Goal: Task Accomplishment & Management: Use online tool/utility

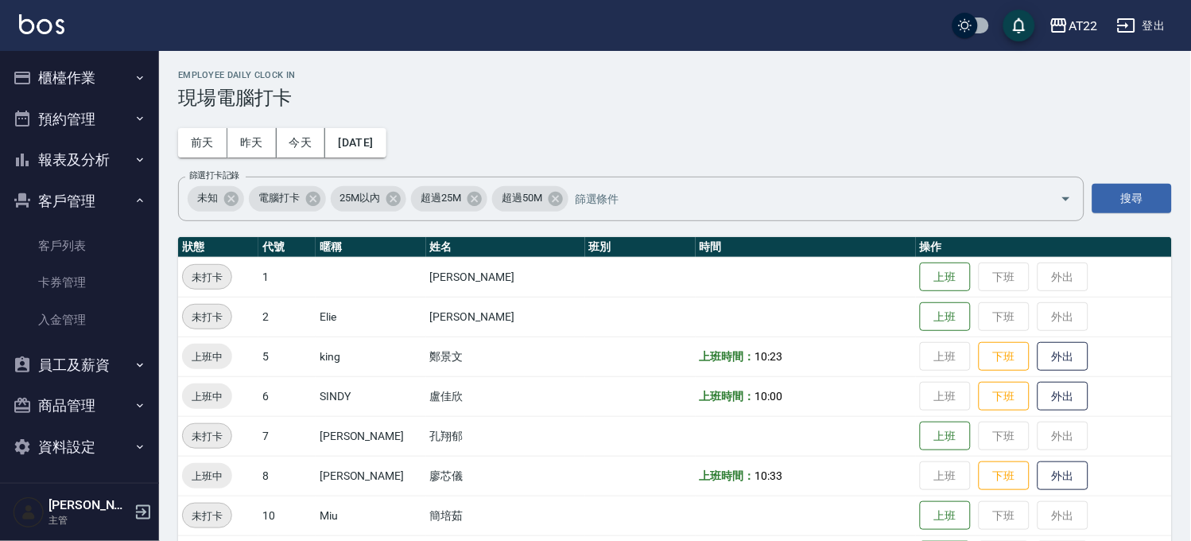
click at [88, 74] on button "櫃檯作業" at bounding box center [79, 77] width 146 height 41
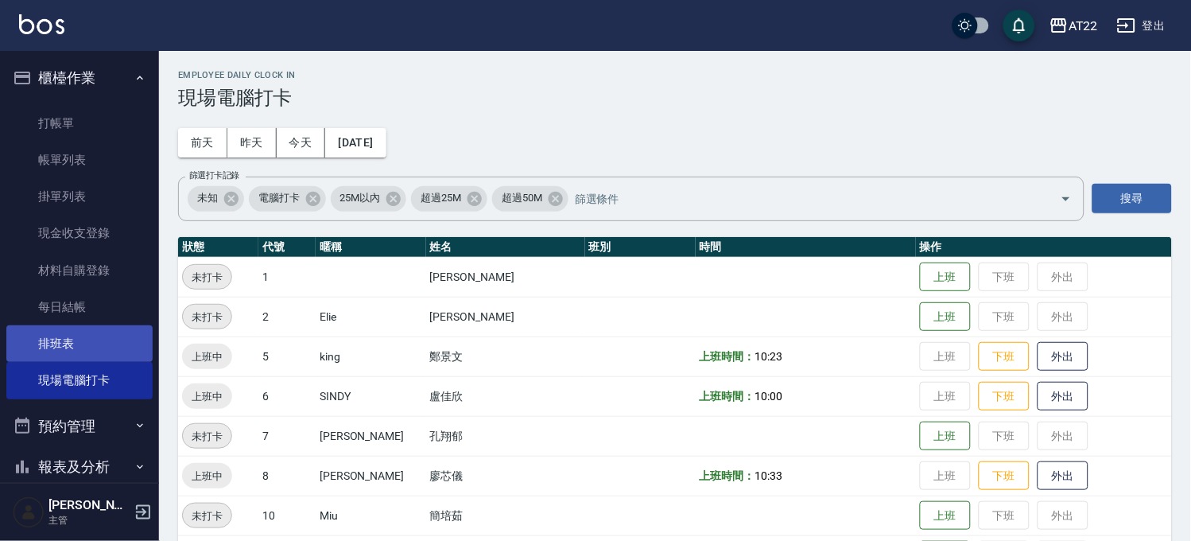
click at [115, 346] on link "排班表" at bounding box center [79, 343] width 146 height 37
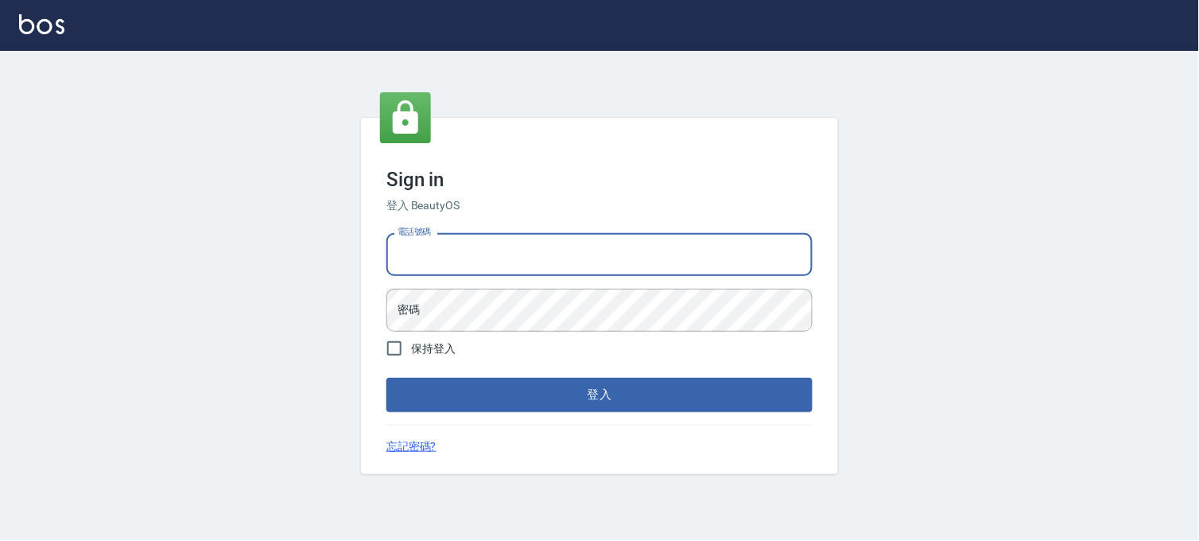
click at [546, 263] on input "電話號碼" at bounding box center [600, 254] width 426 height 43
type input "0936888819"
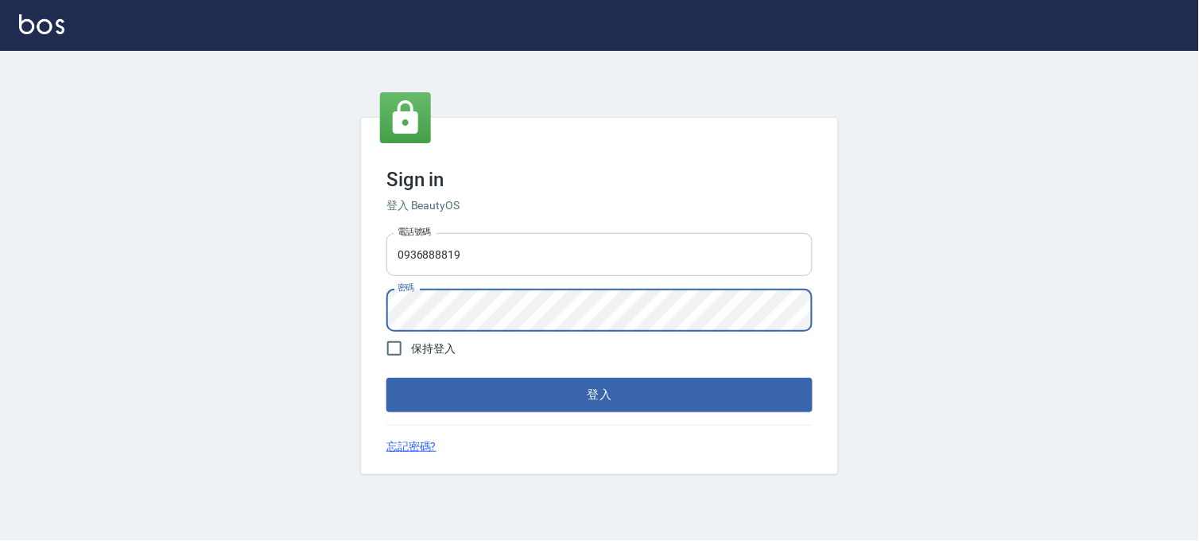
click at [387, 378] on button "登入" at bounding box center [600, 394] width 426 height 33
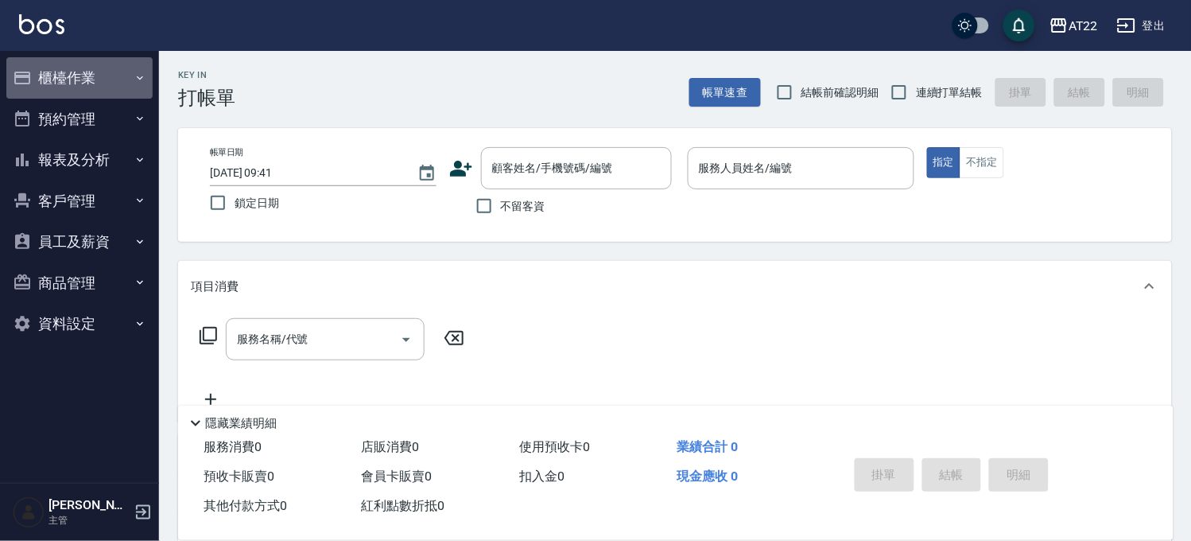
click at [139, 72] on icon "button" at bounding box center [140, 78] width 13 height 13
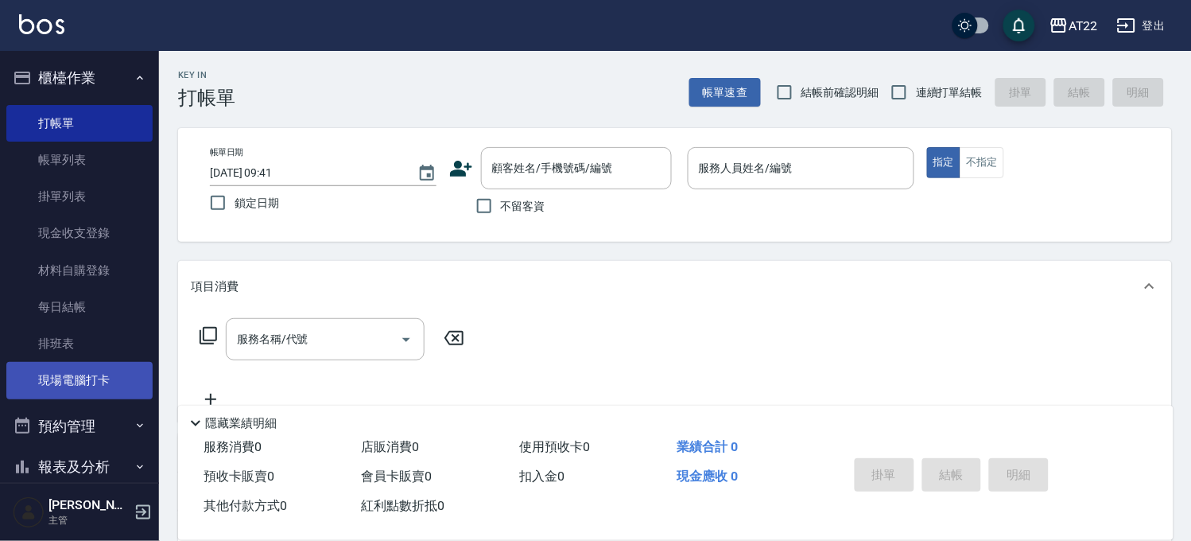
click at [91, 380] on link "現場電腦打卡" at bounding box center [79, 380] width 146 height 37
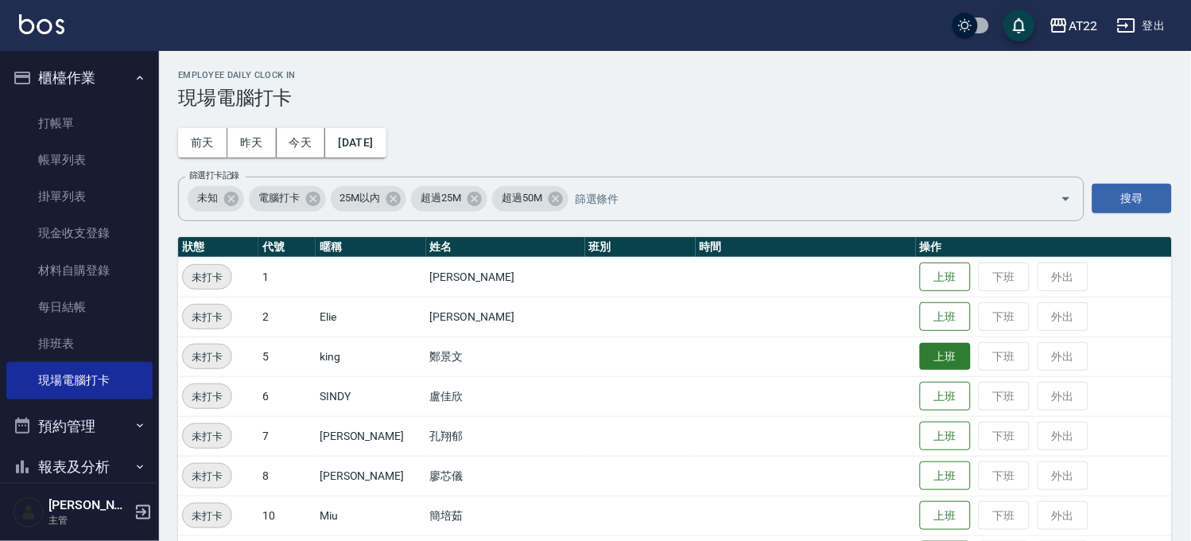
click at [926, 353] on button "上班" at bounding box center [945, 357] width 51 height 28
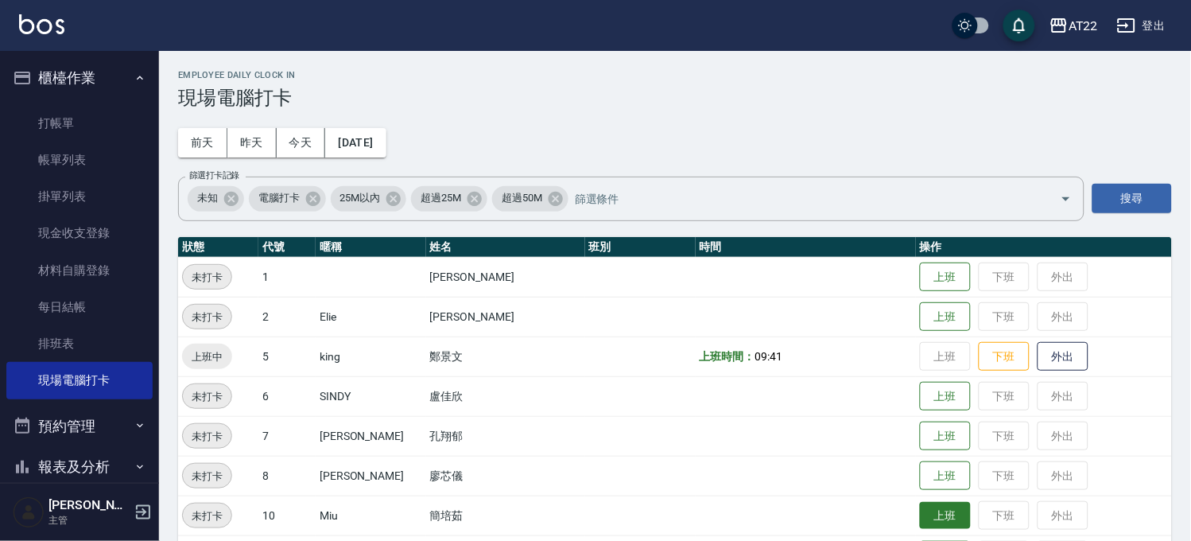
click at [931, 505] on button "上班" at bounding box center [945, 516] width 51 height 28
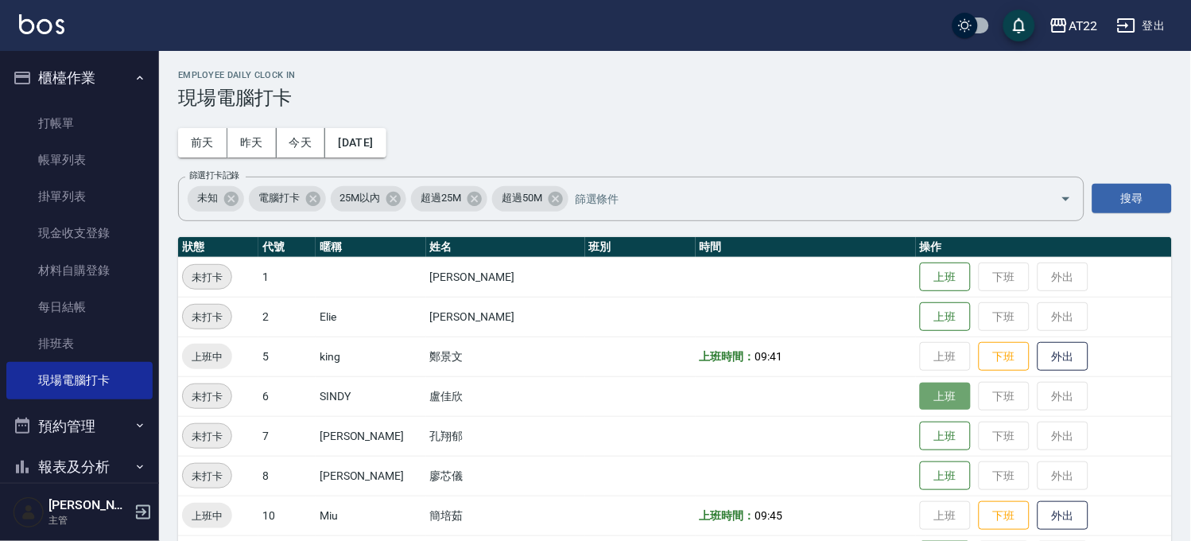
click at [924, 393] on button "上班" at bounding box center [945, 397] width 51 height 28
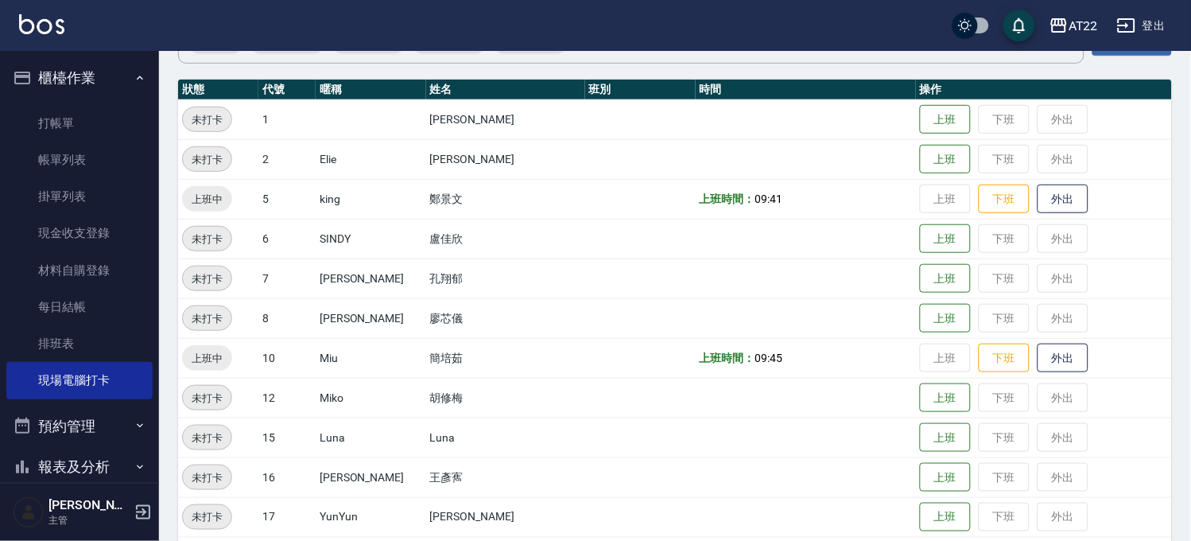
scroll to position [165, 0]
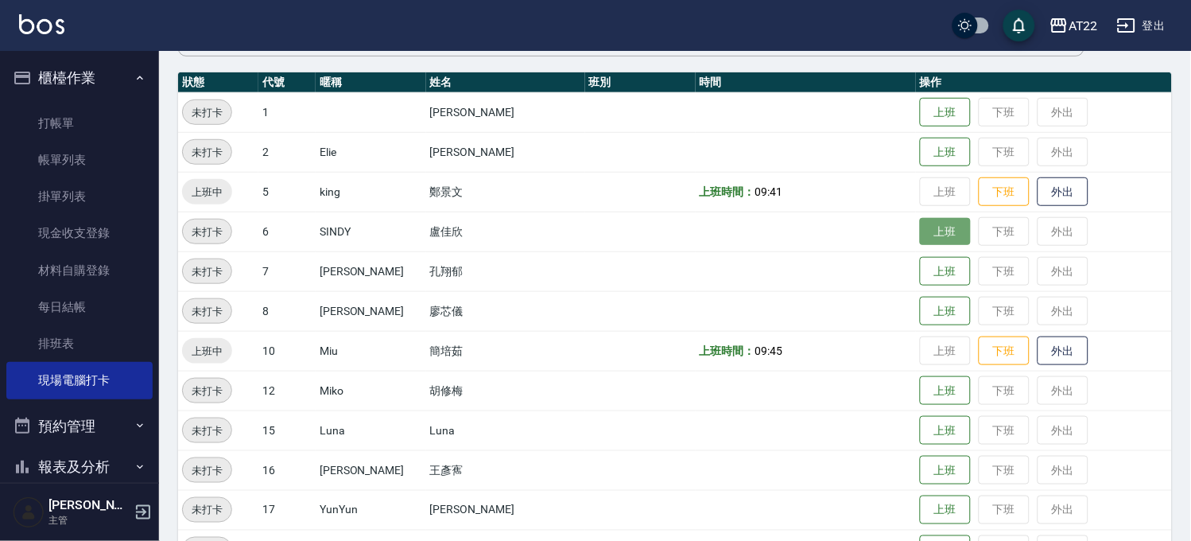
click at [920, 218] on button "上班" at bounding box center [945, 232] width 51 height 28
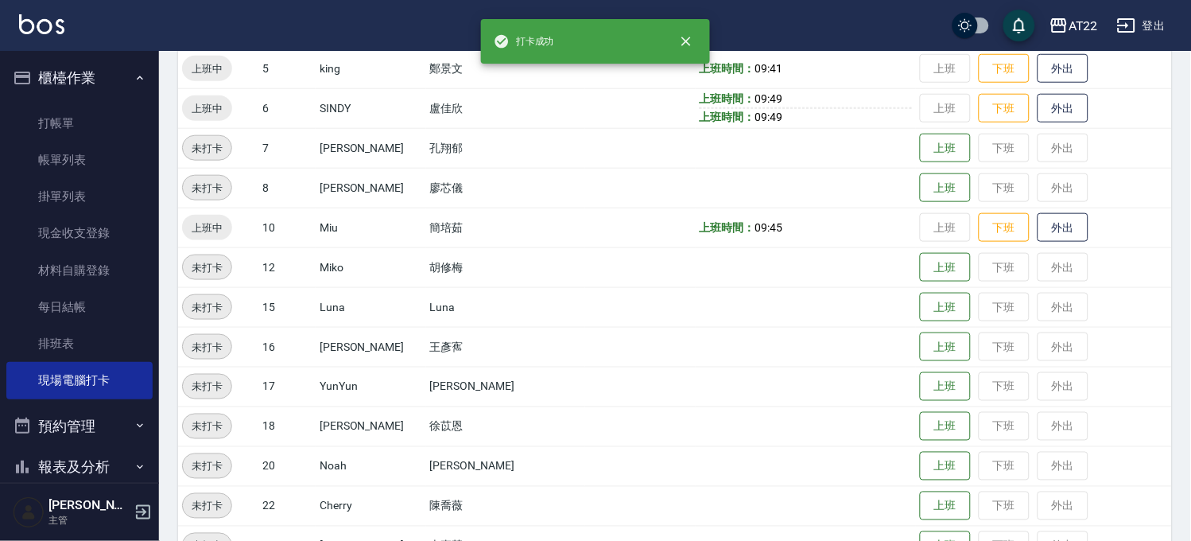
scroll to position [289, 0]
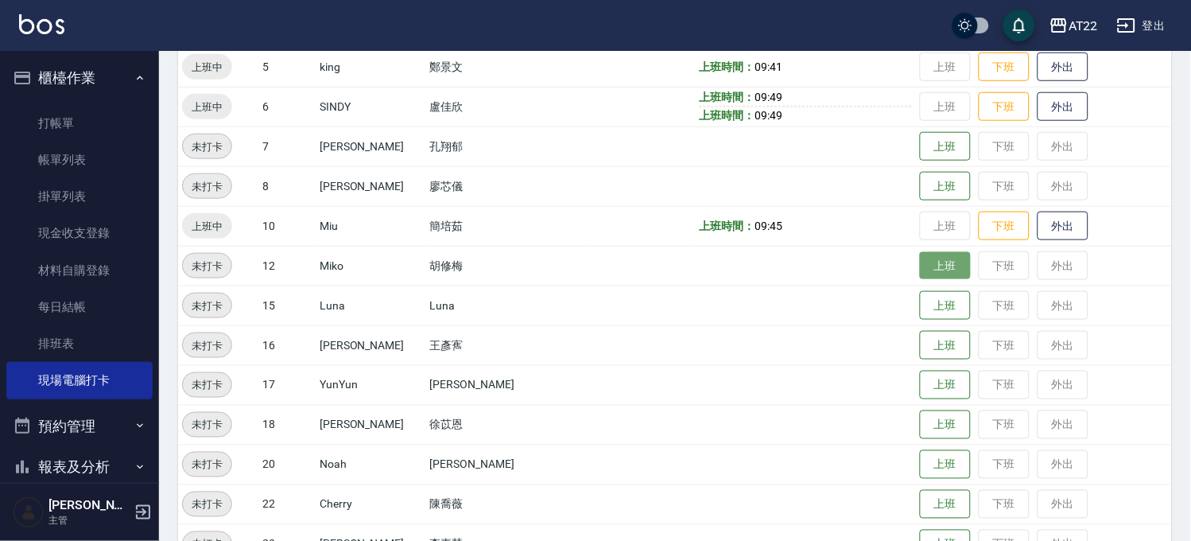
click at [920, 268] on button "上班" at bounding box center [945, 266] width 51 height 28
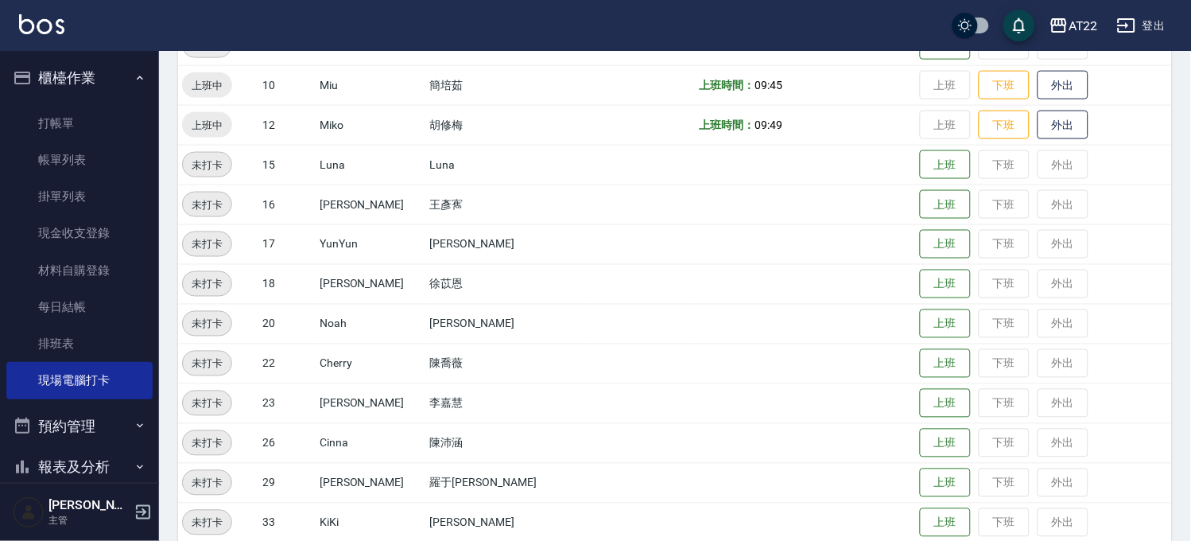
scroll to position [434, 0]
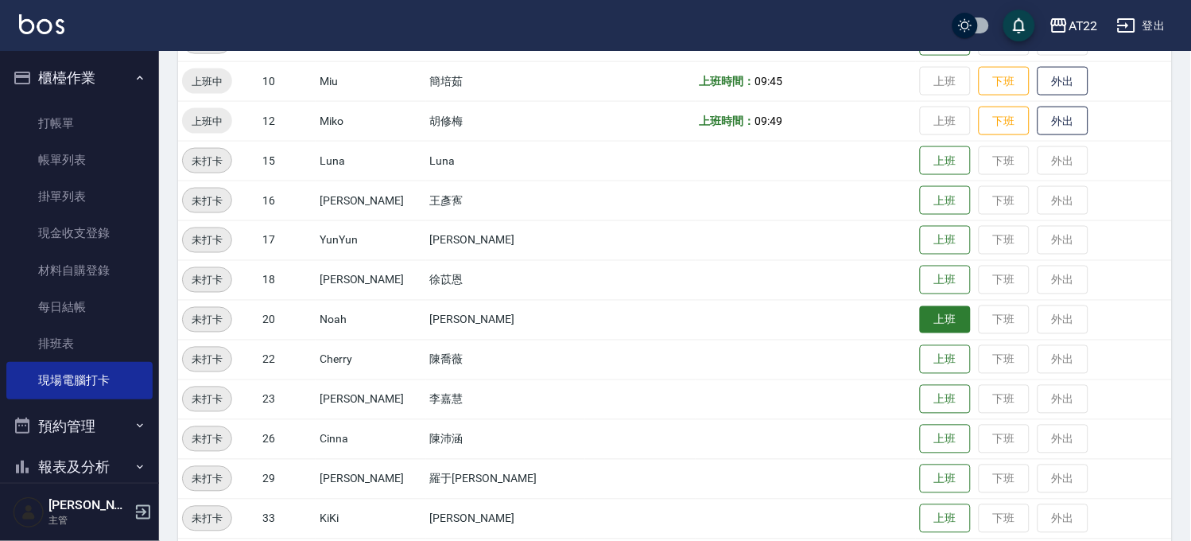
click at [920, 319] on button "上班" at bounding box center [945, 320] width 51 height 28
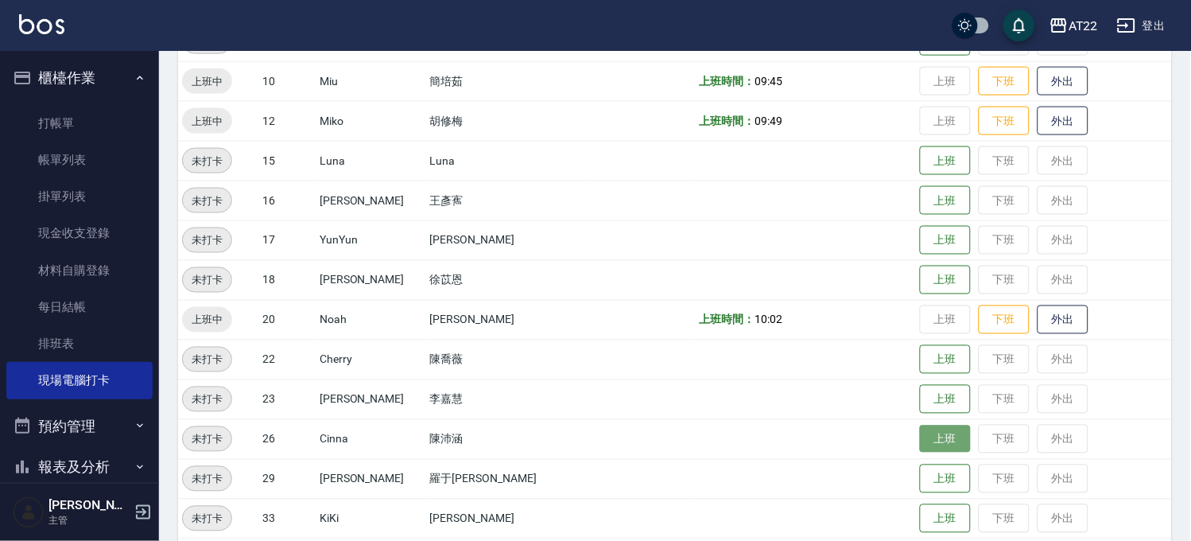
click at [923, 436] on button "上班" at bounding box center [945, 439] width 51 height 28
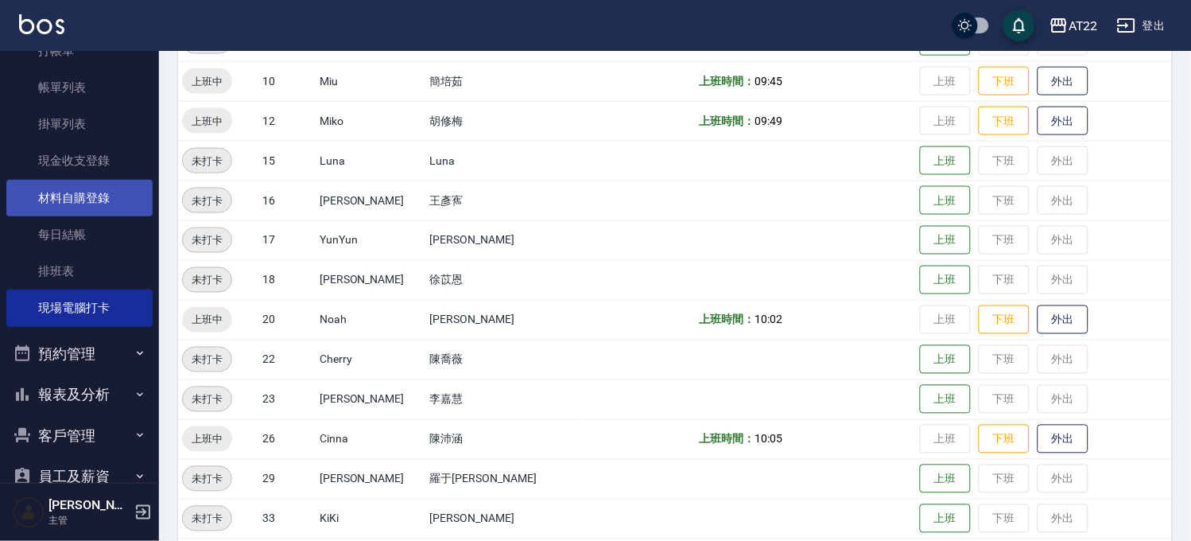
scroll to position [177, 0]
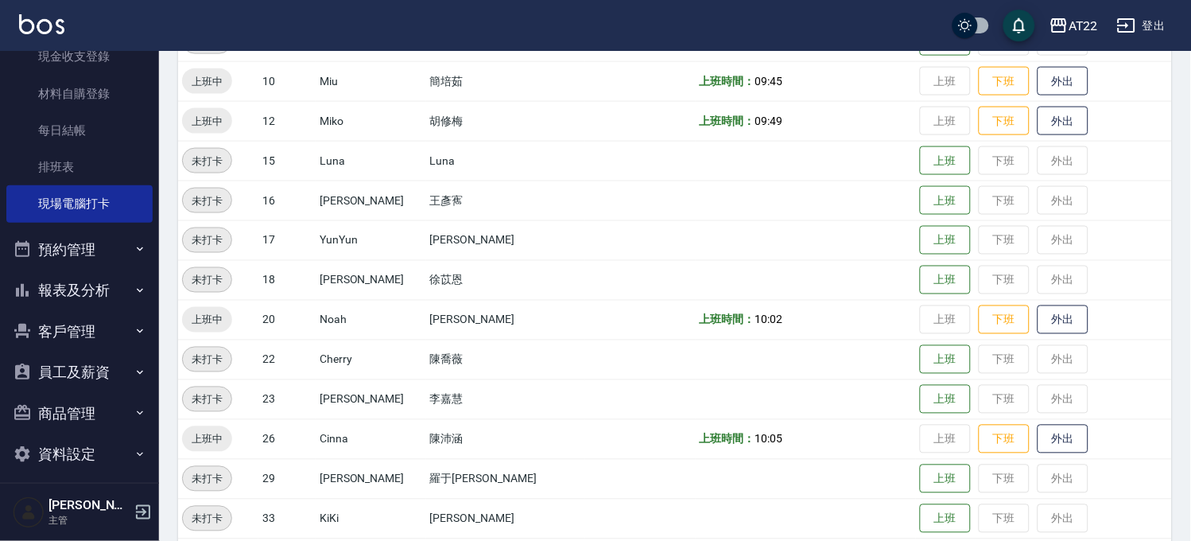
click at [74, 279] on button "報表及分析" at bounding box center [79, 290] width 146 height 41
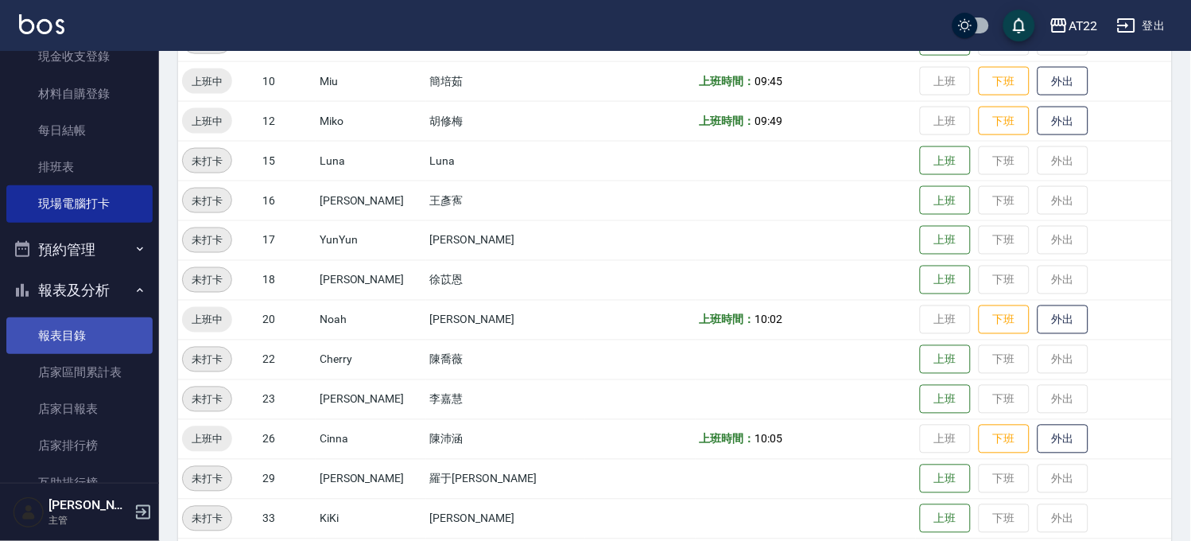
scroll to position [441, 0]
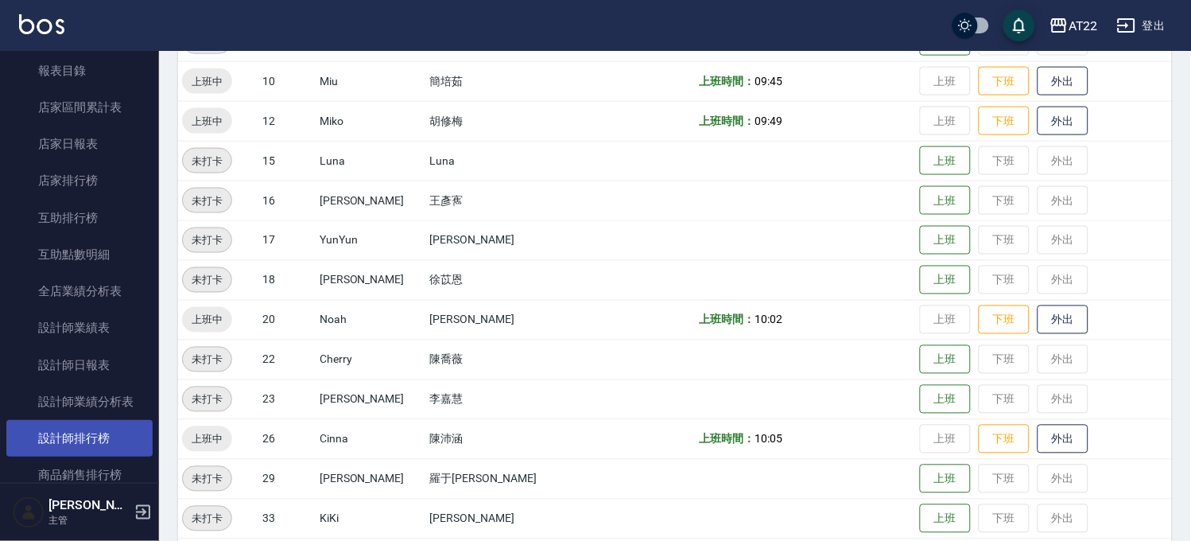
click at [65, 441] on link "設計師排行榜" at bounding box center [79, 438] width 146 height 37
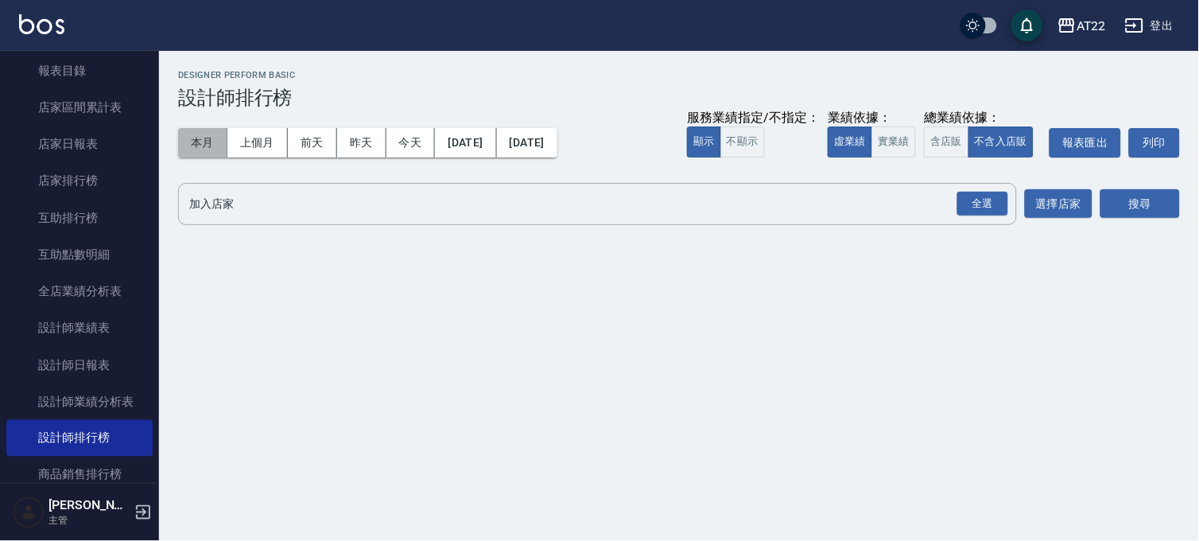
click at [212, 138] on button "本月" at bounding box center [202, 142] width 49 height 29
click at [971, 204] on div "全選" at bounding box center [983, 204] width 51 height 25
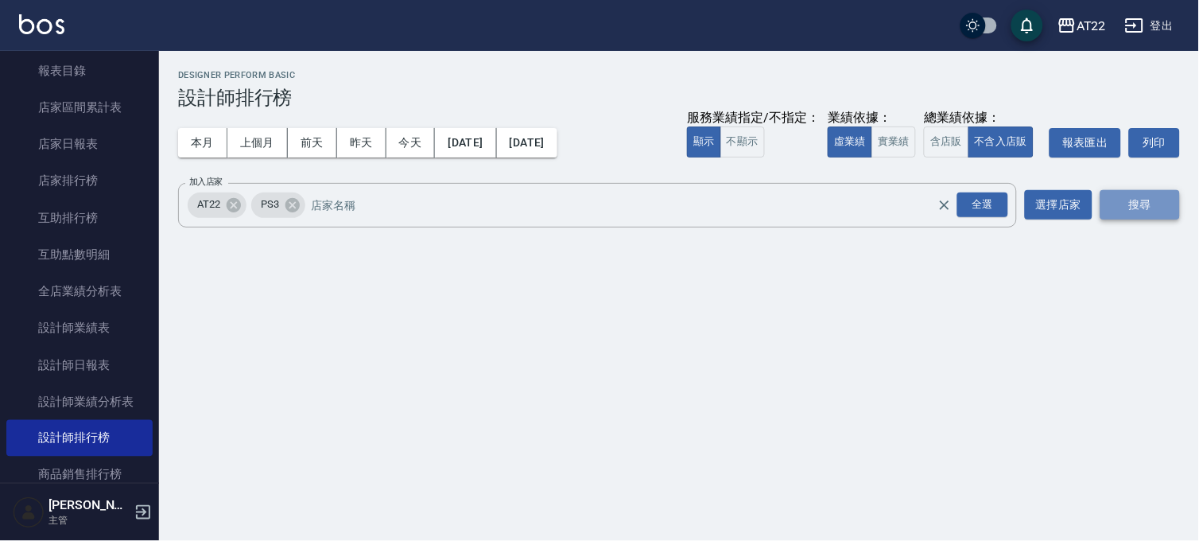
click at [1156, 200] on button "搜尋" at bounding box center [1141, 204] width 80 height 29
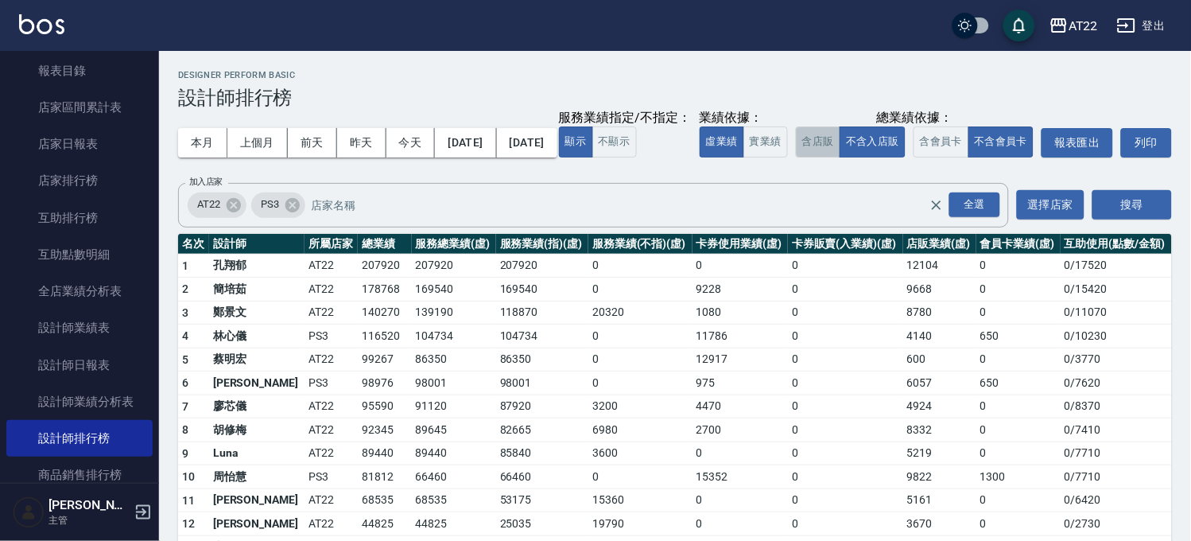
click at [796, 157] on button "含店販" at bounding box center [818, 141] width 45 height 31
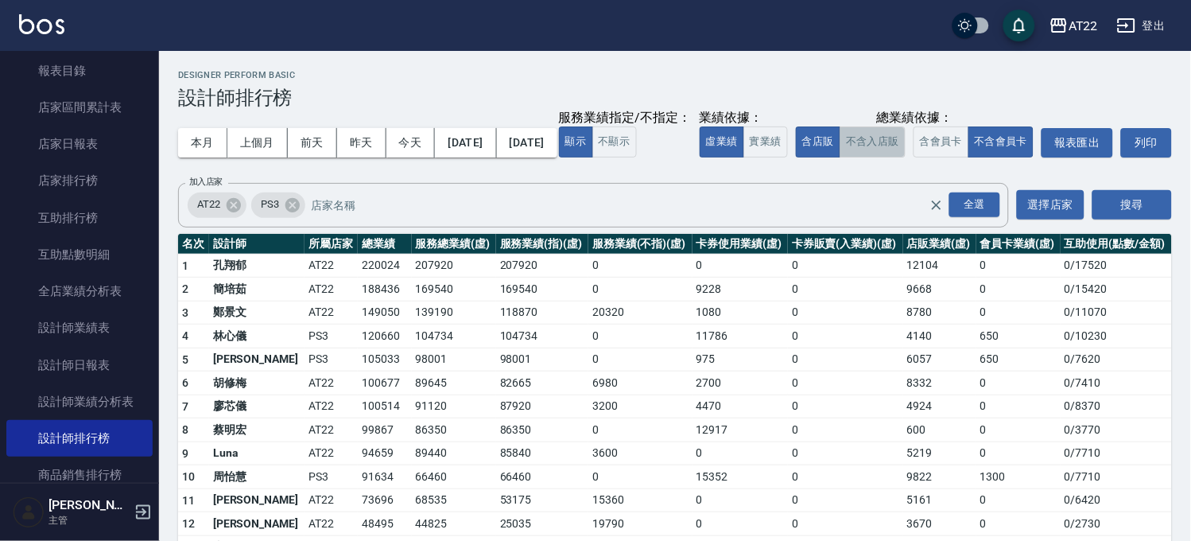
click at [840, 157] on button "不含入店販" at bounding box center [873, 141] width 66 height 31
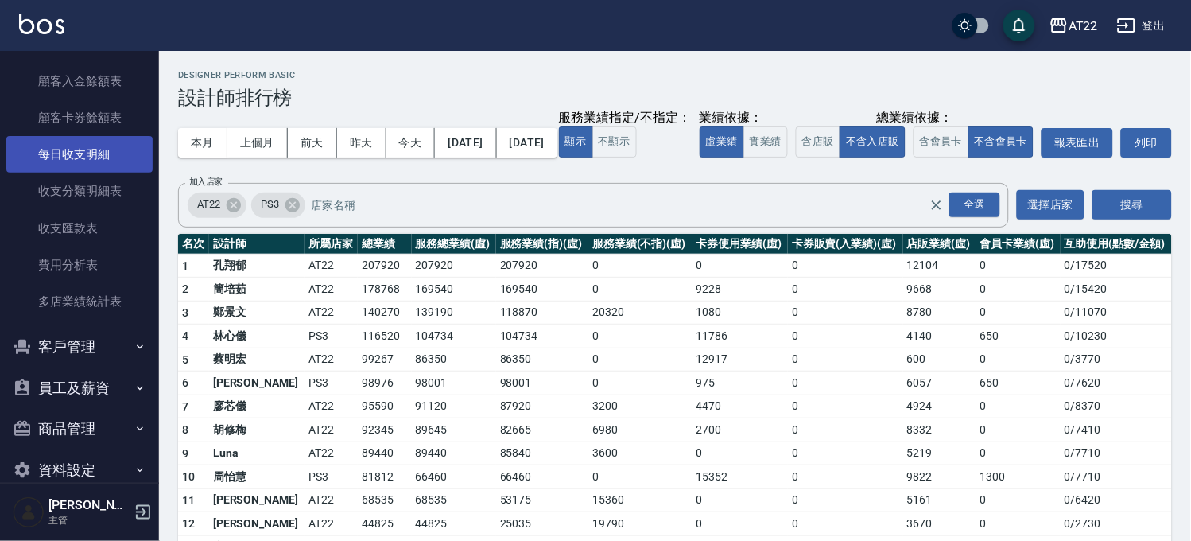
scroll to position [1045, 0]
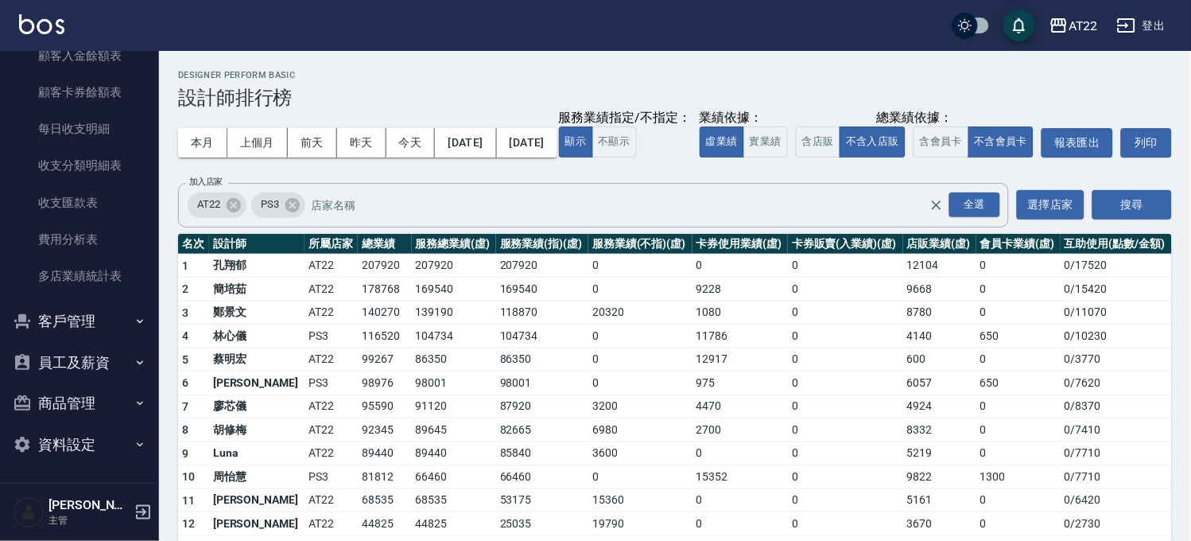
click at [91, 380] on button "員工及薪資" at bounding box center [79, 362] width 146 height 41
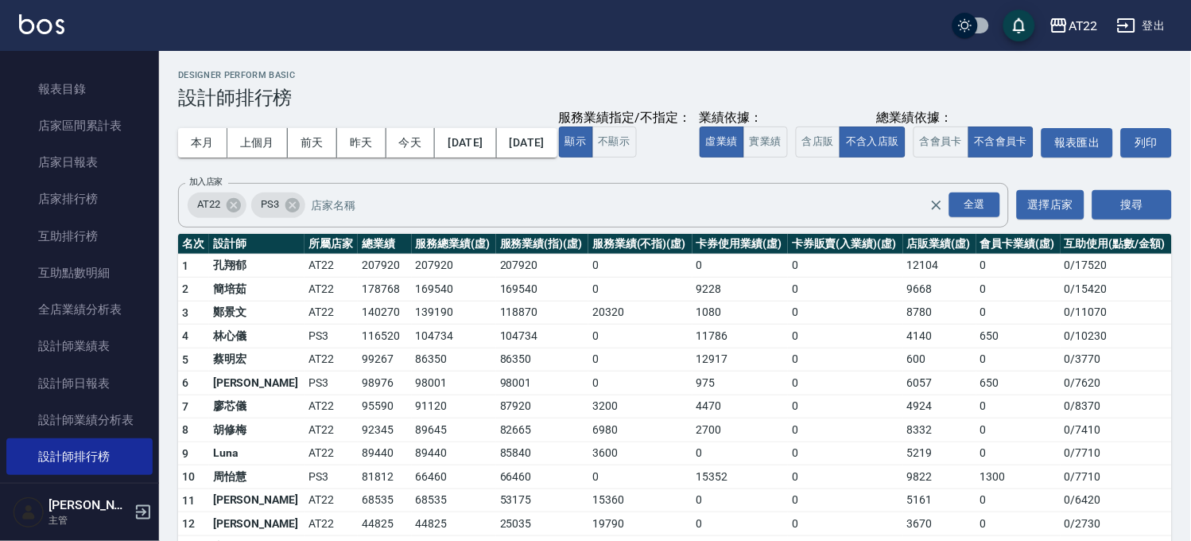
scroll to position [338, 0]
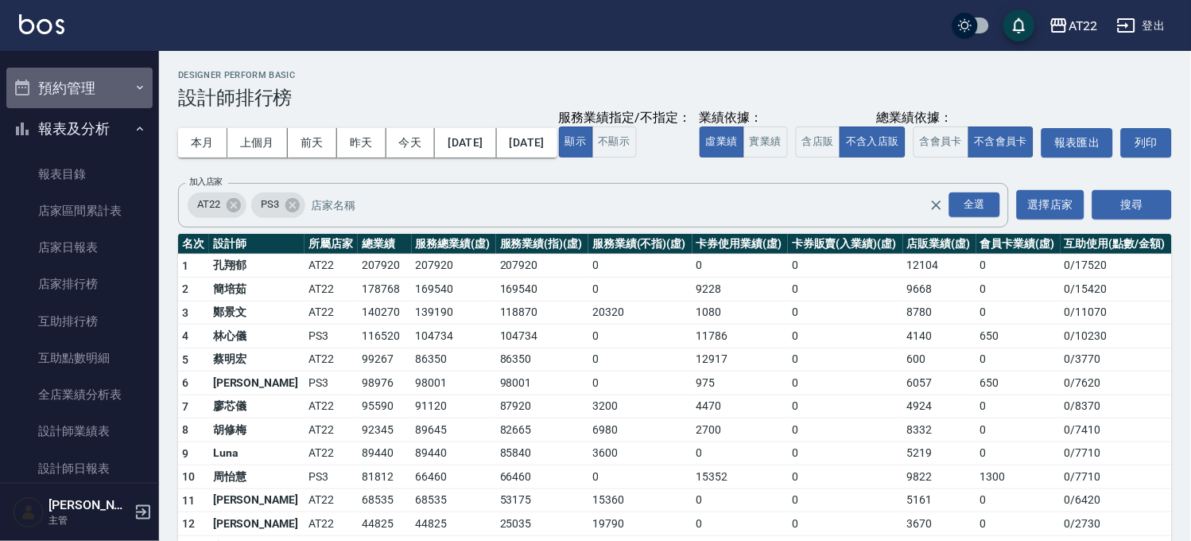
click at [107, 97] on button "預約管理" at bounding box center [79, 88] width 146 height 41
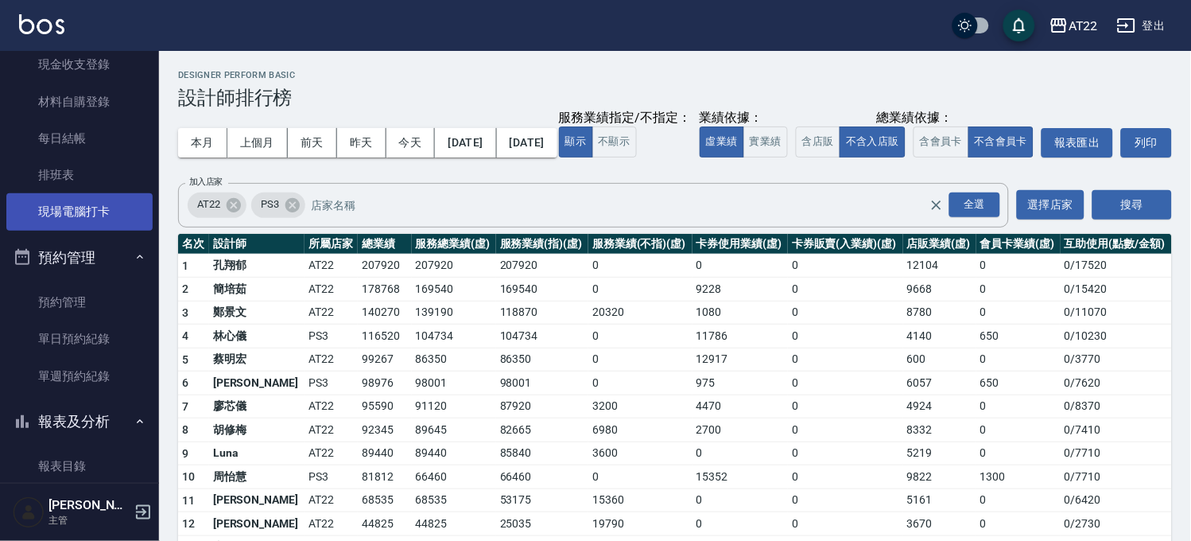
scroll to position [73, 0]
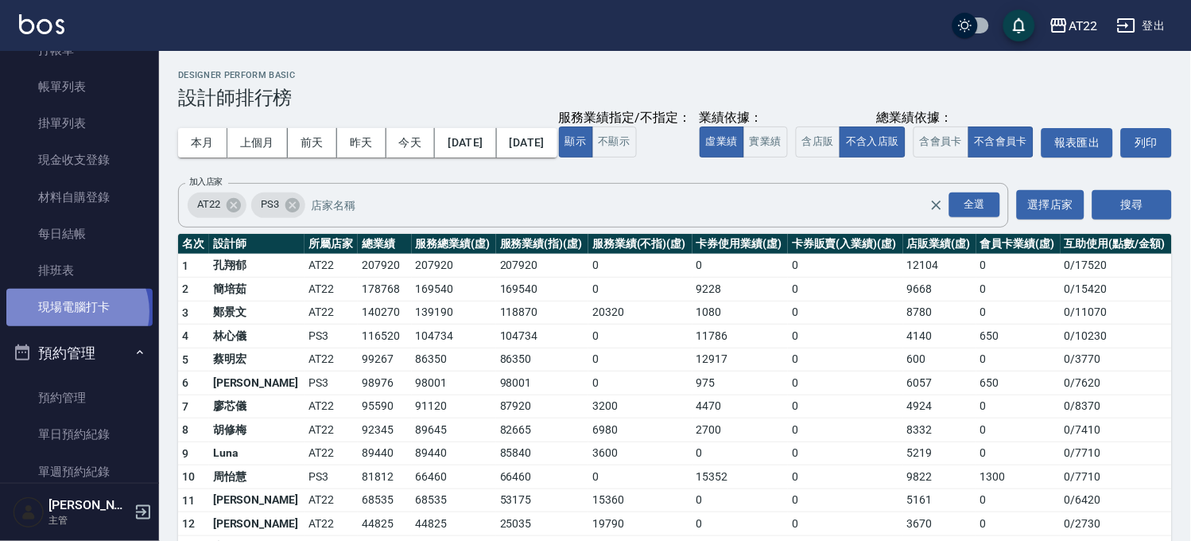
click at [75, 312] on link "現場電腦打卡" at bounding box center [79, 307] width 146 height 37
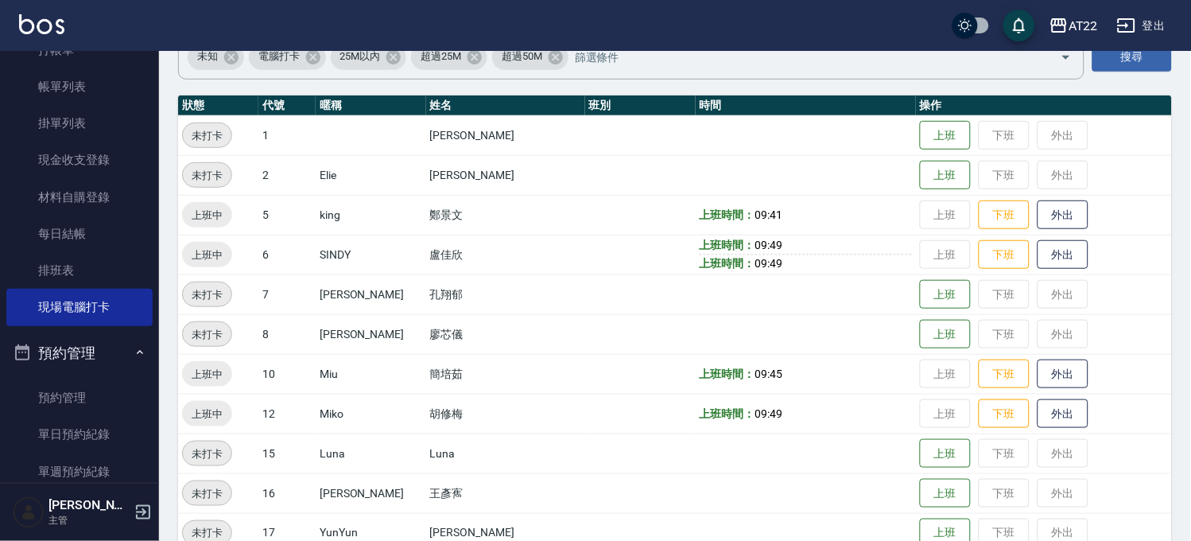
scroll to position [177, 0]
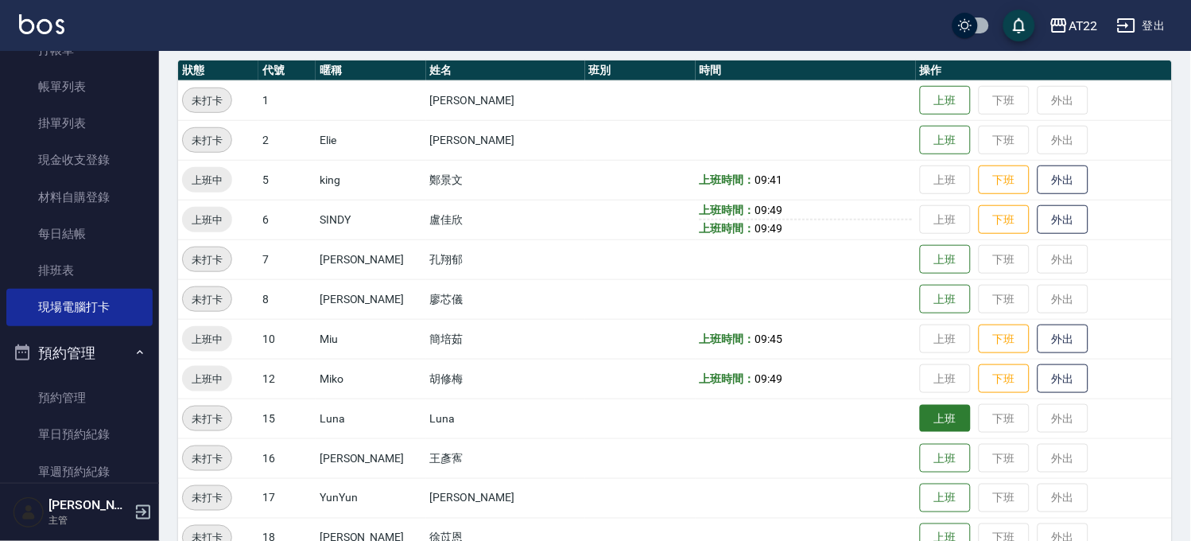
click at [923, 431] on button "上班" at bounding box center [945, 419] width 51 height 28
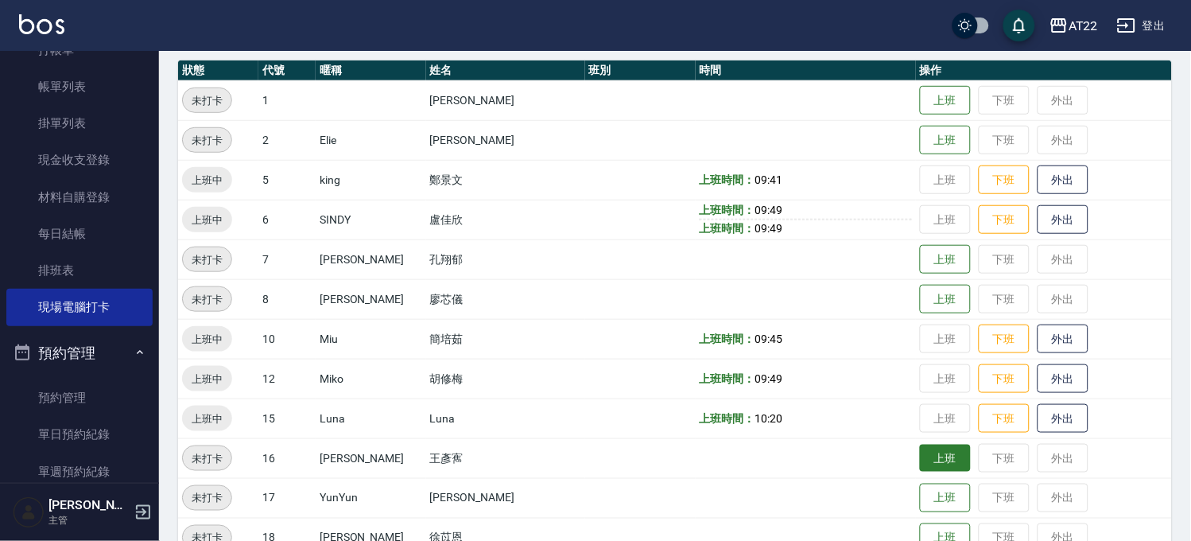
click at [920, 466] on button "上班" at bounding box center [945, 459] width 51 height 28
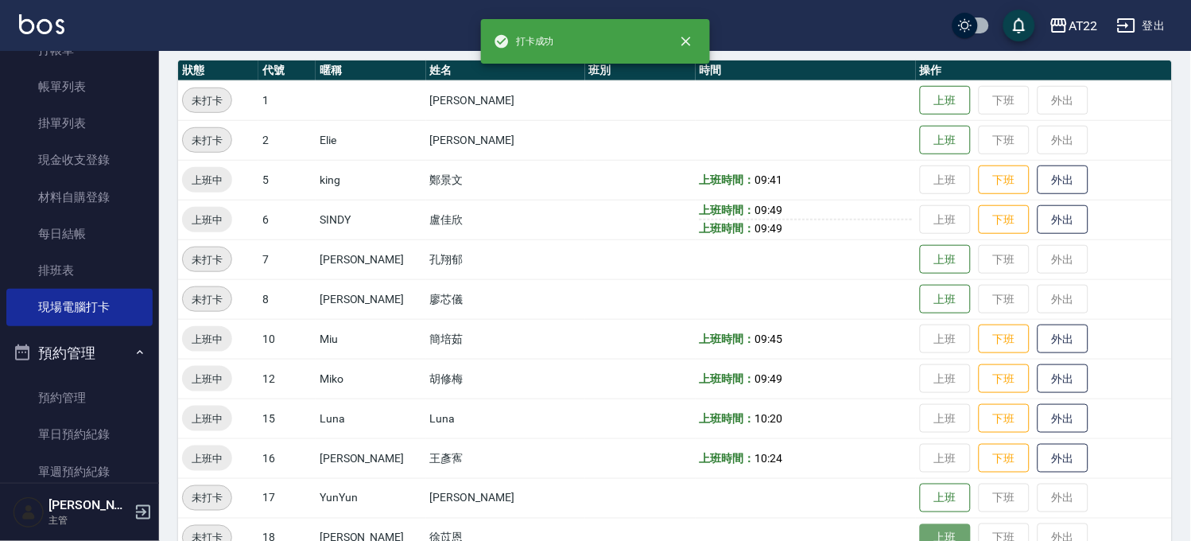
click at [920, 530] on button "上班" at bounding box center [945, 538] width 51 height 28
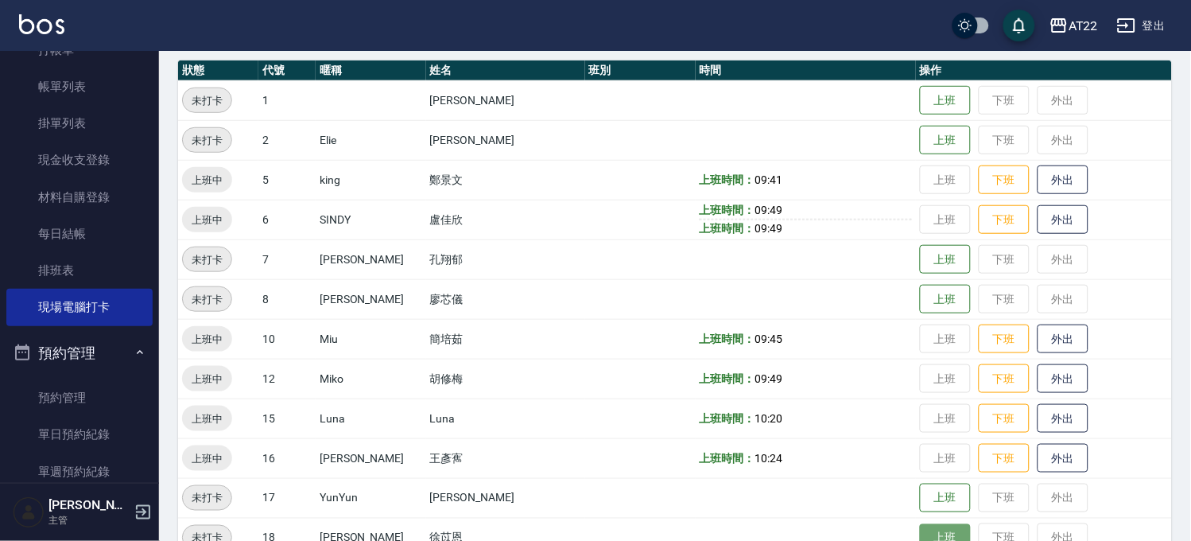
click at [920, 539] on button "上班" at bounding box center [945, 538] width 51 height 28
click at [920, 313] on button "上班" at bounding box center [945, 300] width 51 height 28
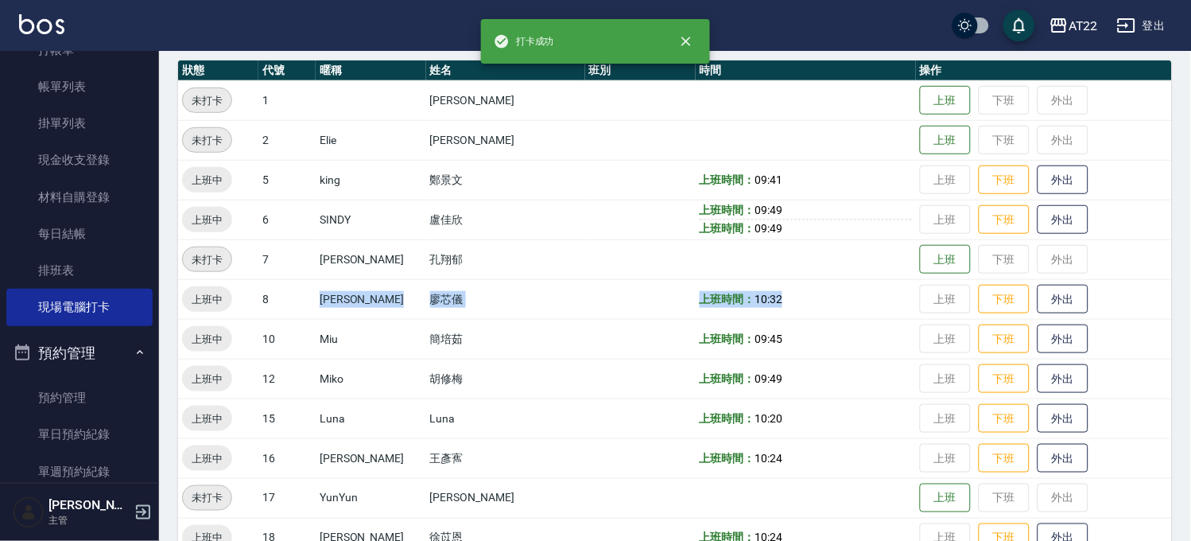
drag, startPoint x: 801, startPoint y: 302, endPoint x: 309, endPoint y: 304, distance: 492.3
click at [309, 304] on tr "上班中 8 Zoe 廖芯儀 上班時間： 10:32 上班 下班 外出" at bounding box center [675, 299] width 994 height 40
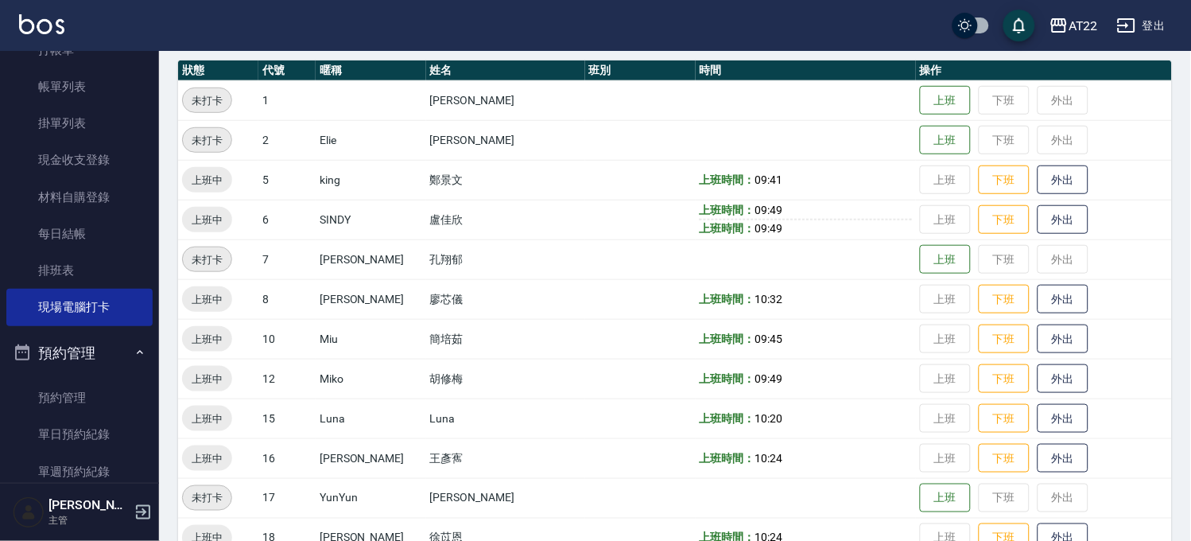
click at [585, 337] on td at bounding box center [640, 339] width 111 height 40
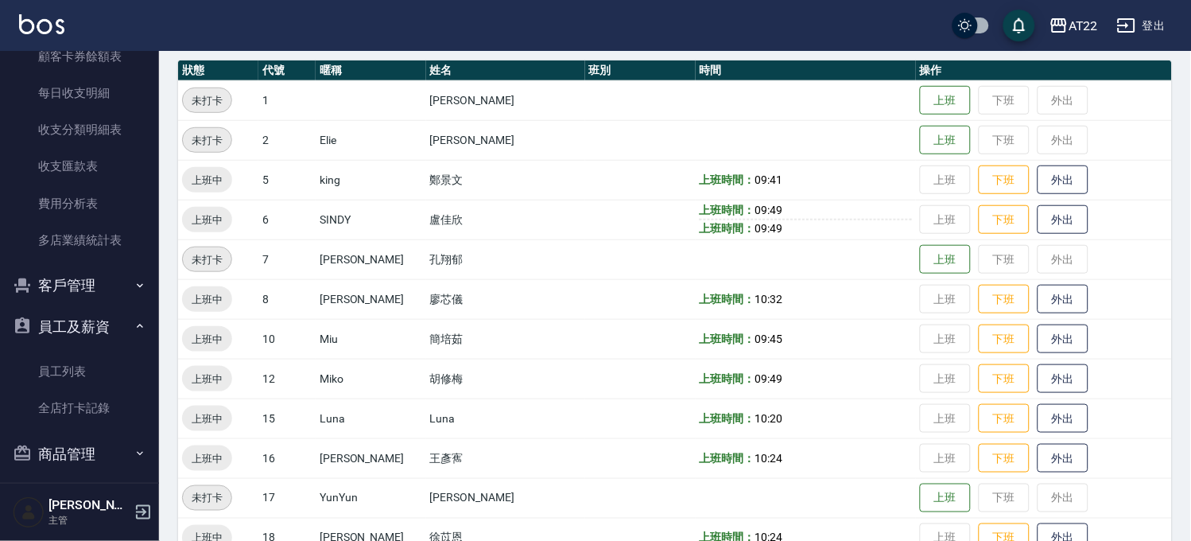
scroll to position [1254, 0]
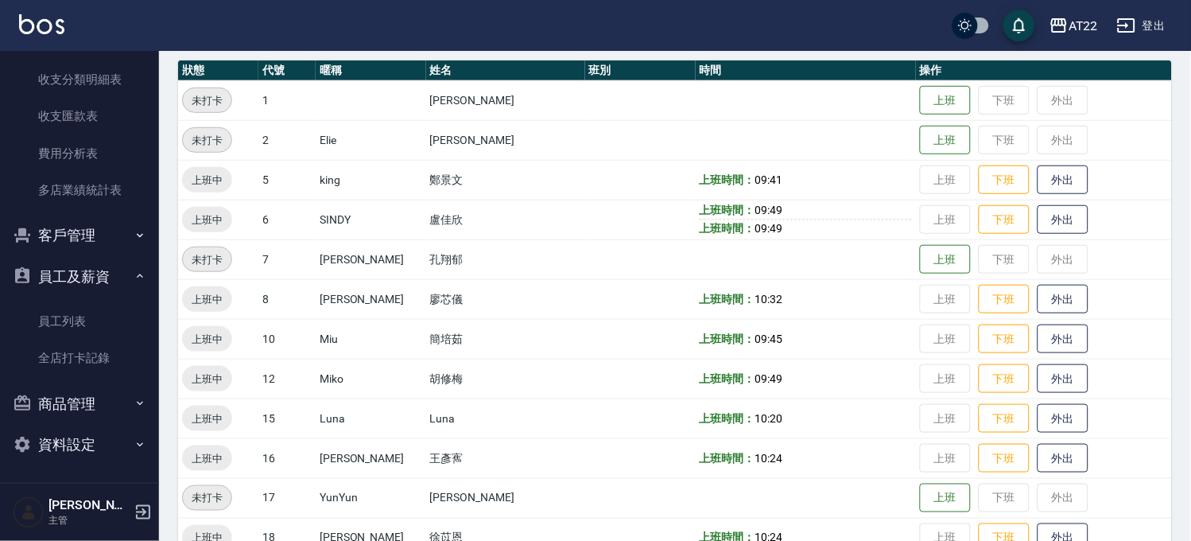
click at [91, 241] on button "客戶管理" at bounding box center [79, 235] width 146 height 41
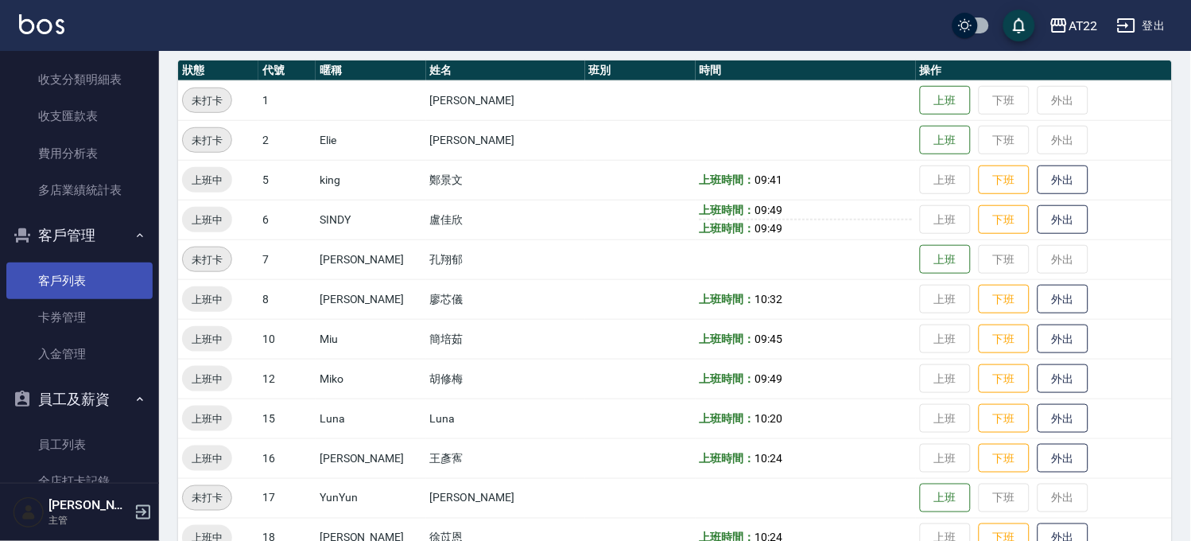
click at [87, 289] on link "客戶列表" at bounding box center [79, 280] width 146 height 37
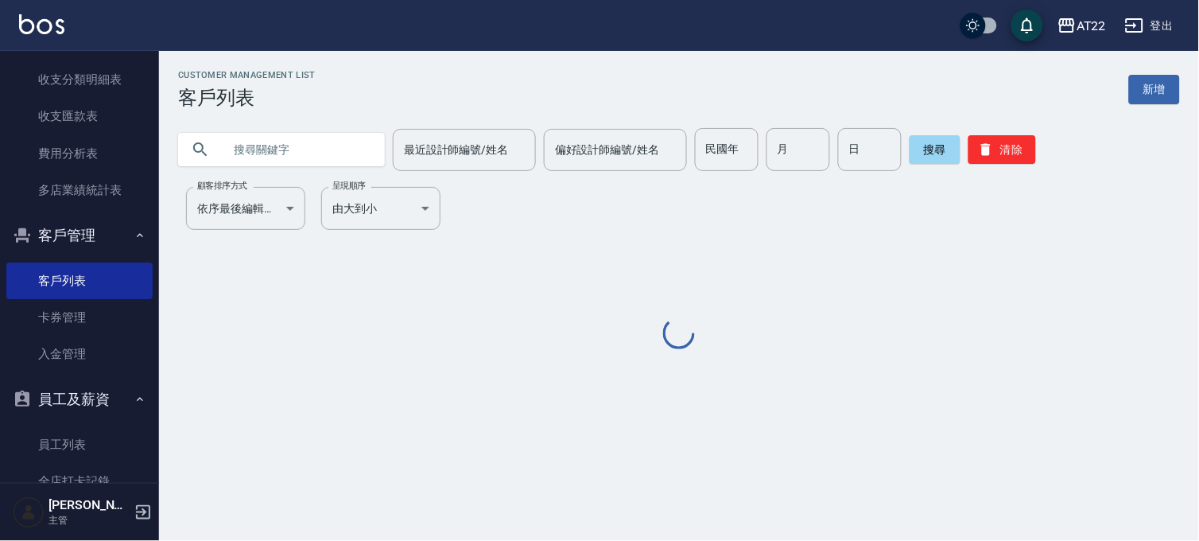
click at [322, 154] on input "text" at bounding box center [298, 149] width 150 height 43
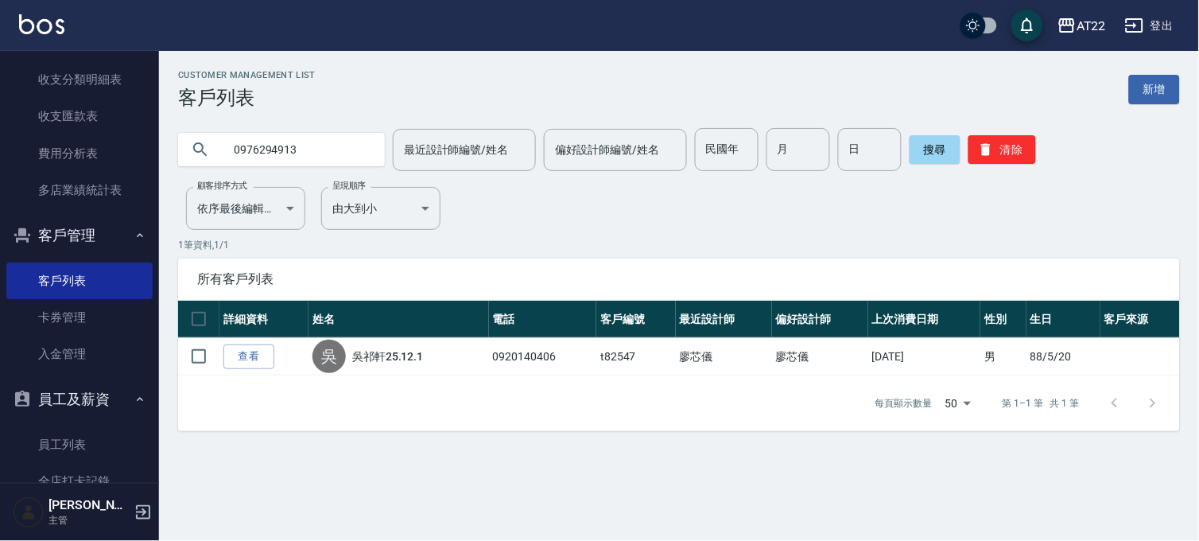
type input "0976294913"
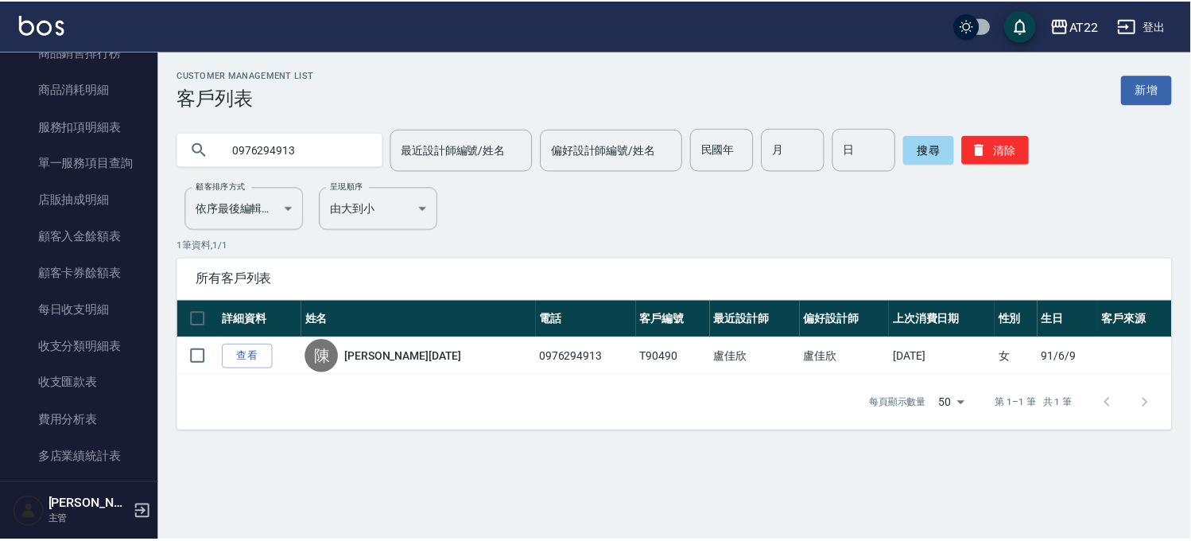
scroll to position [847, 0]
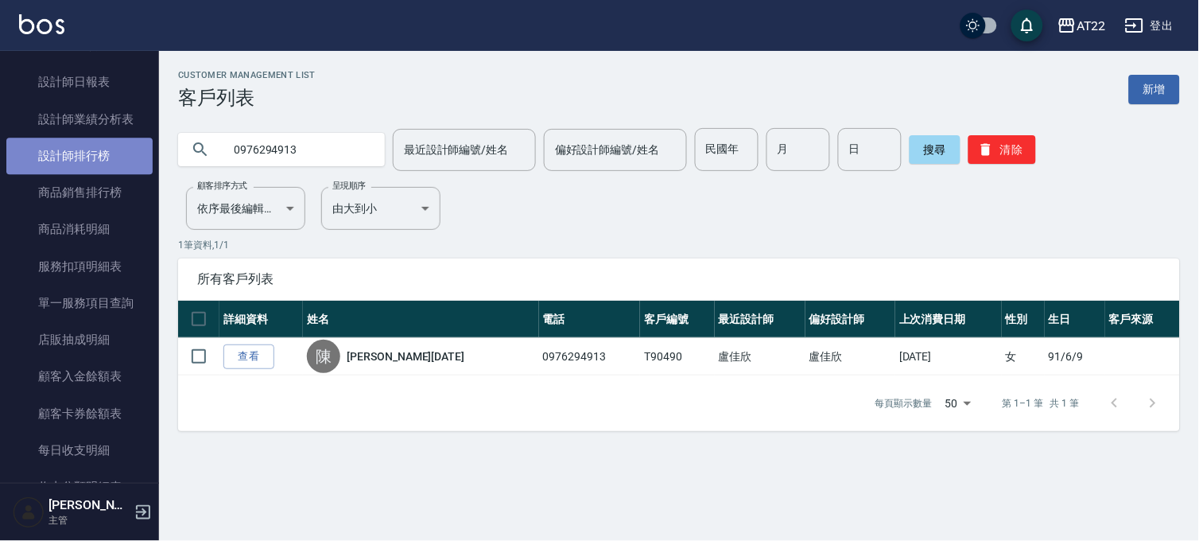
click at [85, 164] on link "設計師排行榜" at bounding box center [79, 156] width 146 height 37
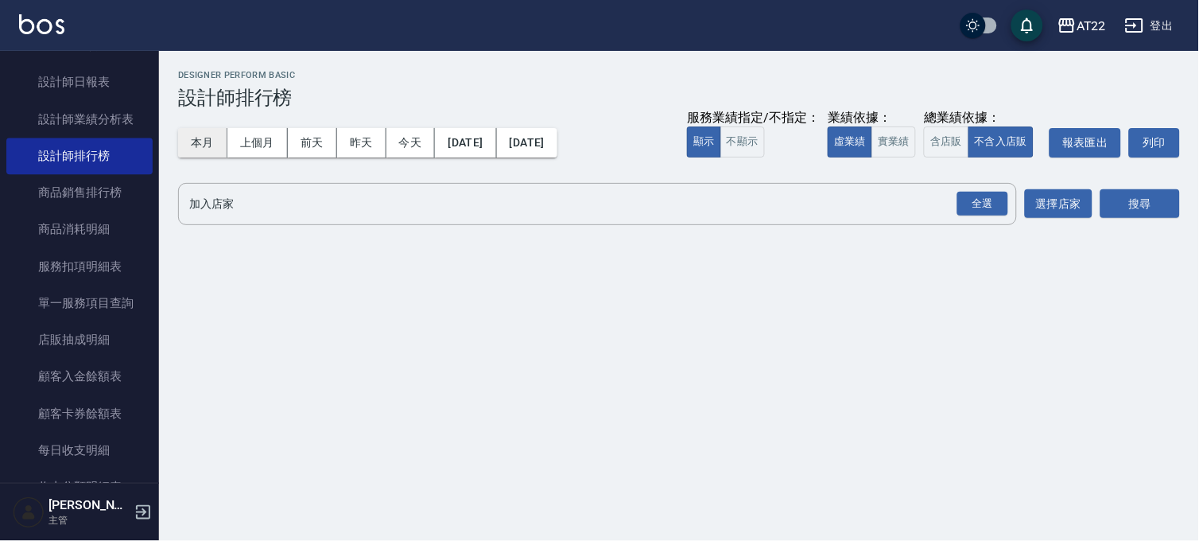
click at [208, 146] on button "本月" at bounding box center [202, 142] width 49 height 29
click at [971, 203] on div "全選" at bounding box center [983, 204] width 51 height 25
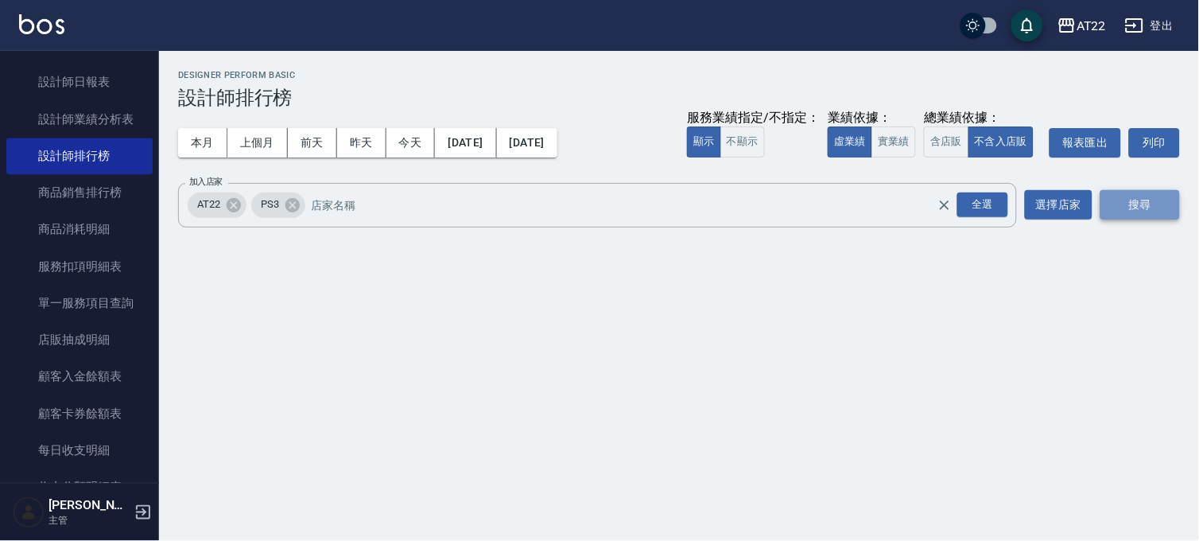
click at [1115, 190] on button "搜尋" at bounding box center [1141, 204] width 80 height 29
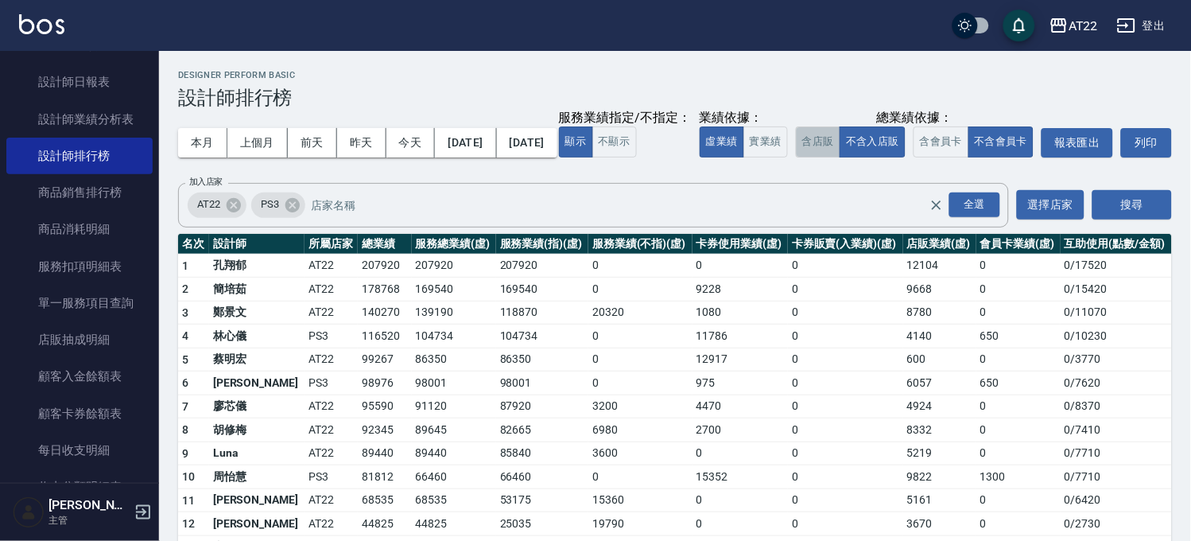
click at [796, 157] on button "含店販" at bounding box center [818, 141] width 45 height 31
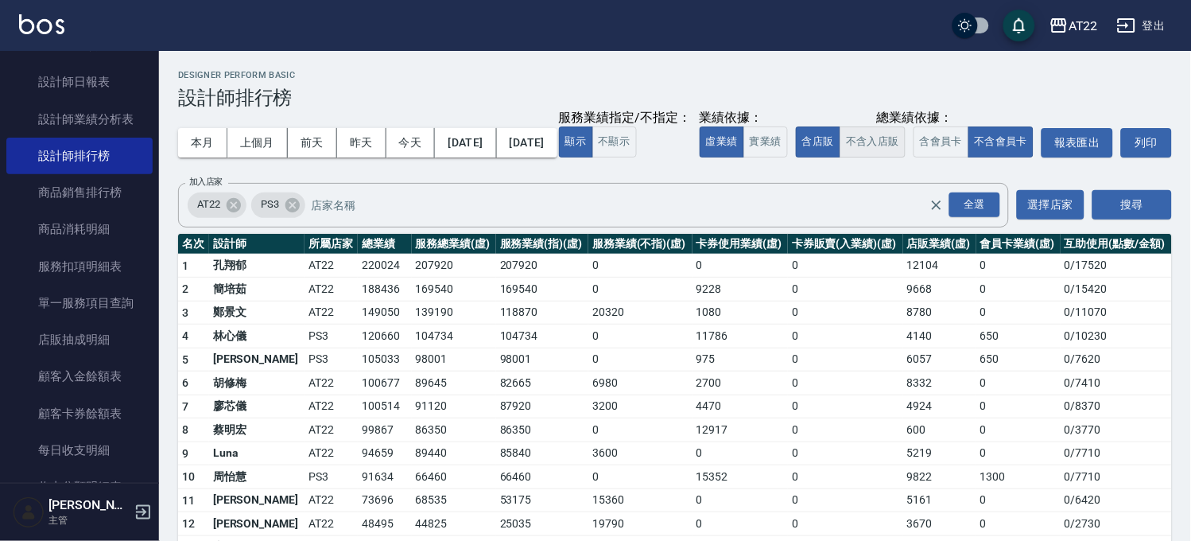
click at [840, 157] on button "不含入店販" at bounding box center [873, 141] width 66 height 31
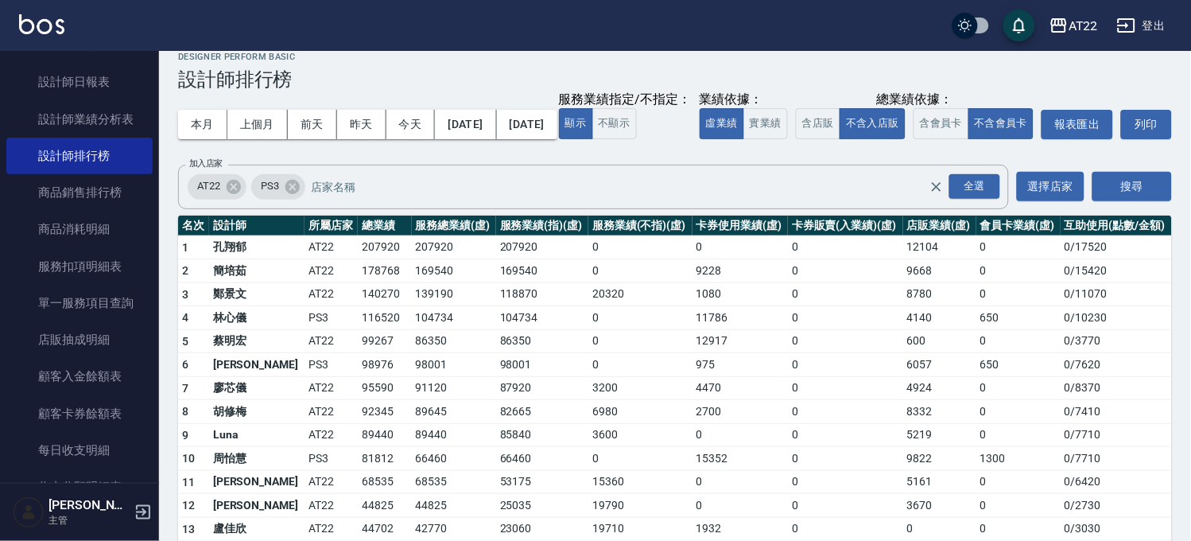
scroll to position [8, 0]
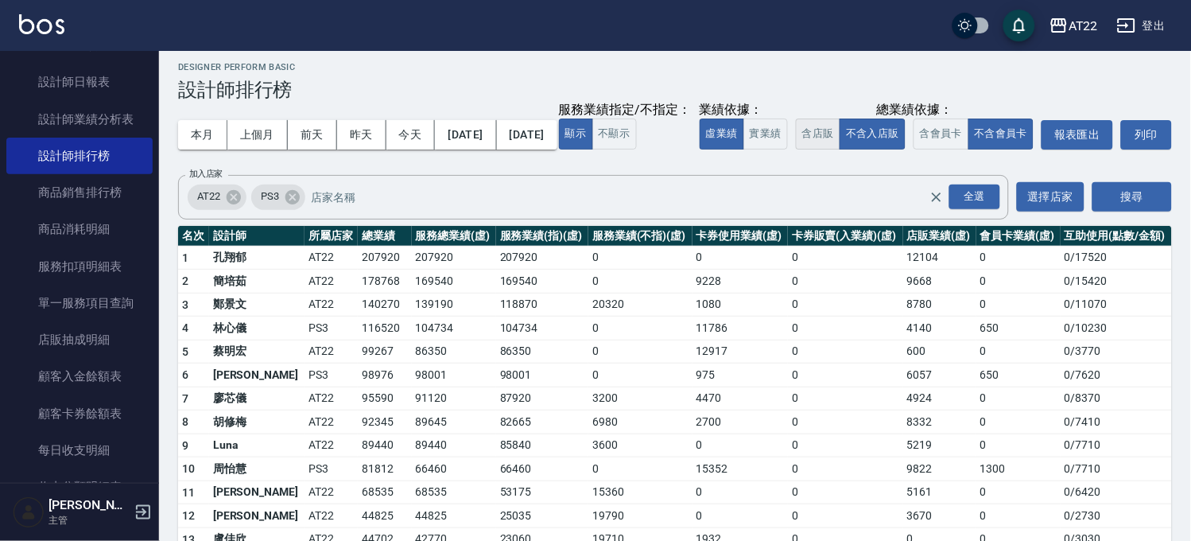
click at [796, 150] on button "含店販" at bounding box center [818, 134] width 45 height 31
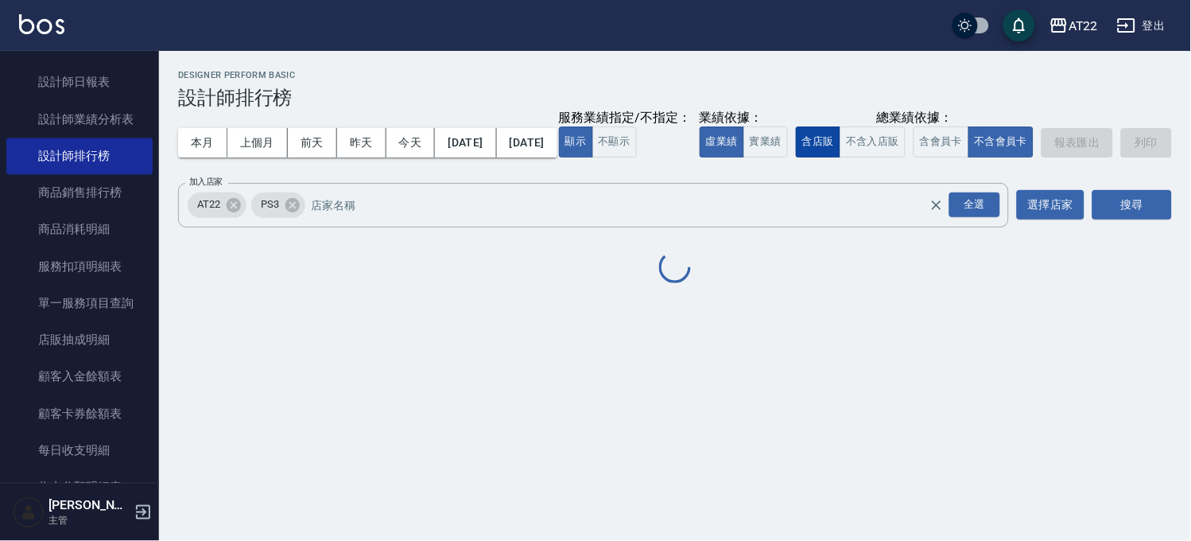
scroll to position [0, 0]
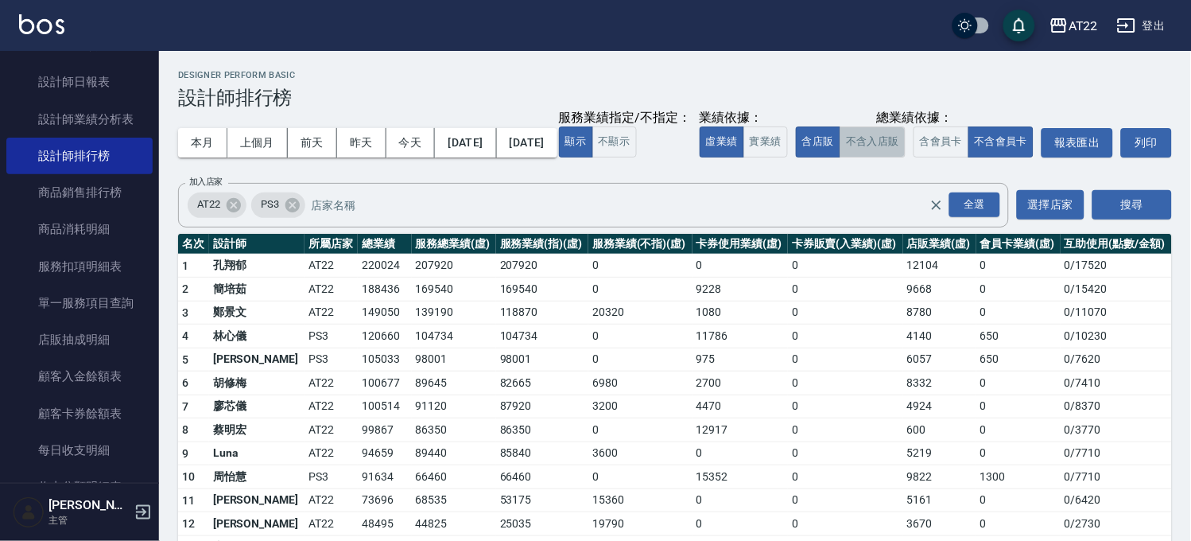
click at [840, 157] on button "不含入店販" at bounding box center [873, 141] width 66 height 31
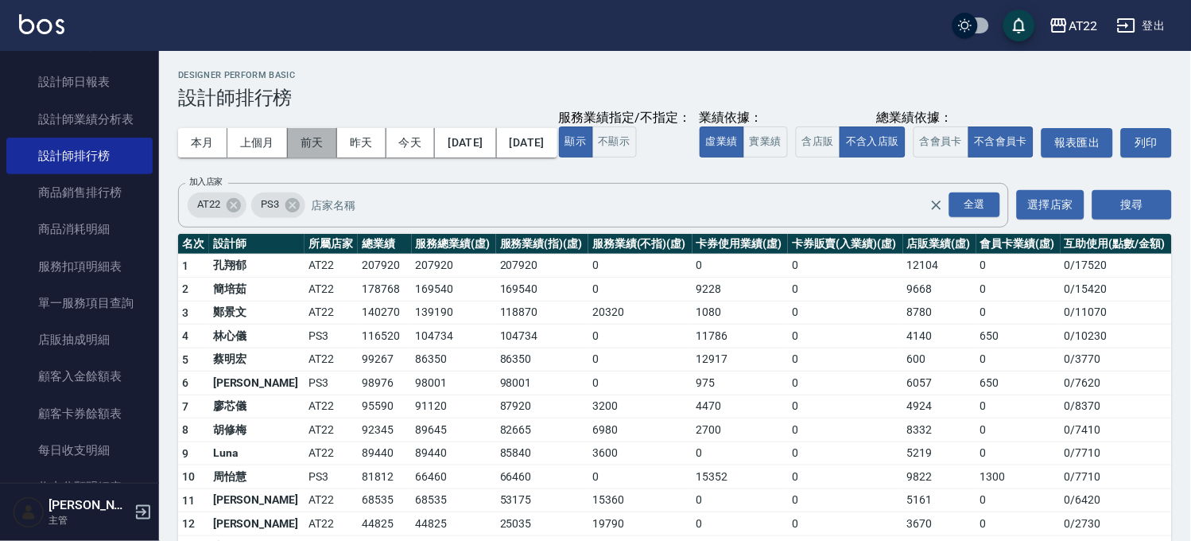
click at [319, 131] on button "前天" at bounding box center [312, 142] width 49 height 29
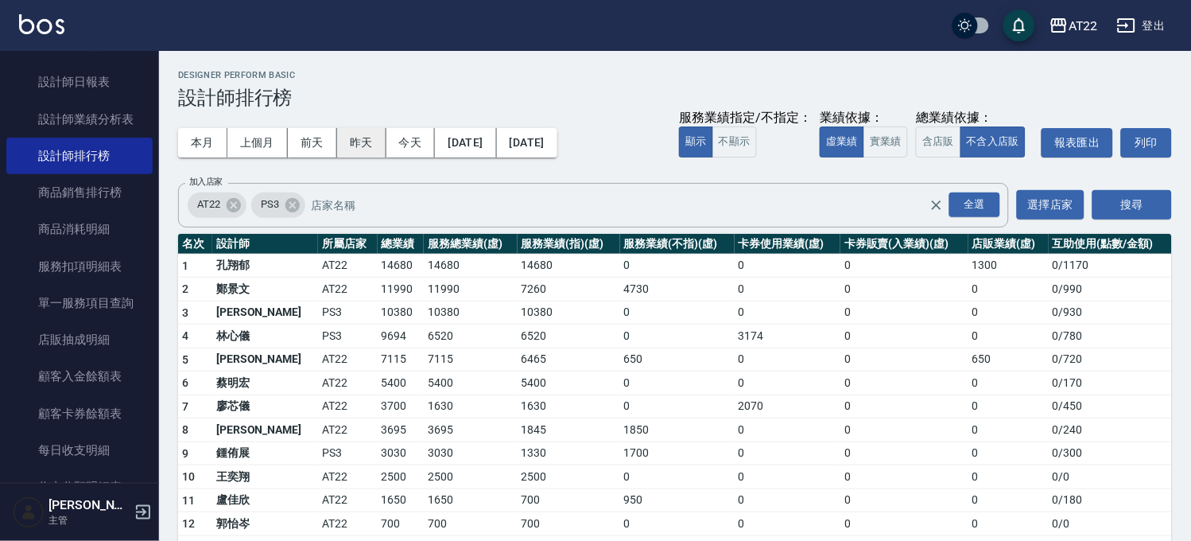
click at [383, 137] on button "昨天" at bounding box center [361, 142] width 49 height 29
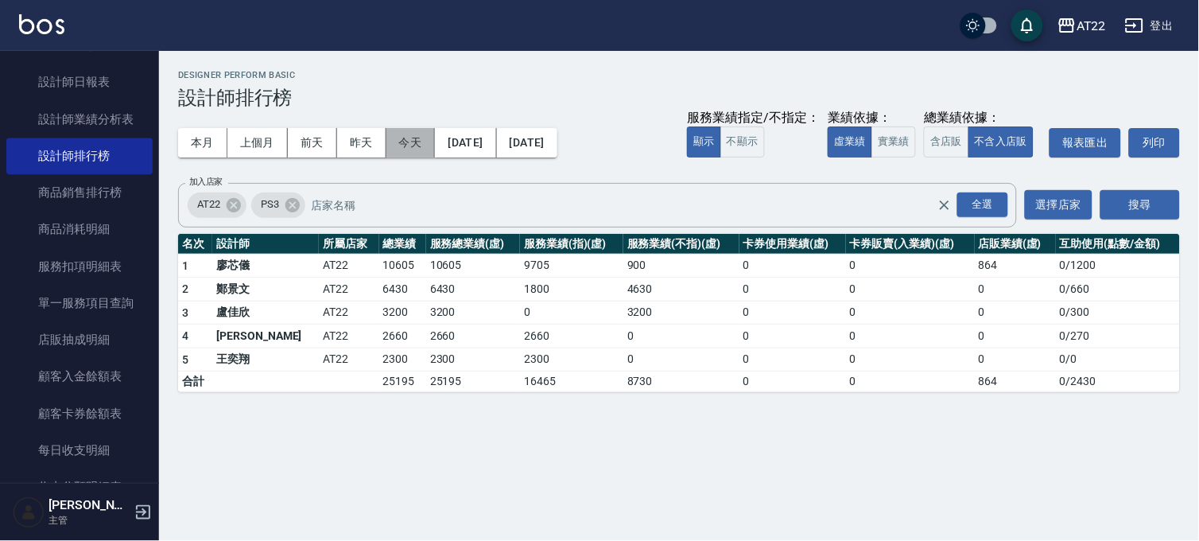
click at [425, 140] on button "今天" at bounding box center [411, 142] width 49 height 29
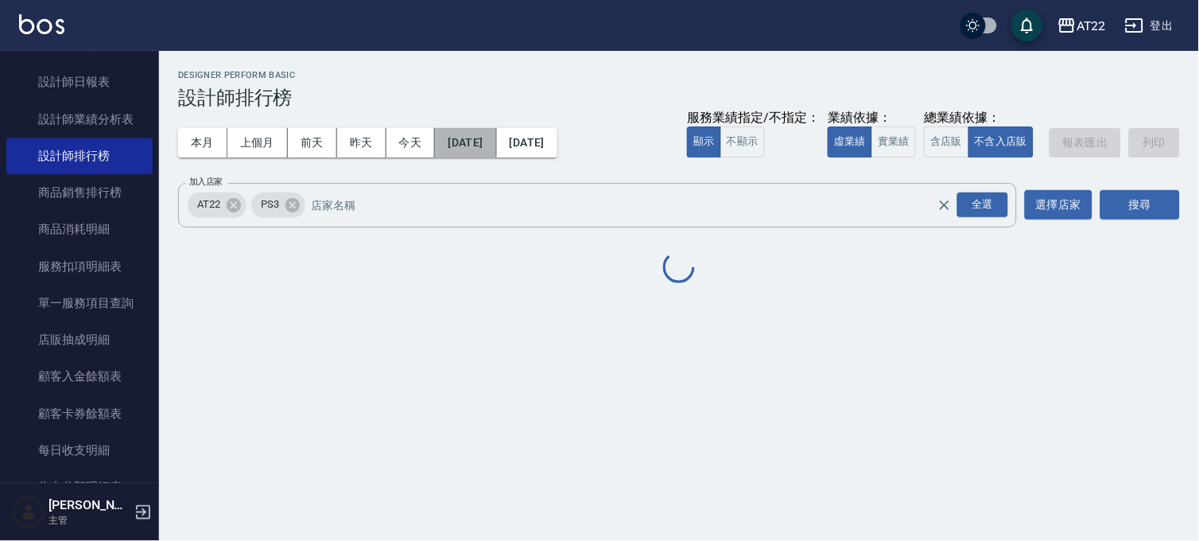
click at [494, 148] on button "2025/08/19" at bounding box center [465, 142] width 61 height 29
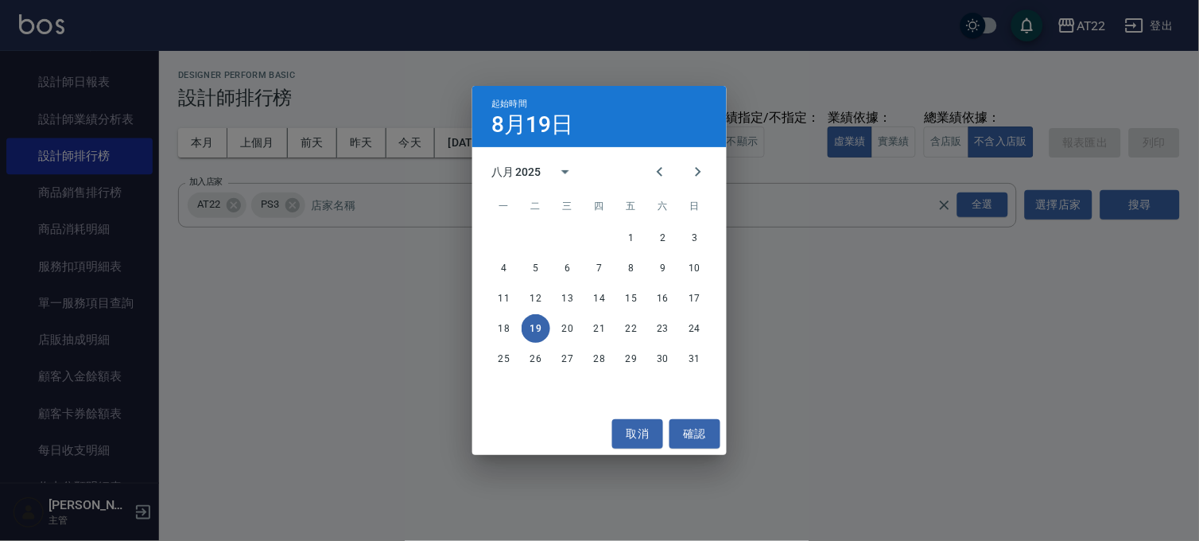
click at [403, 159] on div "起始時間 8月19日 八月 2025 一 二 三 四 五 六 日 1 2 3 4 5 6 7 8 9 10 11 12 13 14 15 16 17 18 1…" at bounding box center [599, 270] width 1199 height 541
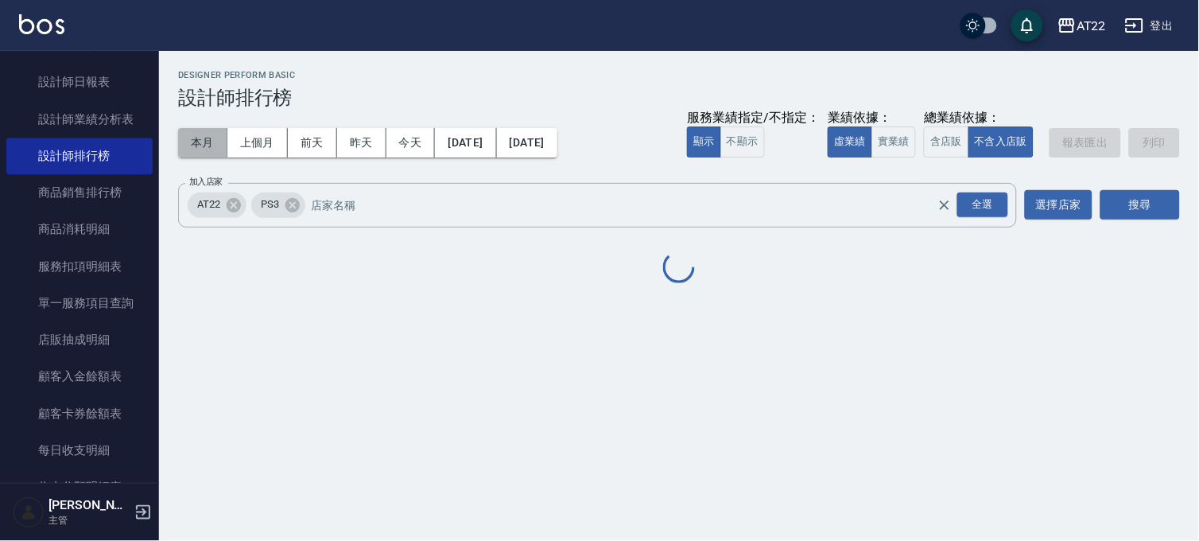
click at [211, 140] on button "本月" at bounding box center [202, 142] width 49 height 29
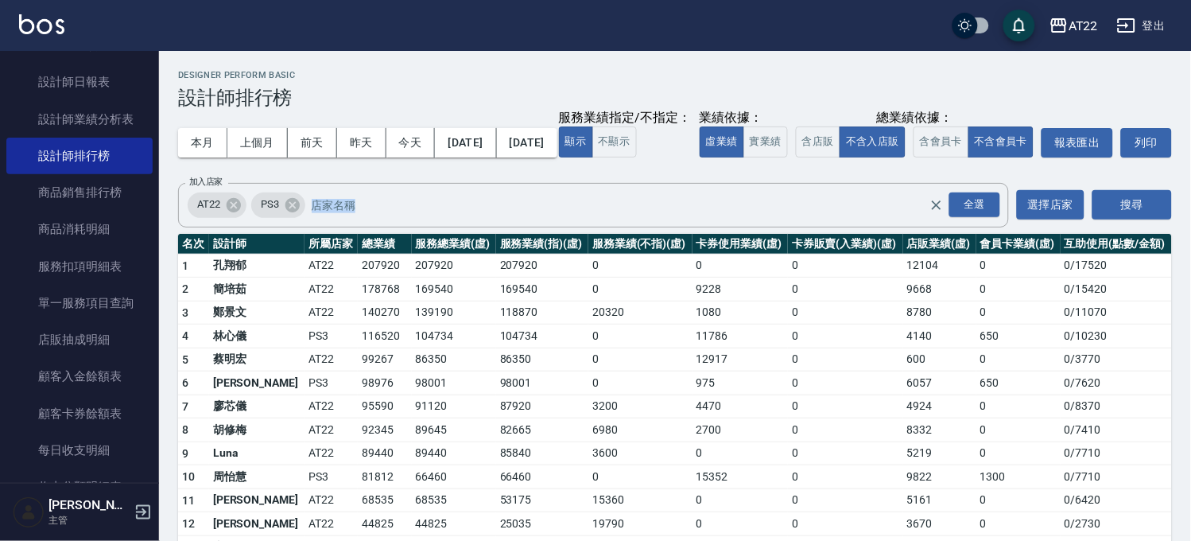
drag, startPoint x: 1189, startPoint y: 192, endPoint x: 1189, endPoint y: 216, distance: 23.1
click at [1189, 216] on div "AT22 2025-08-01 - 2025-08-31 設計師排行榜 列印時間： 2025-08-19-12:26 Designer Perform Bas…" at bounding box center [675, 372] width 1032 height 642
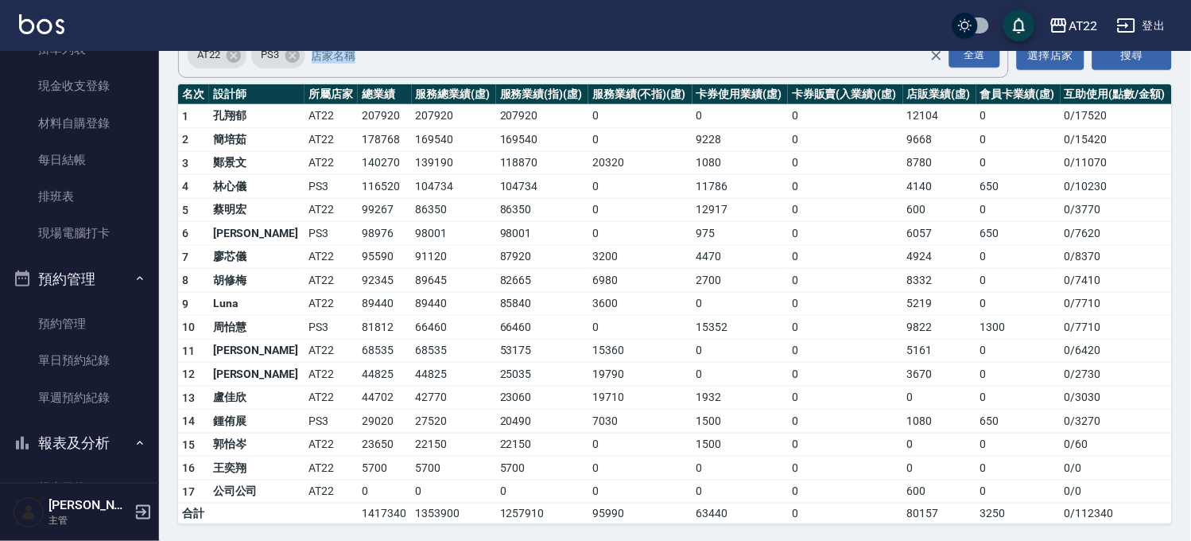
scroll to position [52, 0]
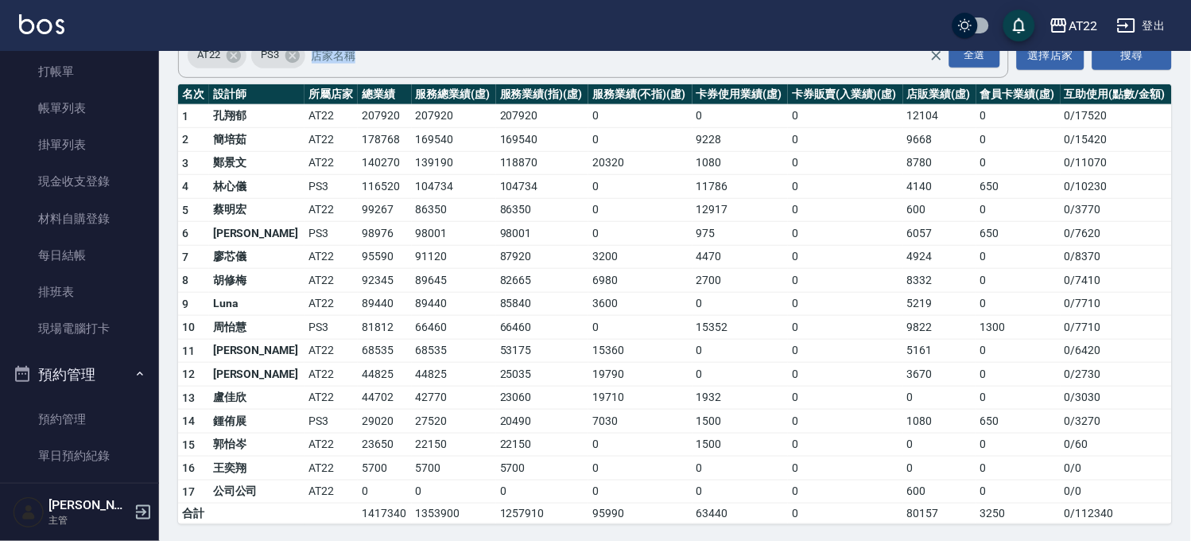
click at [88, 390] on button "預約管理" at bounding box center [79, 374] width 146 height 41
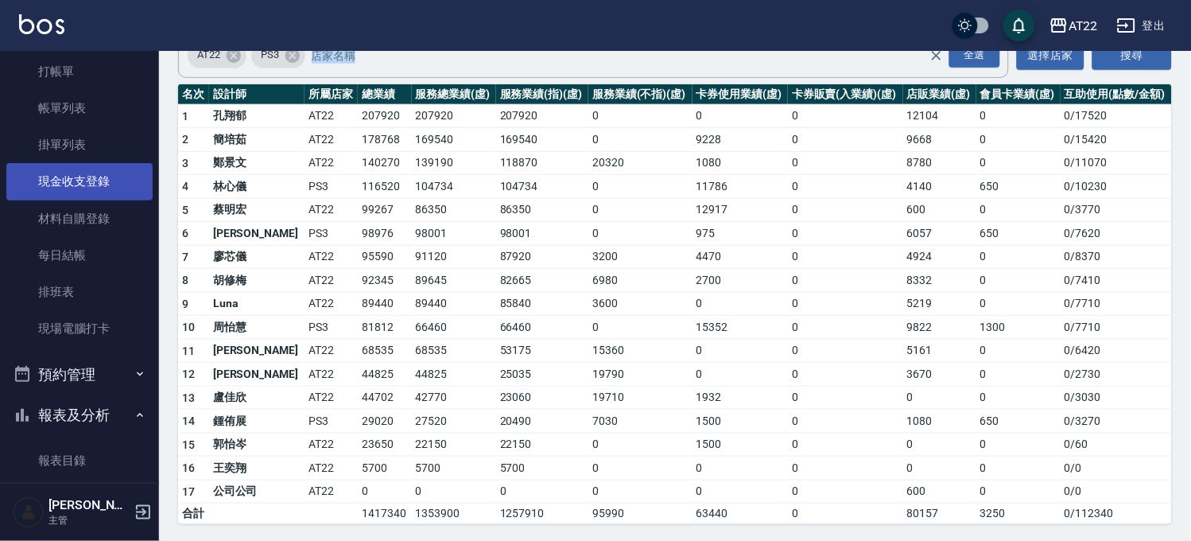
scroll to position [0, 0]
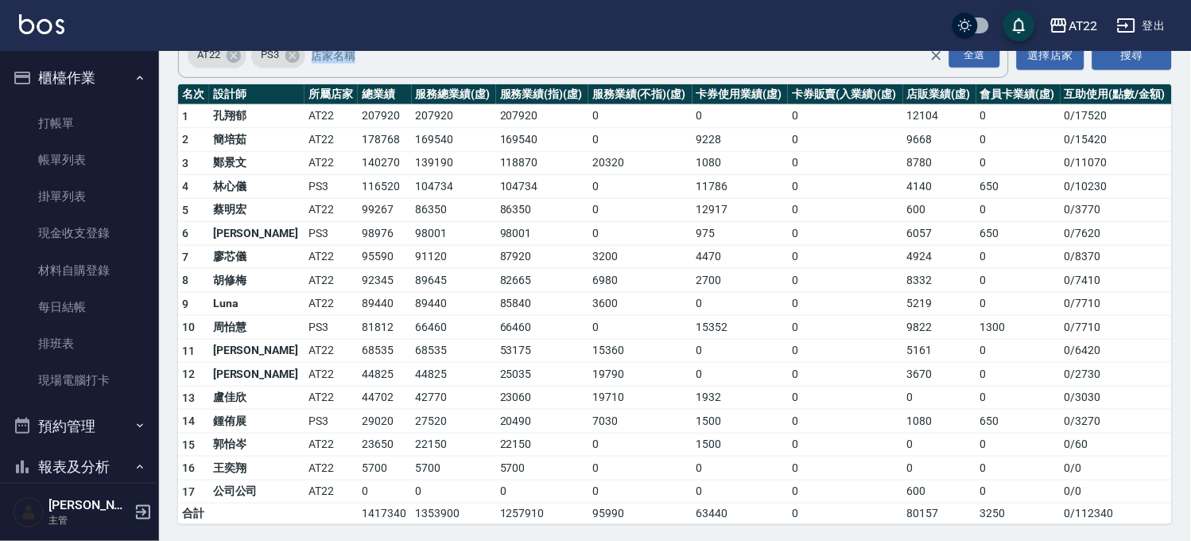
click at [81, 90] on button "櫃檯作業" at bounding box center [79, 77] width 146 height 41
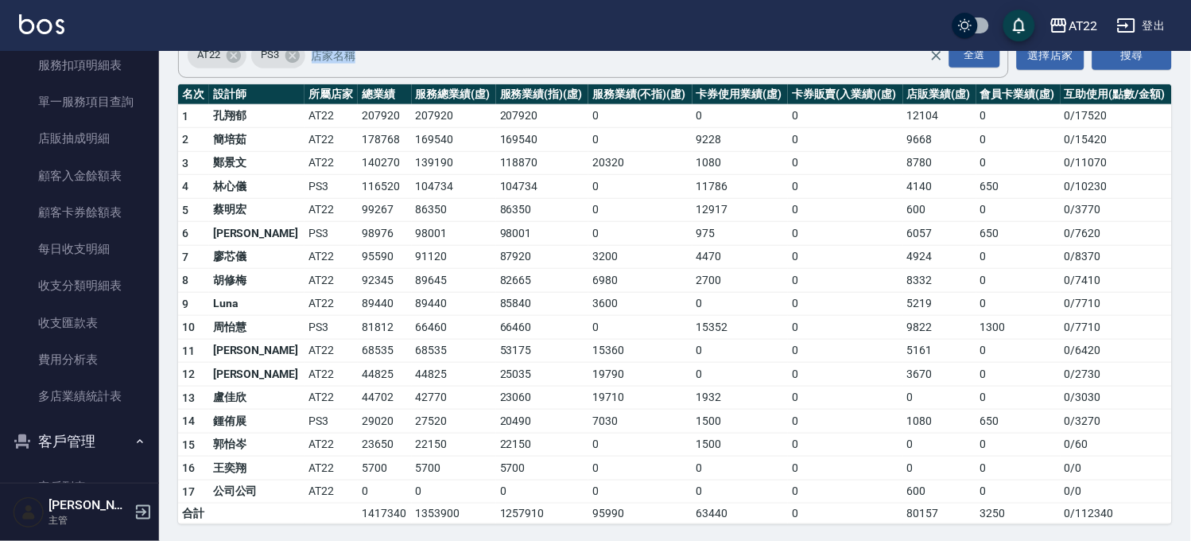
scroll to position [706, 0]
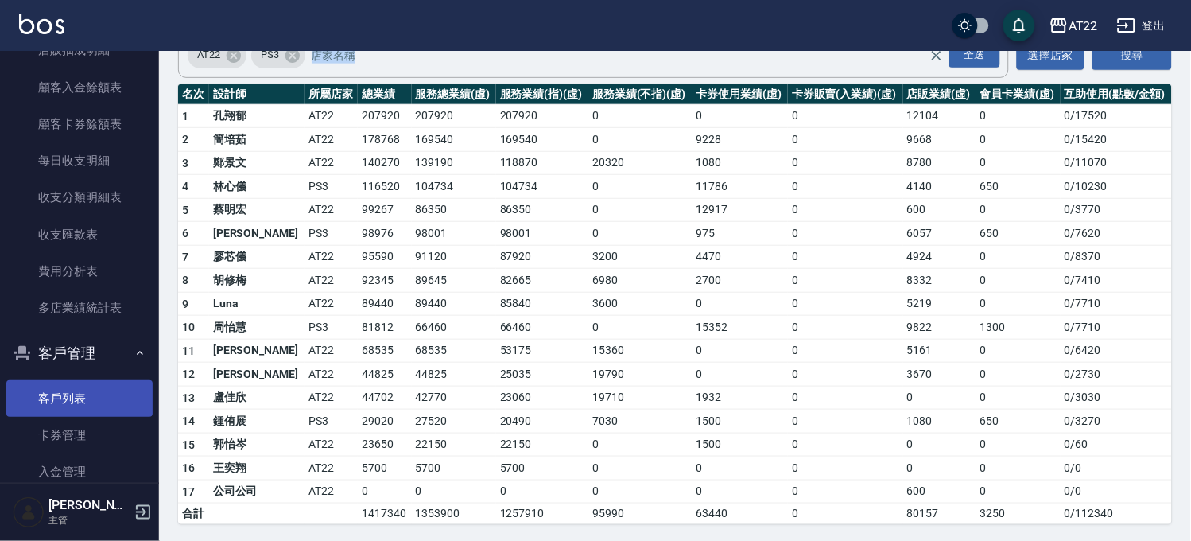
click at [53, 398] on link "客戶列表" at bounding box center [79, 398] width 146 height 37
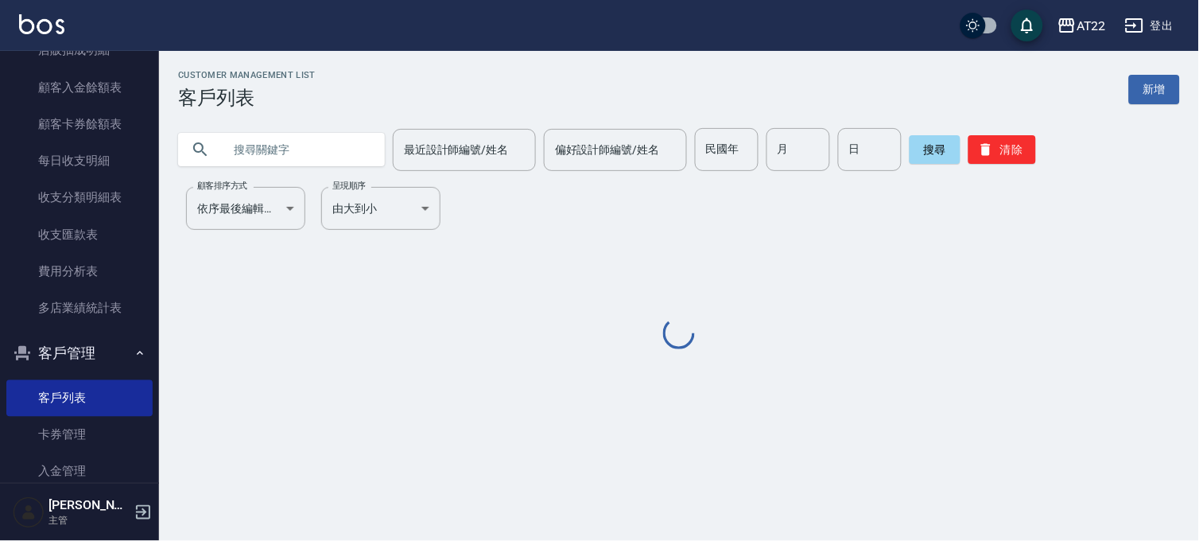
click at [299, 137] on input "text" at bounding box center [298, 149] width 150 height 43
paste input "0928084425"
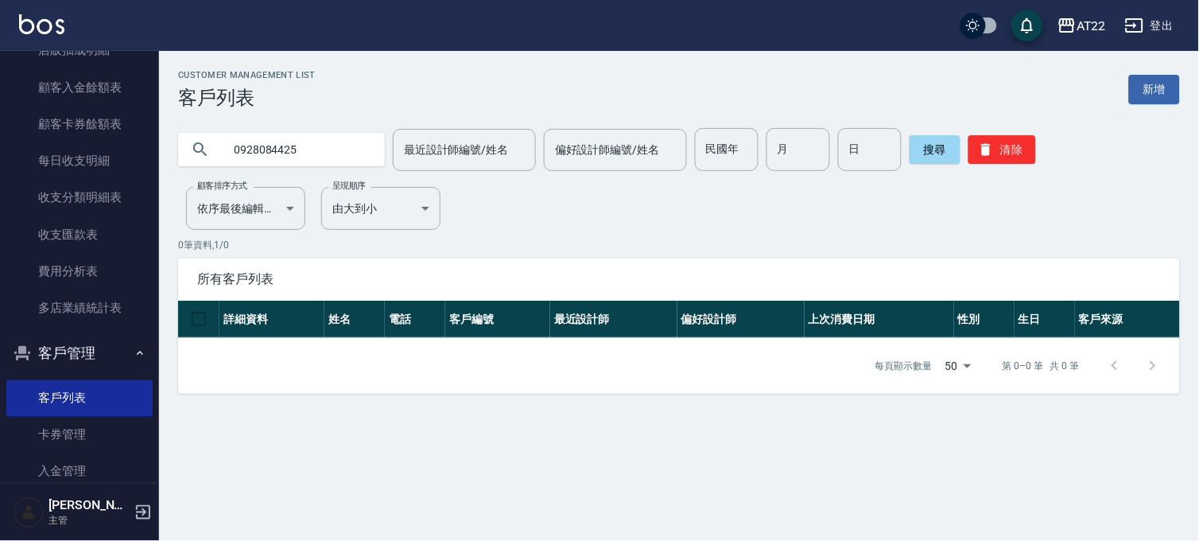
type input "0928084425"
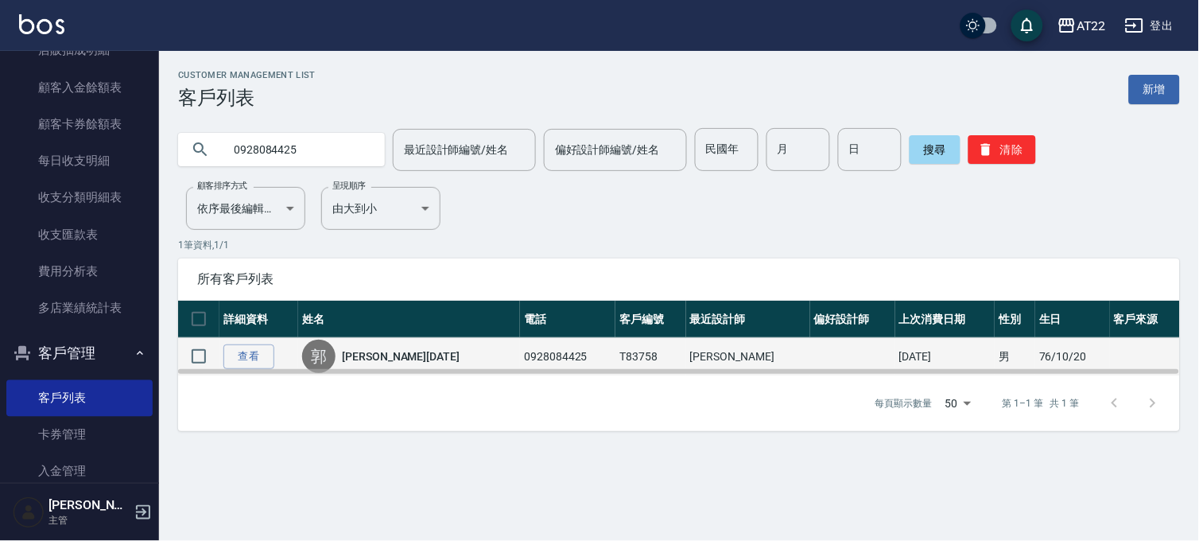
click at [401, 352] on link "郭妍瑀25.11.18" at bounding box center [401, 356] width 118 height 16
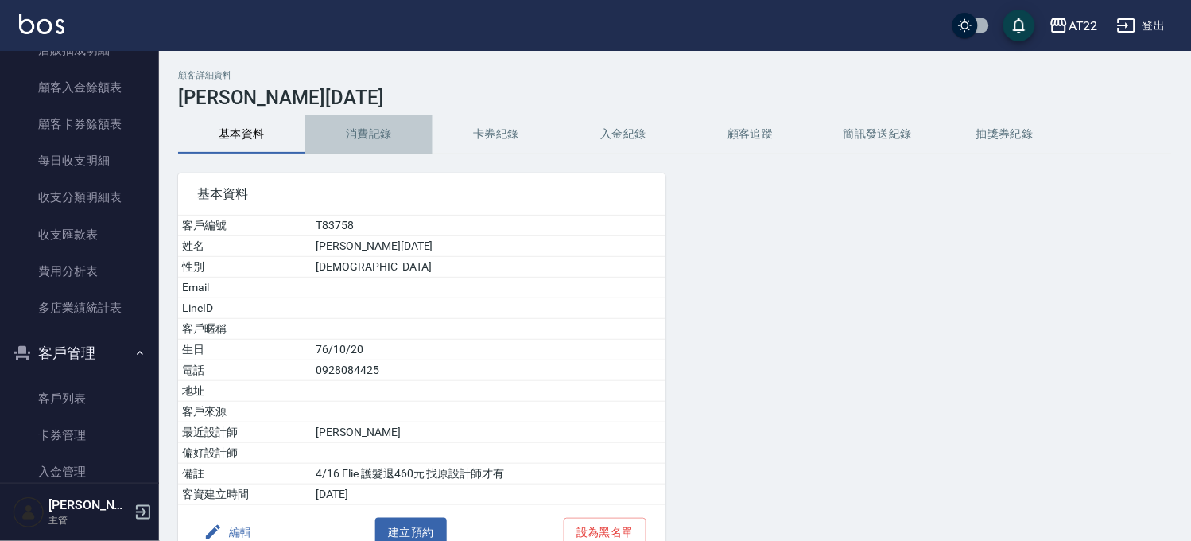
click at [386, 142] on button "消費記錄" at bounding box center [368, 134] width 127 height 38
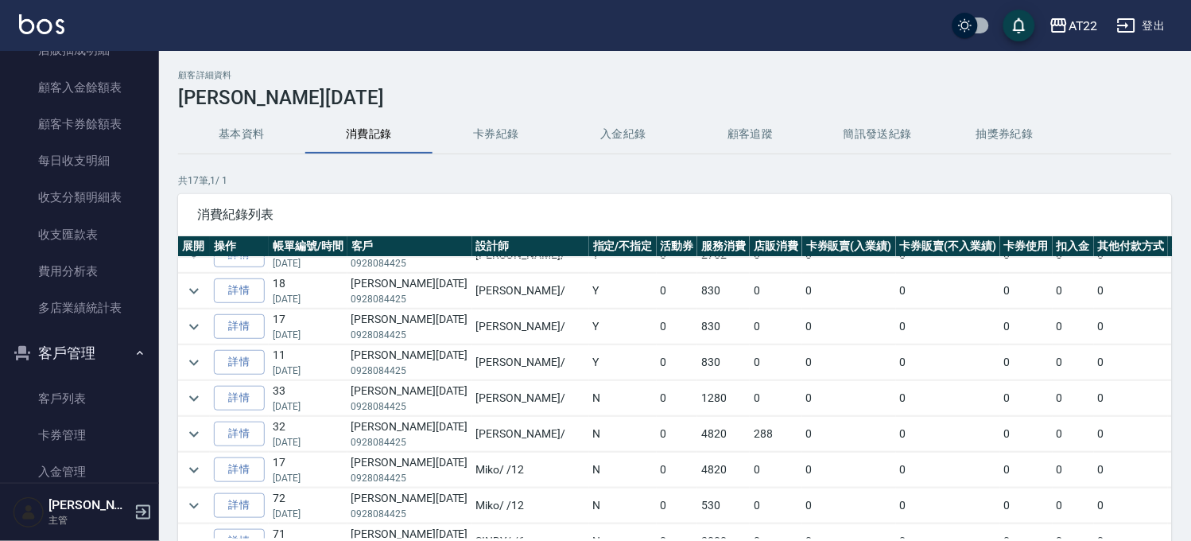
scroll to position [265, 0]
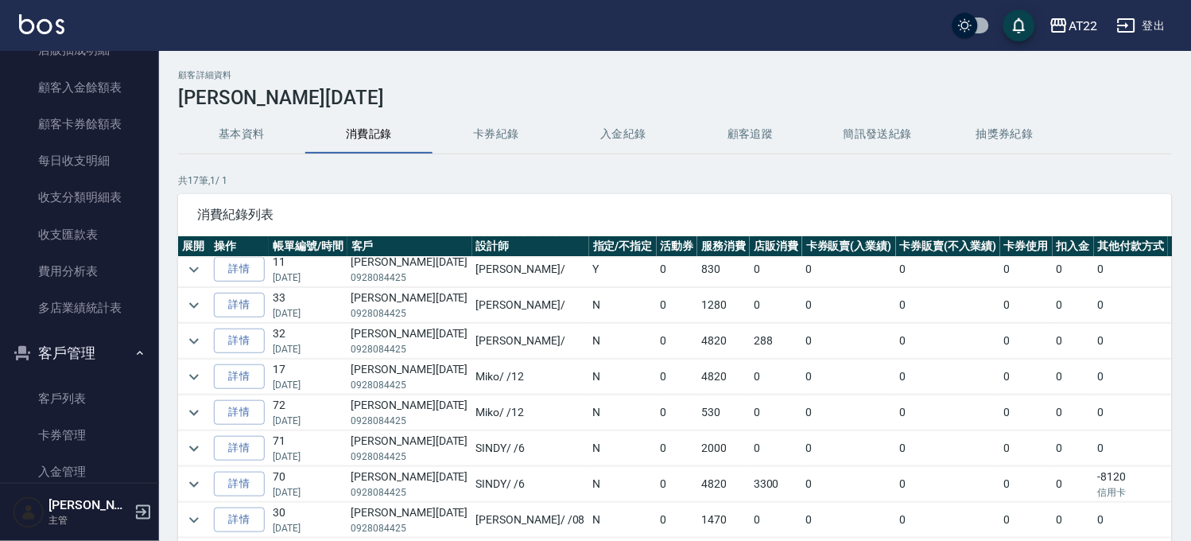
drag, startPoint x: 498, startPoint y: 324, endPoint x: 502, endPoint y: 315, distance: 10.3
click at [188, 439] on icon "expand row" at bounding box center [194, 448] width 19 height 19
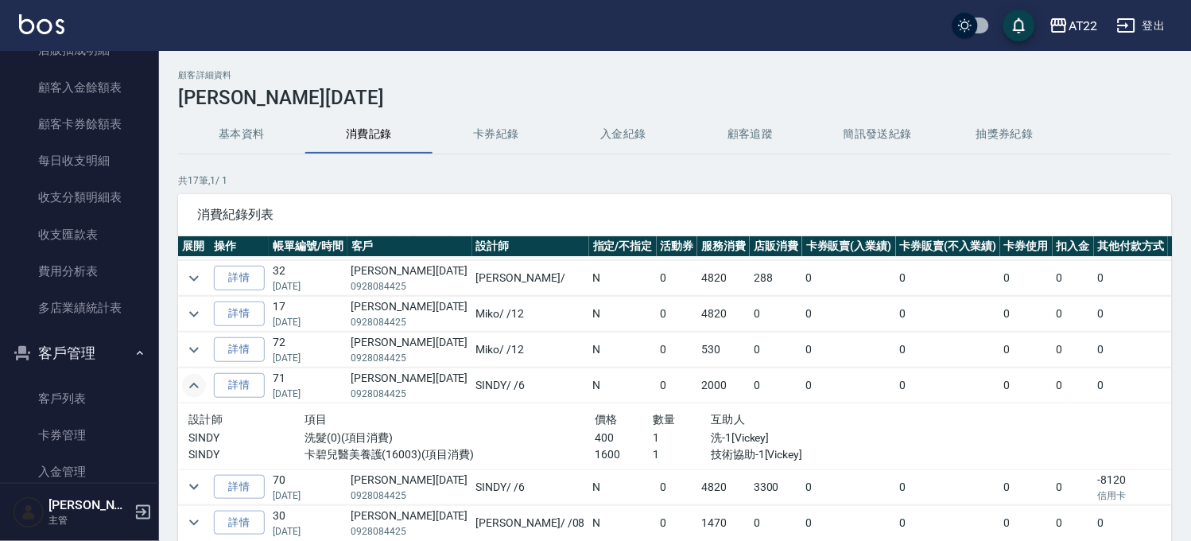
scroll to position [409, 0]
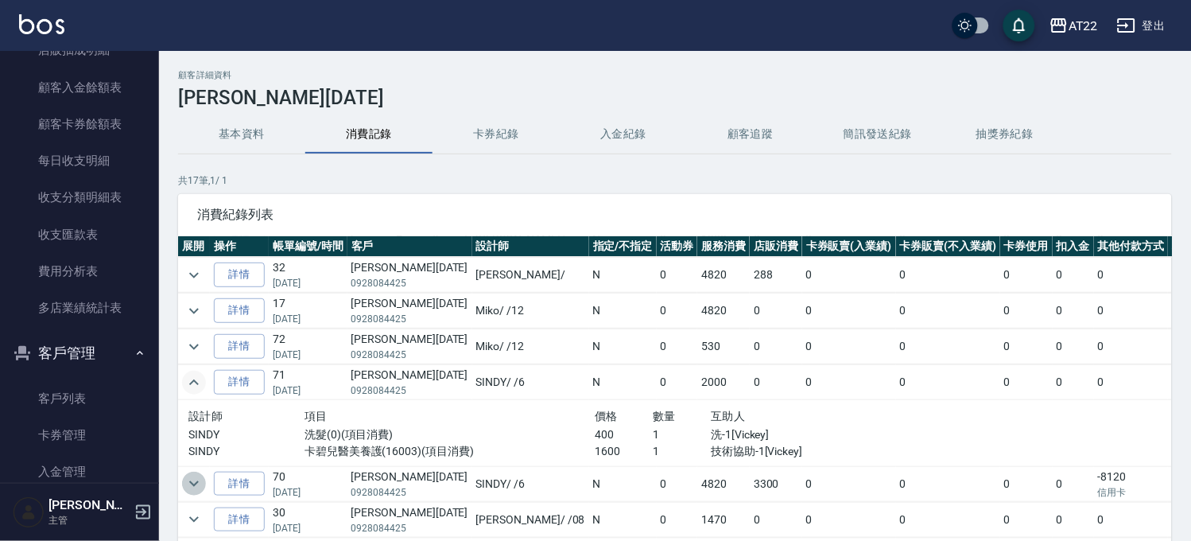
click at [200, 474] on icon "expand row" at bounding box center [194, 483] width 19 height 19
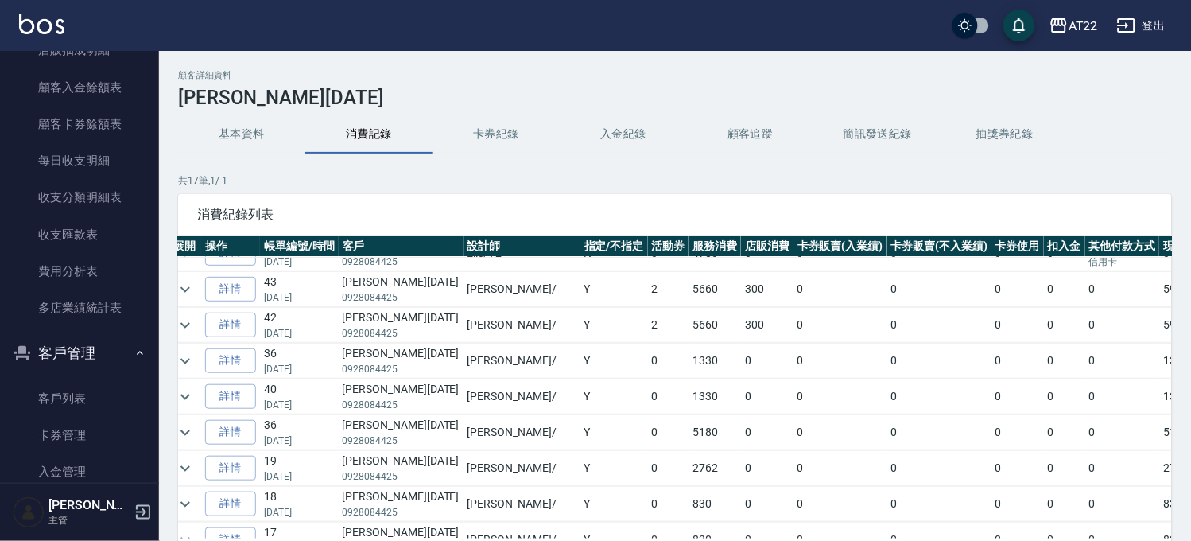
scroll to position [0, 9]
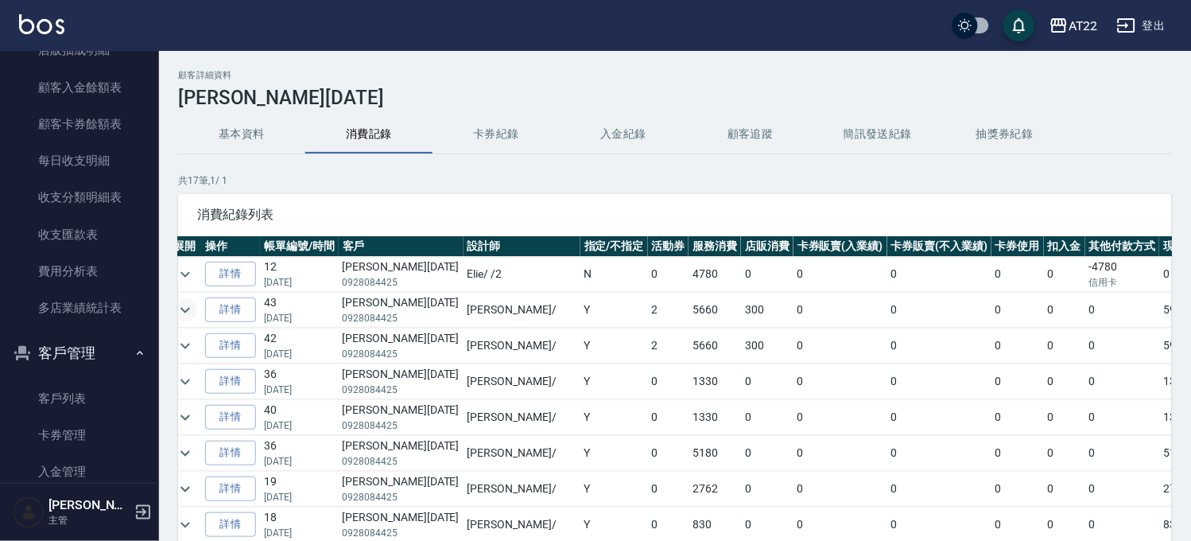
click at [189, 309] on icon "expand row" at bounding box center [185, 310] width 19 height 19
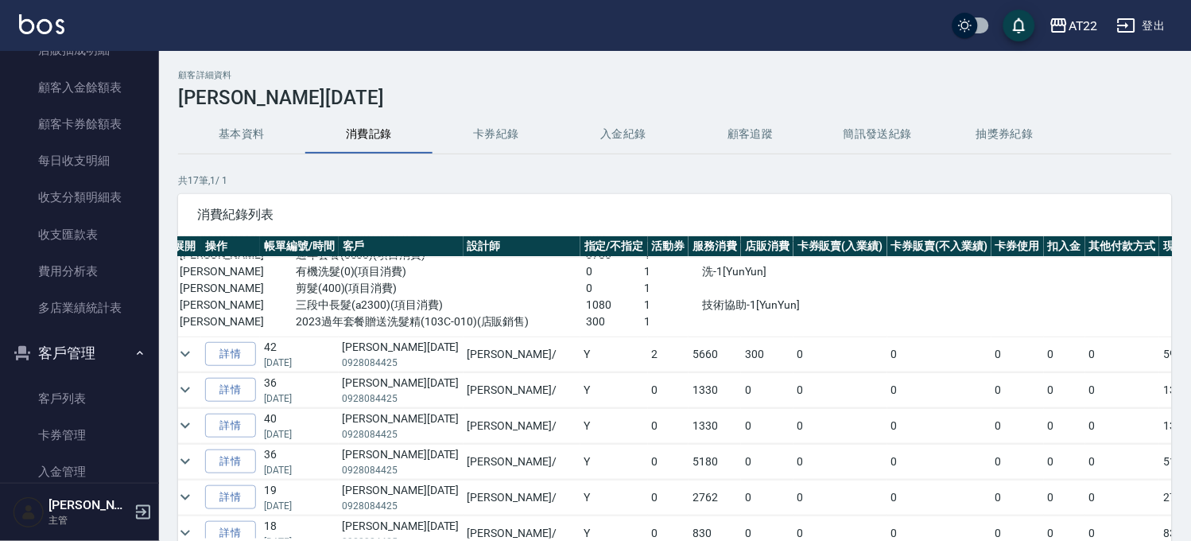
scroll to position [177, 9]
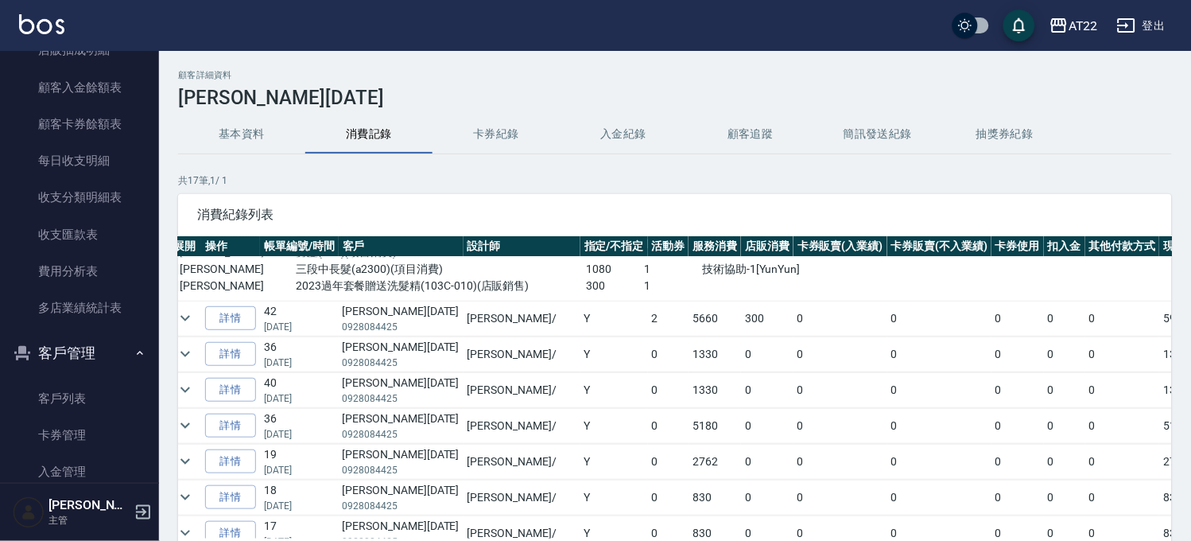
click at [192, 328] on td at bounding box center [185, 318] width 32 height 35
click at [188, 321] on icon "expand row" at bounding box center [185, 318] width 19 height 19
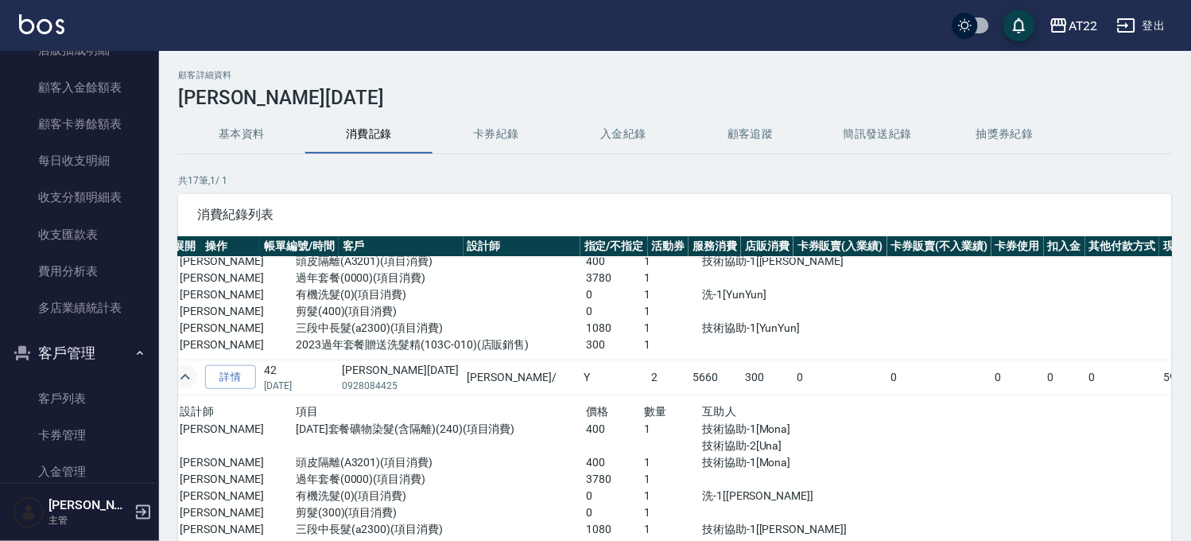
scroll to position [88, 9]
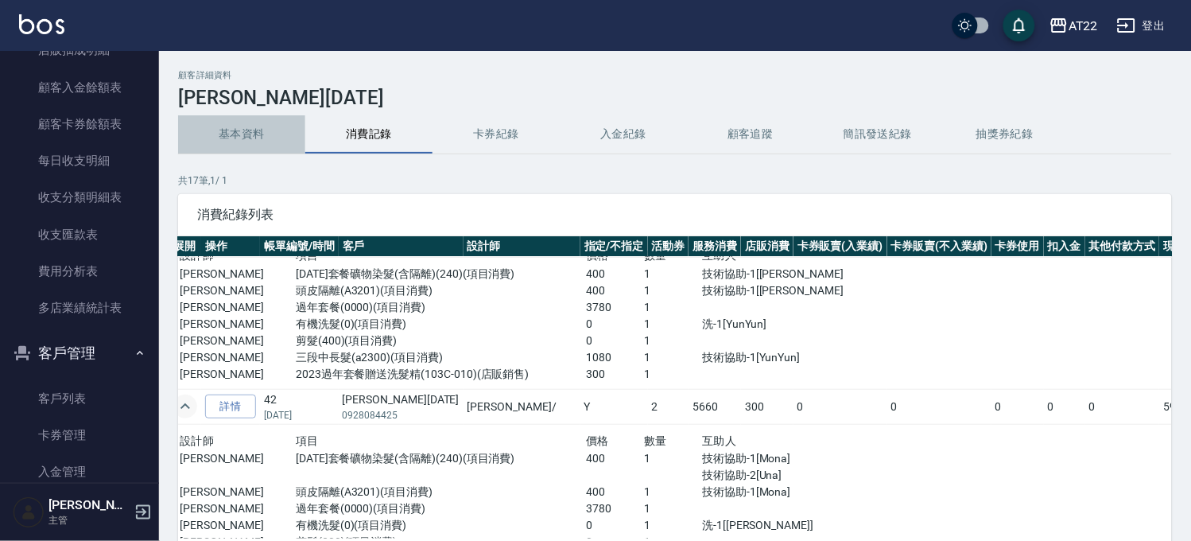
click at [250, 139] on button "基本資料" at bounding box center [241, 134] width 127 height 38
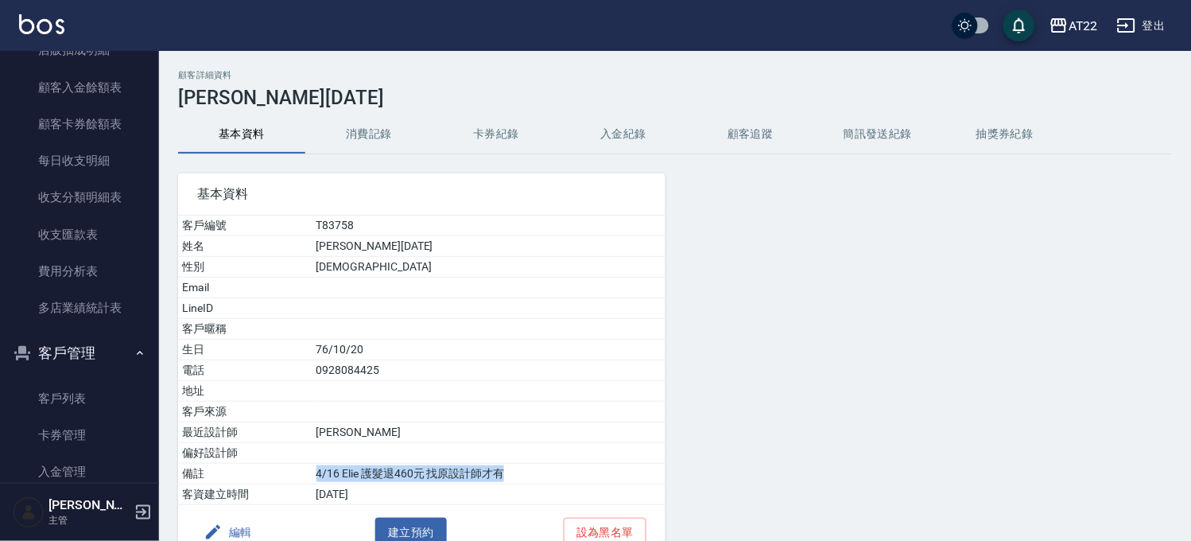
drag, startPoint x: 294, startPoint y: 476, endPoint x: 526, endPoint y: 472, distance: 232.3
click at [526, 472] on tr "備註 4/16 Elie 護髮退460元 找原設計師才有" at bounding box center [422, 474] width 488 height 21
click at [526, 472] on td "4/16 Elie 護髮退460元 找原設計師才有" at bounding box center [489, 474] width 353 height 21
click at [352, 151] on button "消費記錄" at bounding box center [368, 134] width 127 height 38
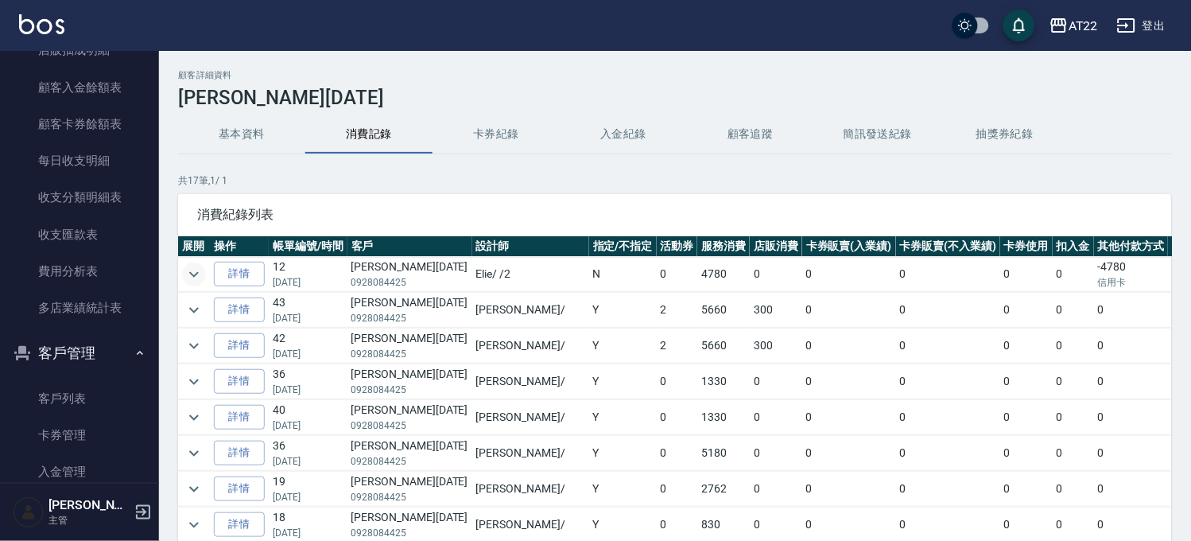
click at [193, 272] on icon "expand row" at bounding box center [194, 274] width 19 height 19
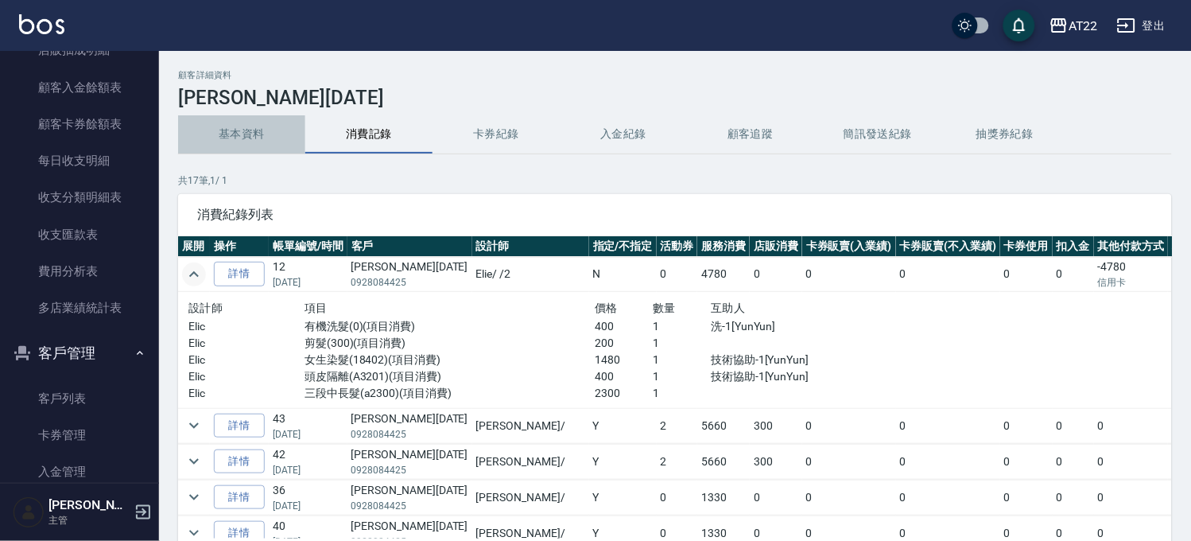
click at [273, 126] on button "基本資料" at bounding box center [241, 134] width 127 height 38
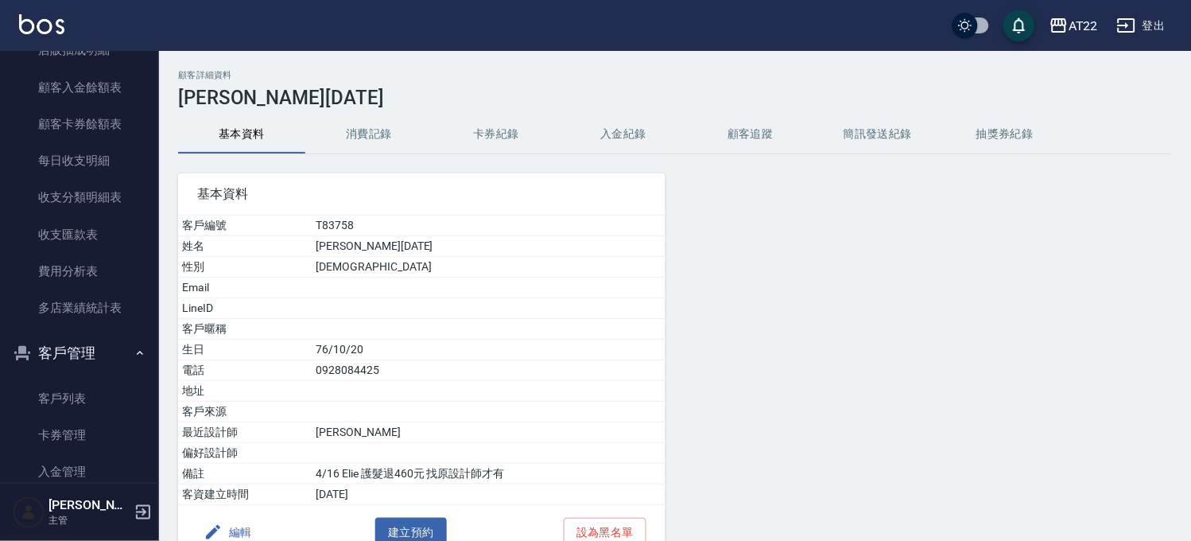
click at [109, 335] on button "客戶管理" at bounding box center [79, 352] width 146 height 41
click at [105, 401] on button "員工及薪資" at bounding box center [79, 394] width 146 height 41
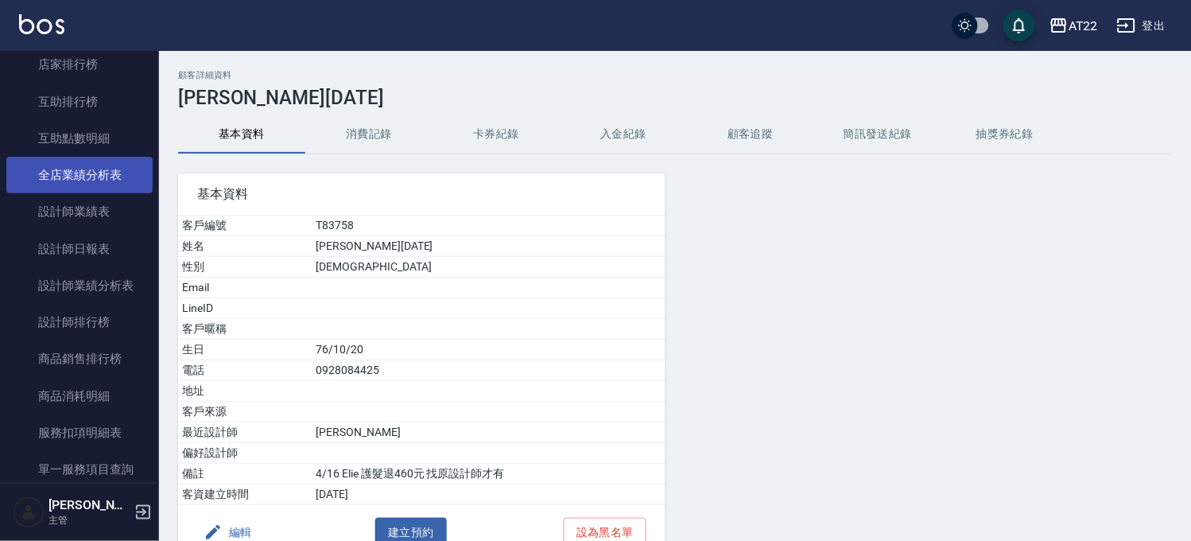
scroll to position [353, 0]
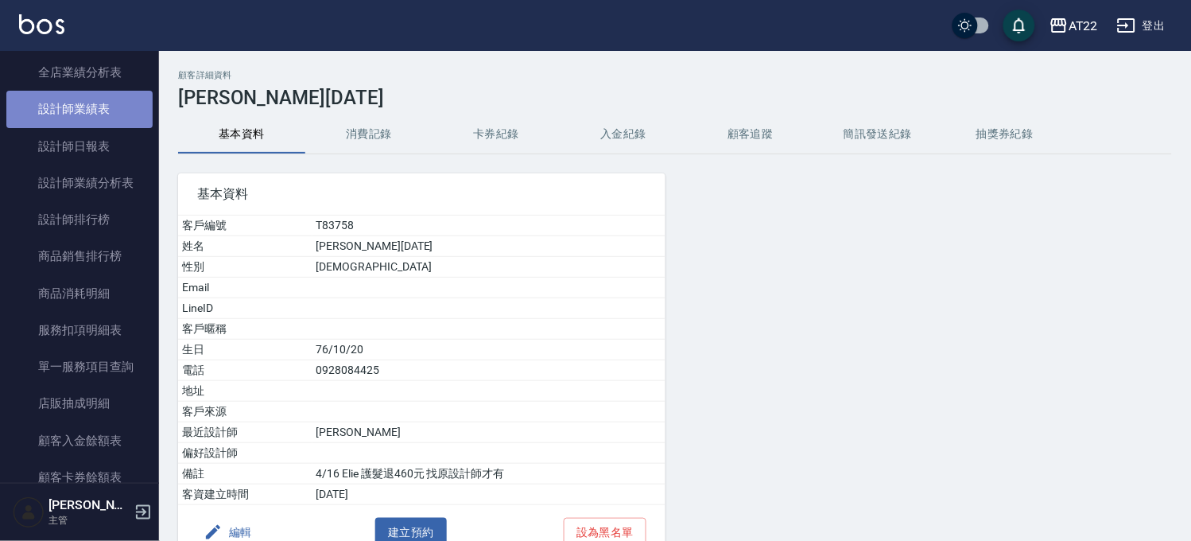
click at [116, 114] on link "設計師業績表" at bounding box center [79, 109] width 146 height 37
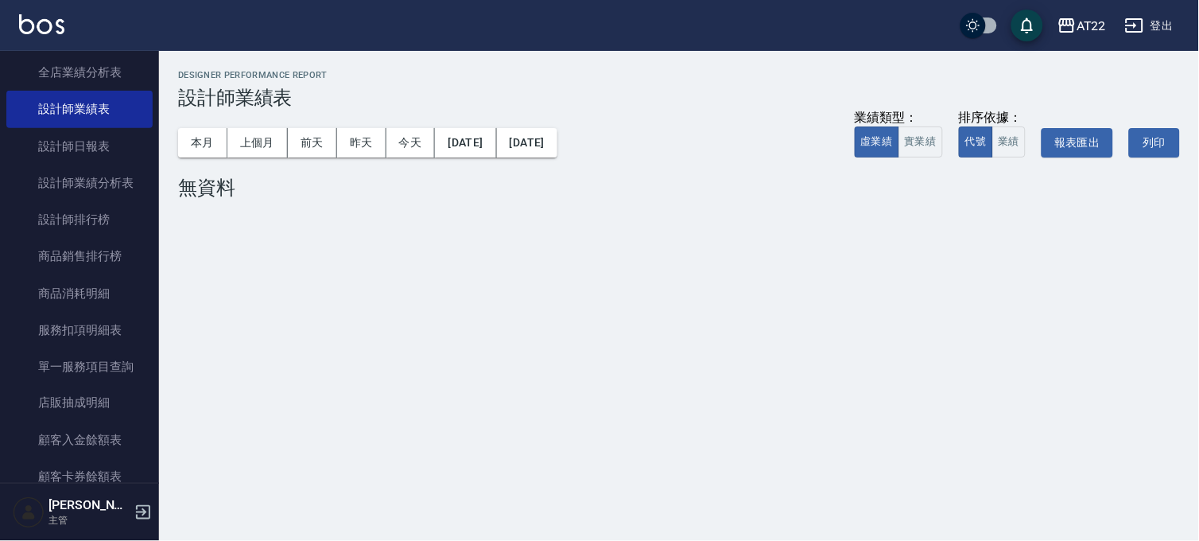
click at [202, 124] on div "本月 上個月 前天 昨天 今天 2025/08/19 2025/08/19 業績類型： 虛業績 實業績 排序依據： 代號 業績 報表匯出 列印" at bounding box center [679, 143] width 1002 height 68
click at [207, 140] on button "本月" at bounding box center [202, 142] width 49 height 29
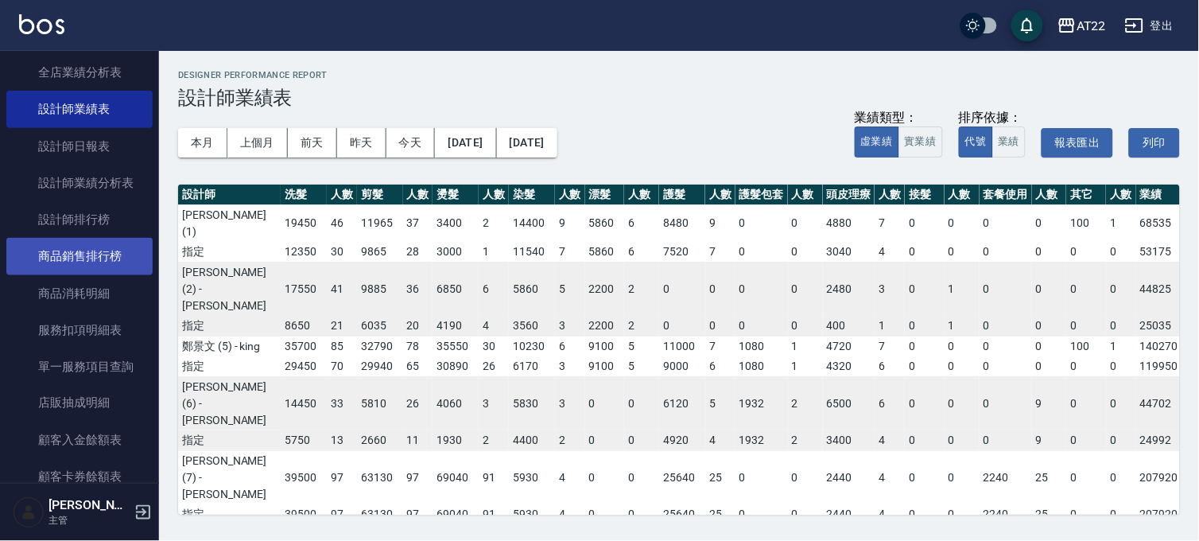
click at [107, 243] on link "商品銷售排行榜" at bounding box center [79, 256] width 146 height 37
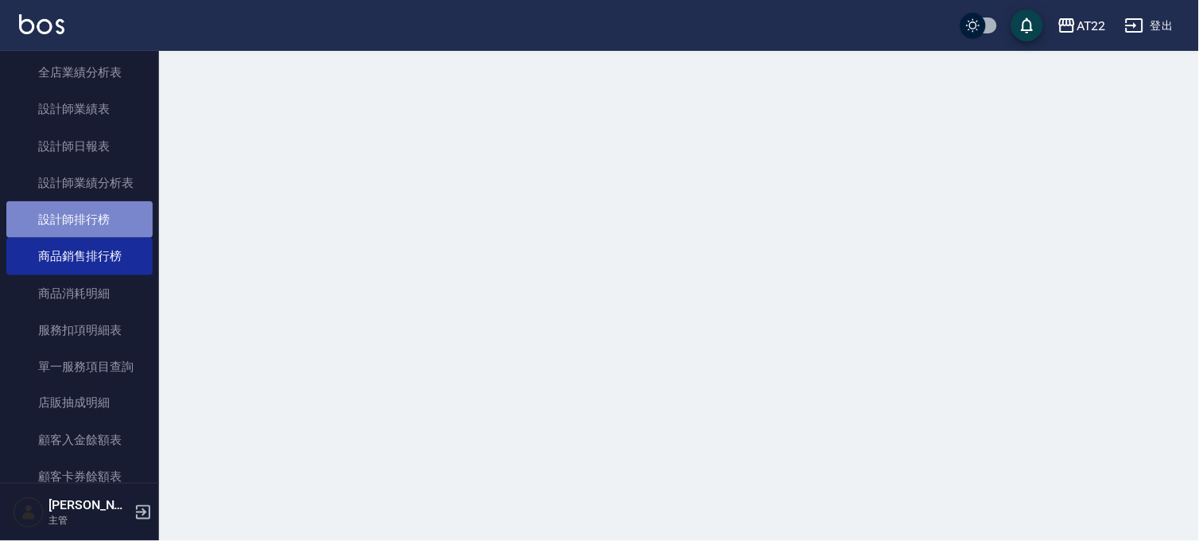
click at [106, 233] on link "設計師排行榜" at bounding box center [79, 219] width 146 height 37
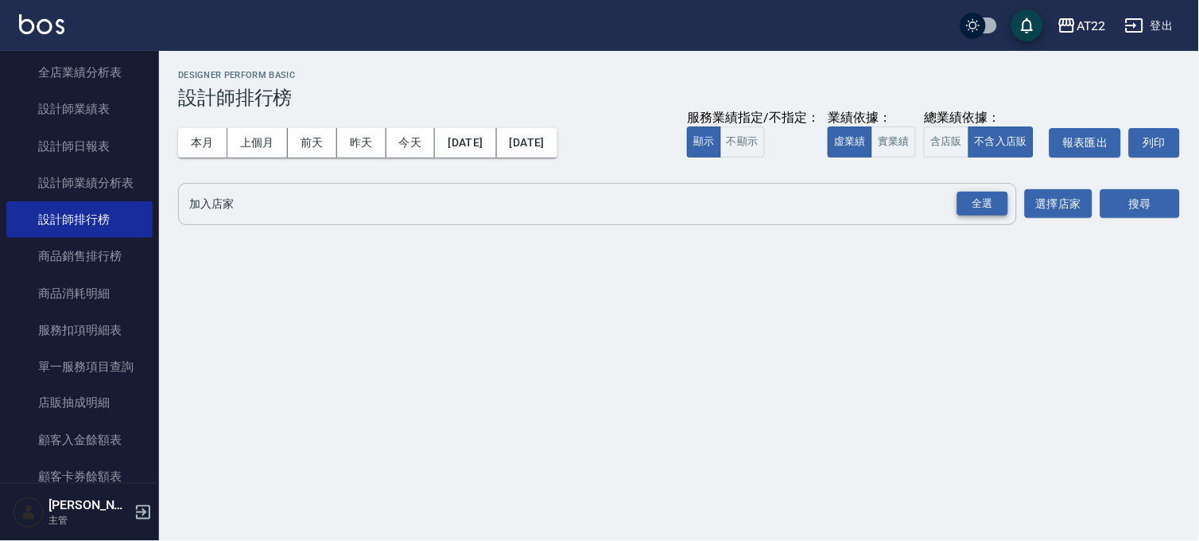
click at [974, 207] on div "全選" at bounding box center [983, 204] width 51 height 25
click at [1143, 204] on button "搜尋" at bounding box center [1141, 204] width 80 height 29
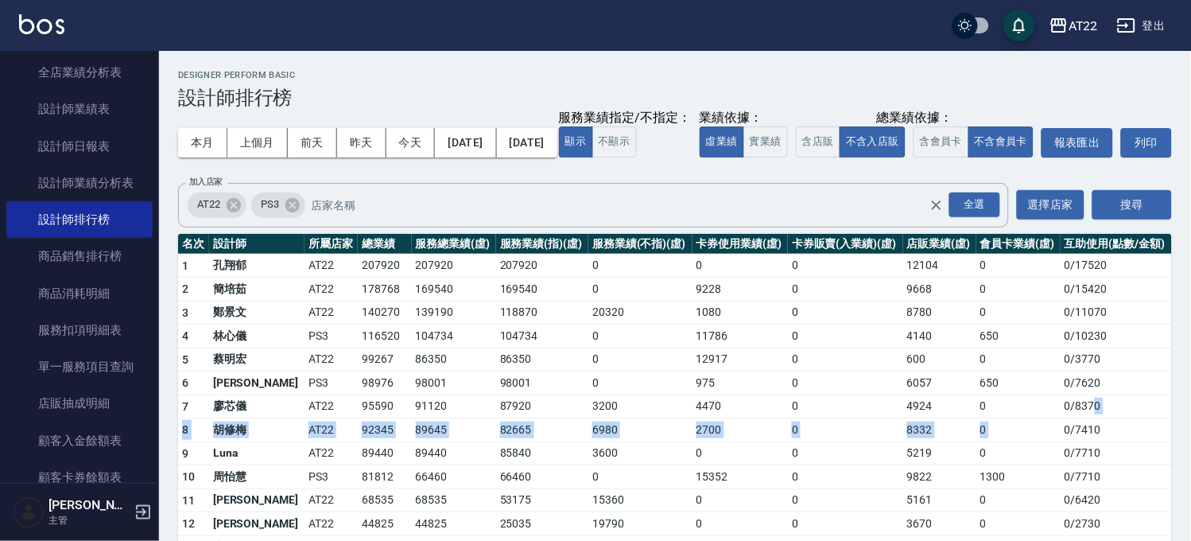
drag, startPoint x: 1088, startPoint y: 442, endPoint x: 1059, endPoint y: 453, distance: 30.7
click at [1059, 453] on tbody "1 孔翔郁 AT22 207920 207920 207920 0 0 0 12104 0 0 / 17520 2 簡培茹 AT22 178768 16954…" at bounding box center [675, 464] width 994 height 420
click at [822, 106] on h3 "設計師排行榜" at bounding box center [675, 98] width 994 height 22
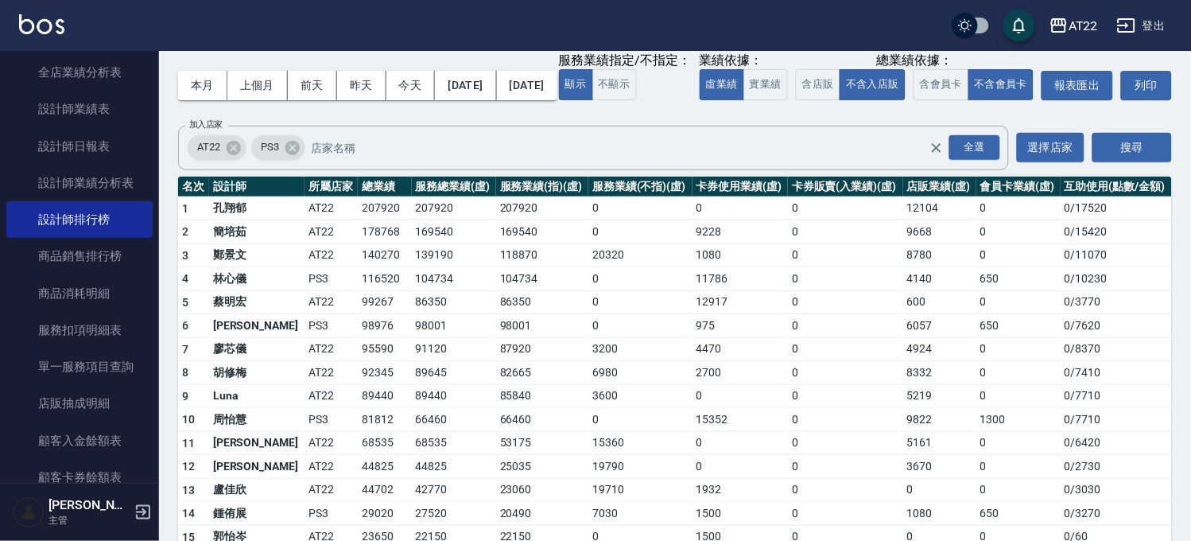
scroll to position [88, 0]
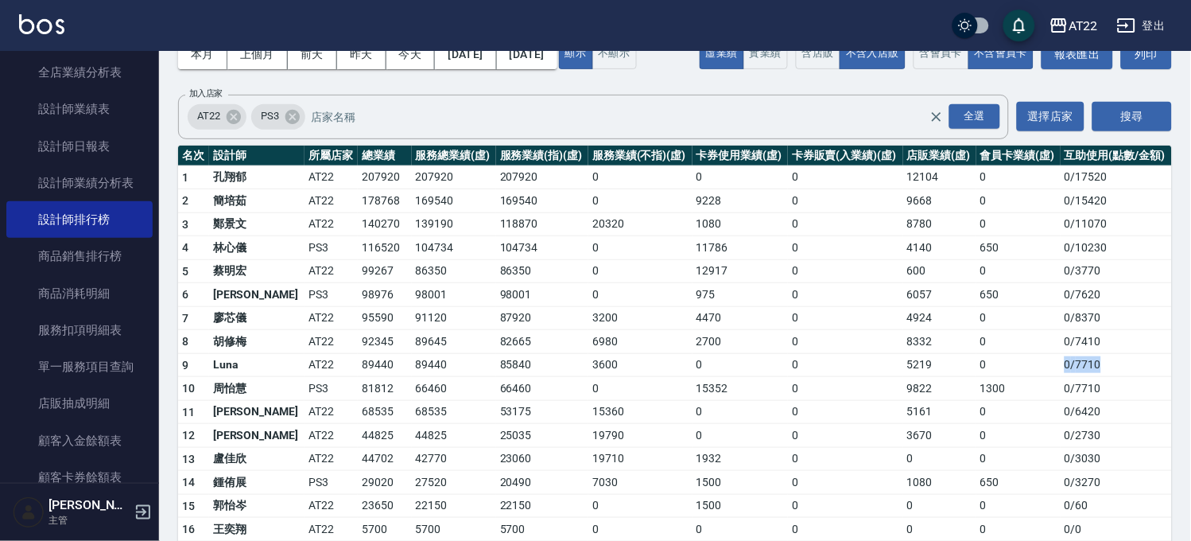
drag, startPoint x: 1109, startPoint y: 395, endPoint x: 1050, endPoint y: 394, distance: 58.9
click at [1050, 377] on tr "9 Luna AT22 89440 89440 85840 3600 0 0 5219 0 0 / 7710" at bounding box center [675, 365] width 994 height 24
drag, startPoint x: 932, startPoint y: 390, endPoint x: 911, endPoint y: 396, distance: 22.2
click at [911, 377] on td "5219" at bounding box center [939, 365] width 73 height 24
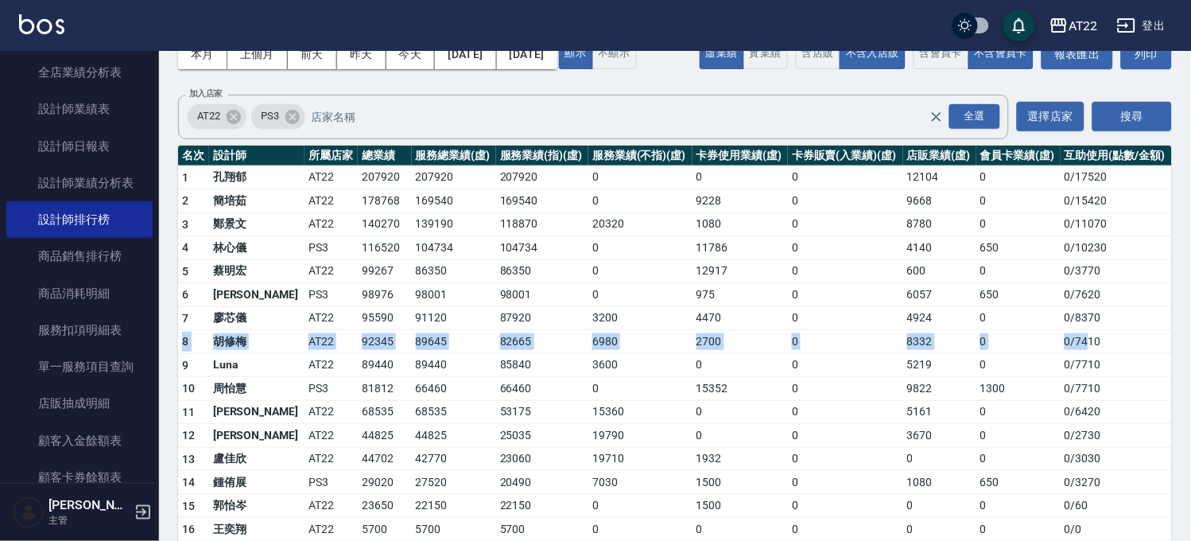
drag, startPoint x: 1099, startPoint y: 353, endPoint x: 1080, endPoint y: 368, distance: 24.3
click at [1080, 368] on tbody "1 孔翔郁 AT22 207920 207920 207920 0 0 0 12104 0 0 / 17520 2 簡培茹 AT22 178768 16954…" at bounding box center [675, 375] width 994 height 420
click at [109, 192] on link "設計師業績分析表" at bounding box center [79, 183] width 146 height 37
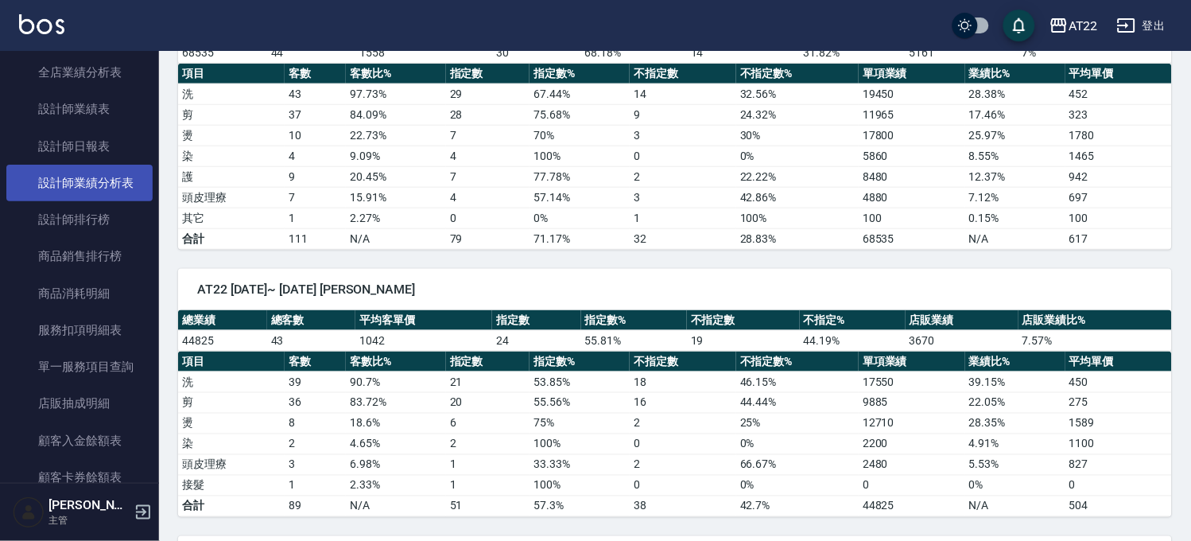
scroll to position [177, 0]
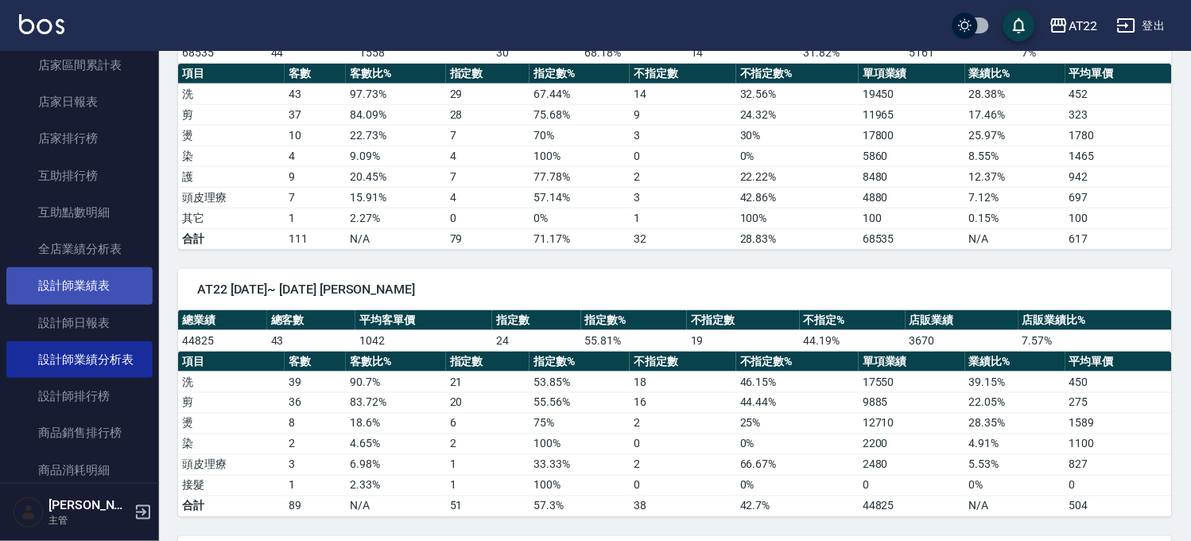
click at [109, 293] on link "設計師業績表" at bounding box center [79, 285] width 146 height 37
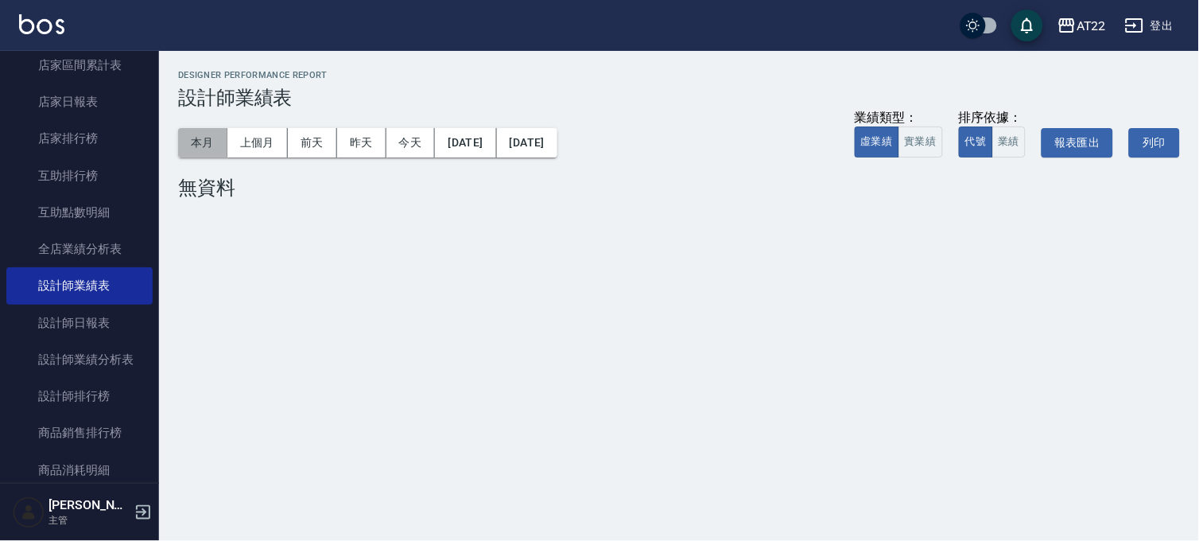
click at [216, 138] on button "本月" at bounding box center [202, 142] width 49 height 29
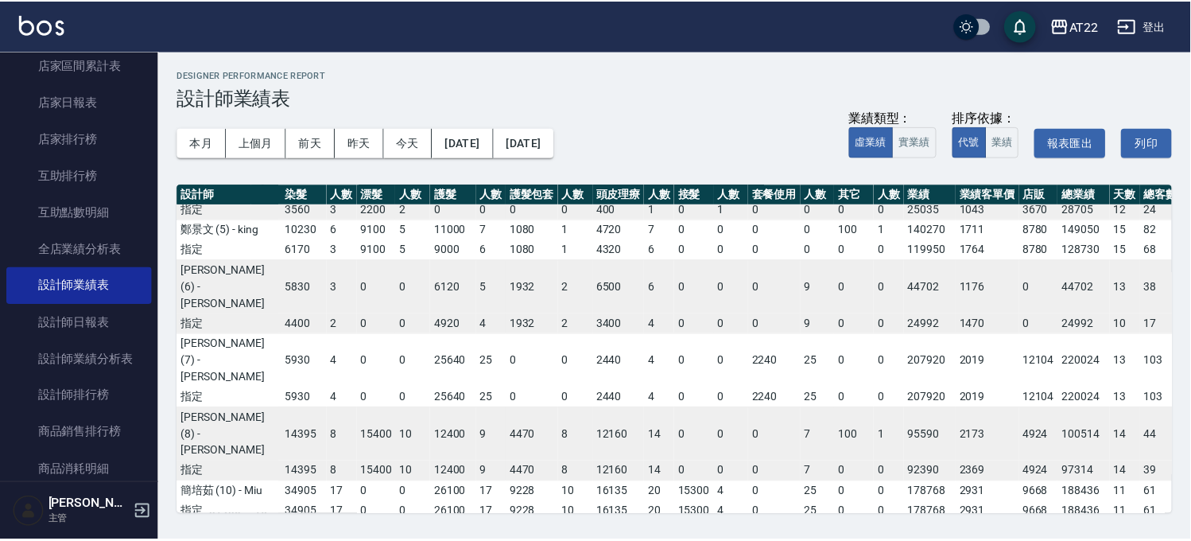
scroll to position [52, 226]
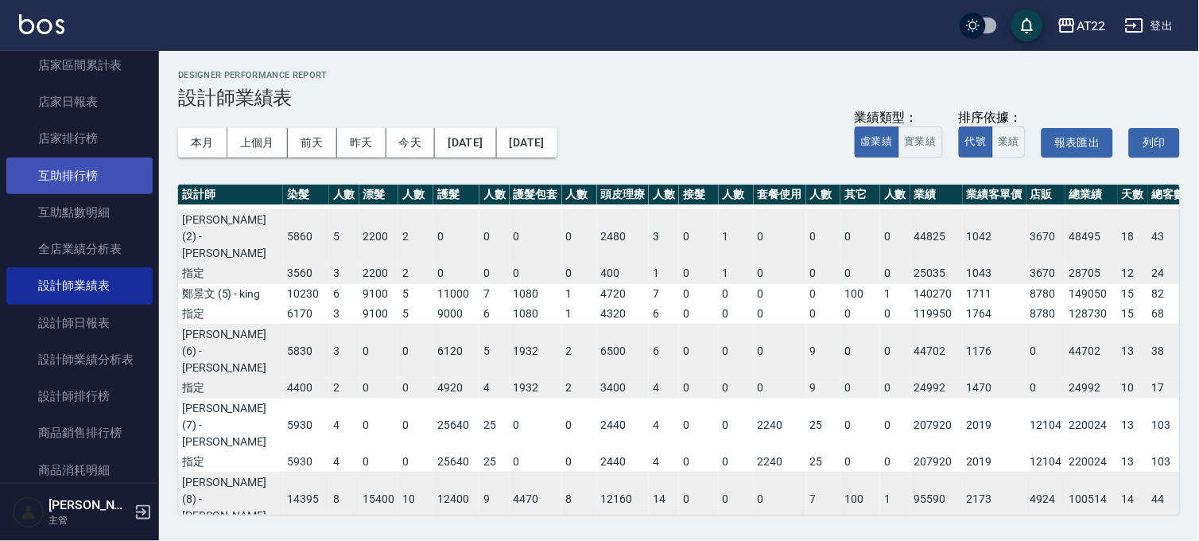
click at [77, 169] on link "互助排行榜" at bounding box center [79, 175] width 146 height 37
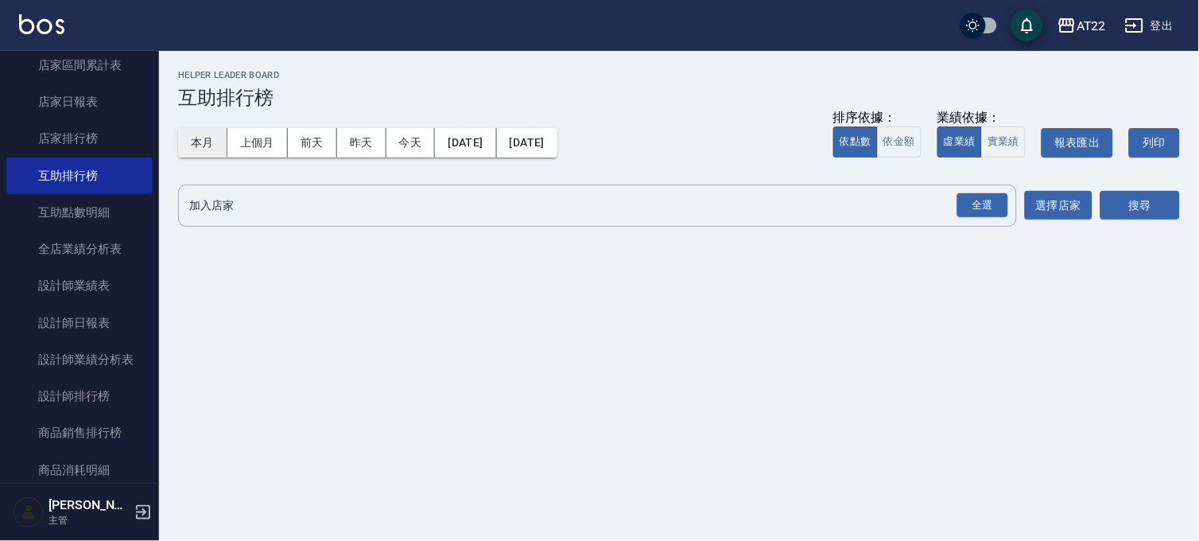
click at [181, 142] on button "本月" at bounding box center [202, 142] width 49 height 29
click at [181, 141] on button "本月" at bounding box center [202, 142] width 49 height 29
click at [983, 207] on div "全選" at bounding box center [983, 205] width 51 height 25
click at [1125, 199] on button "搜尋" at bounding box center [1141, 206] width 80 height 29
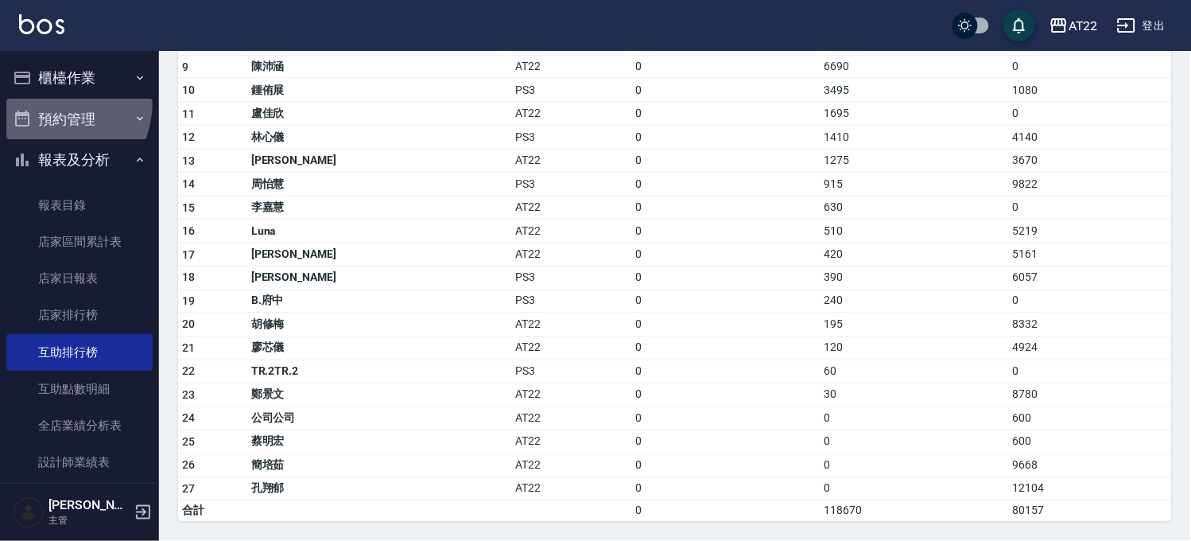
click at [42, 101] on button "預約管理" at bounding box center [79, 119] width 146 height 41
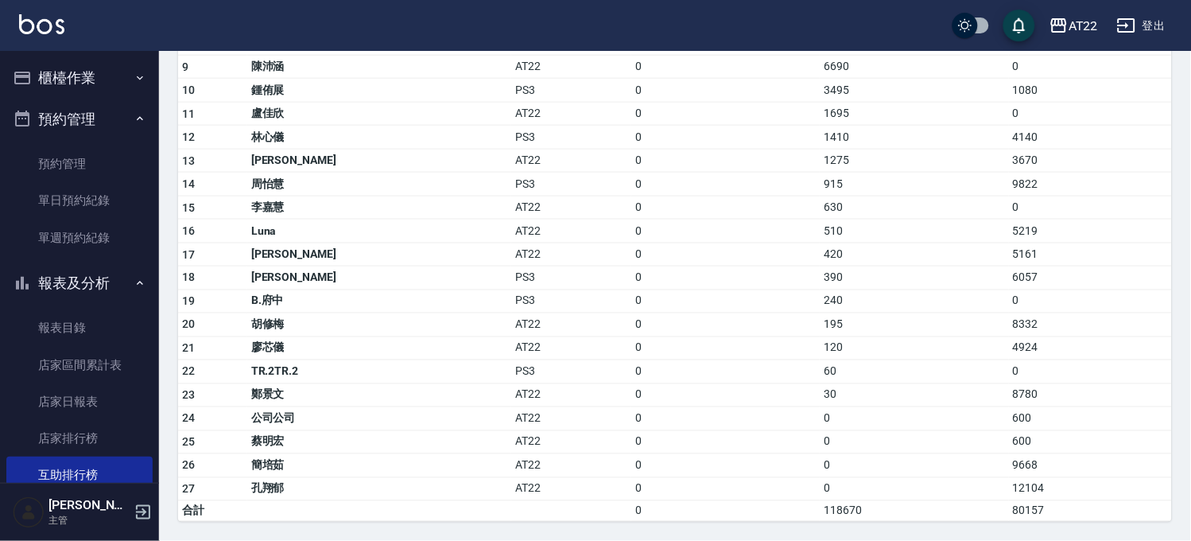
click at [73, 59] on button "櫃檯作業" at bounding box center [79, 77] width 146 height 41
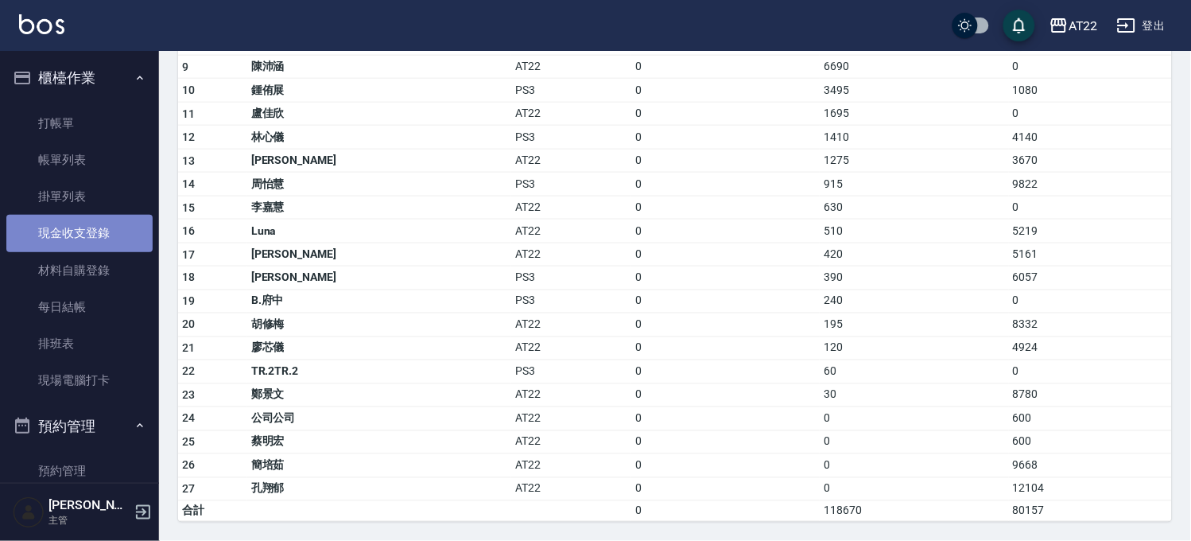
click at [91, 235] on link "現金收支登錄" at bounding box center [79, 233] width 146 height 37
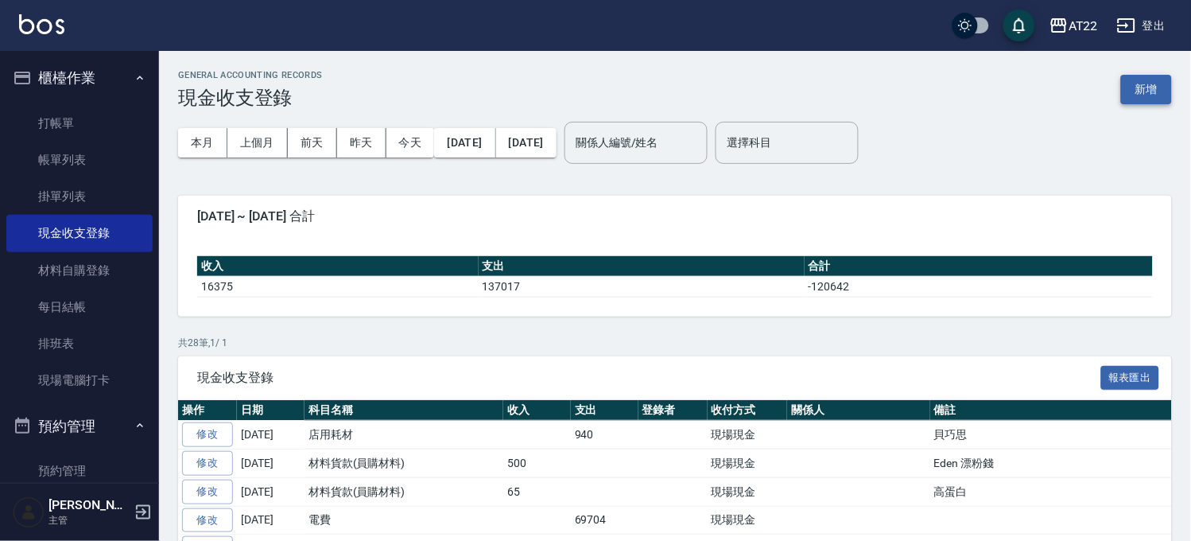
click at [1144, 84] on button "新增" at bounding box center [1146, 89] width 51 height 29
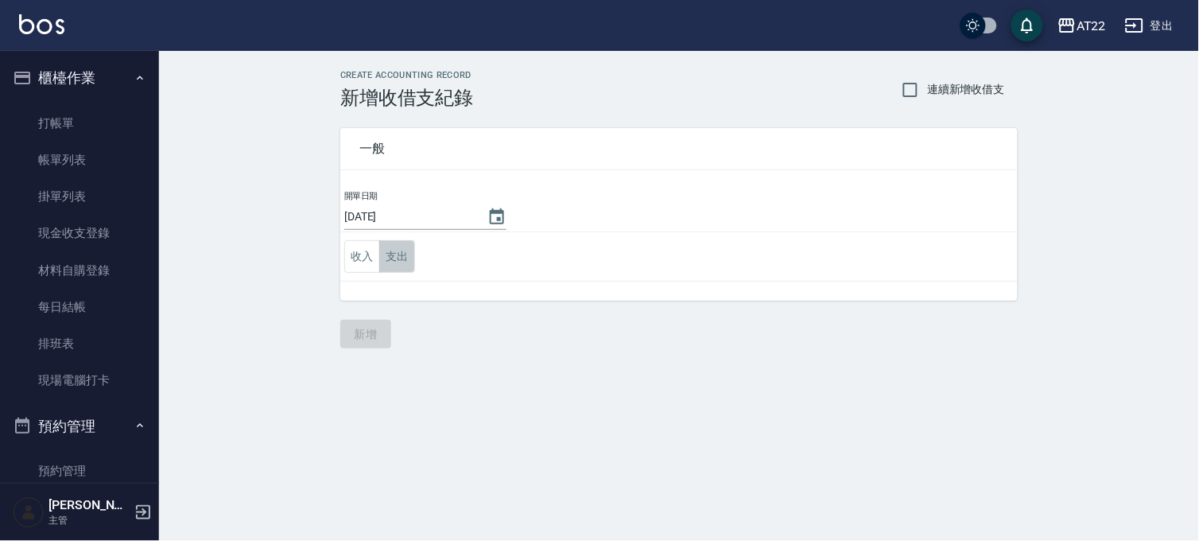
click at [398, 258] on button "支出" at bounding box center [397, 256] width 36 height 33
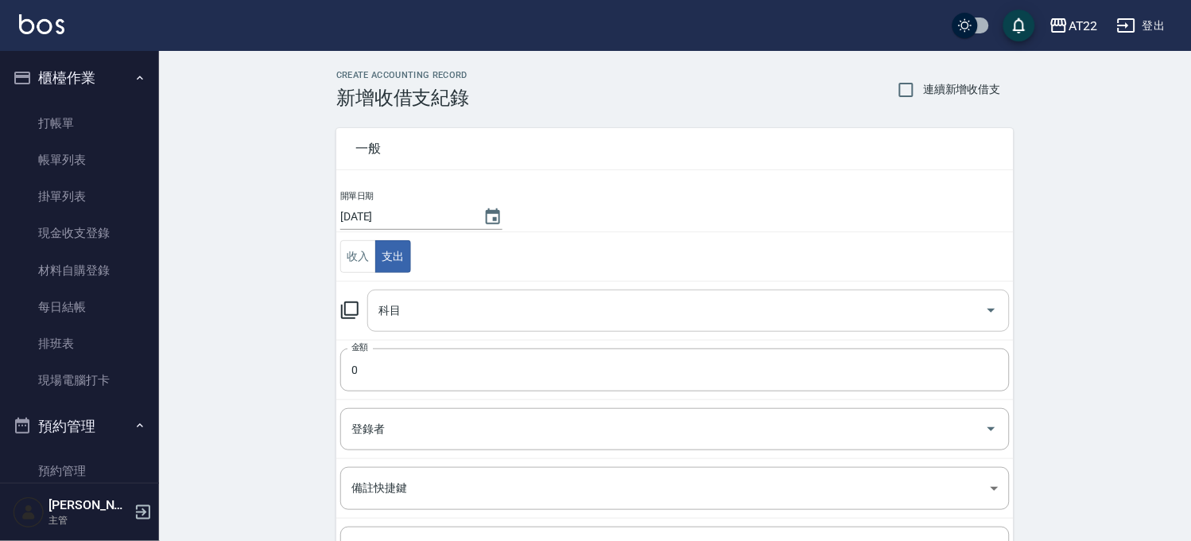
click at [488, 297] on input "科目" at bounding box center [677, 311] width 604 height 28
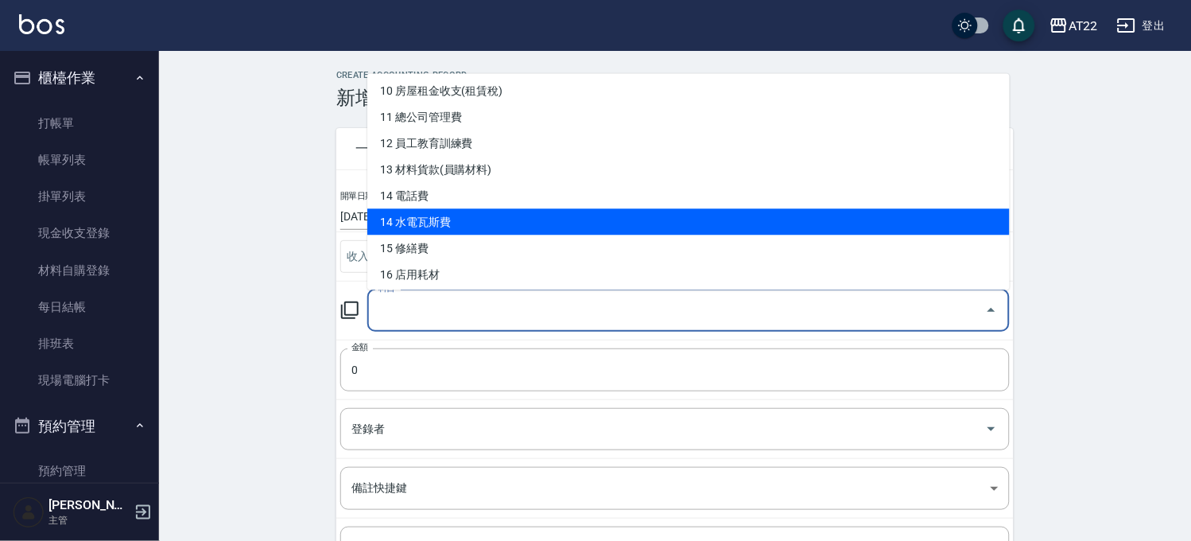
scroll to position [353, 0]
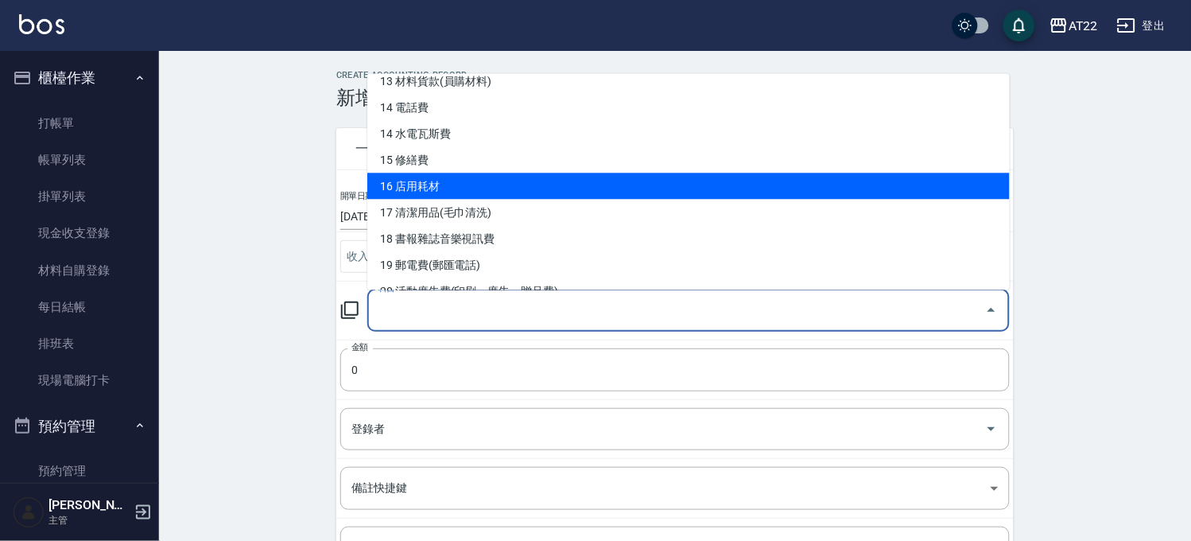
click at [454, 188] on li "16 店用耗材" at bounding box center [688, 186] width 643 height 26
type input "16 店用耗材"
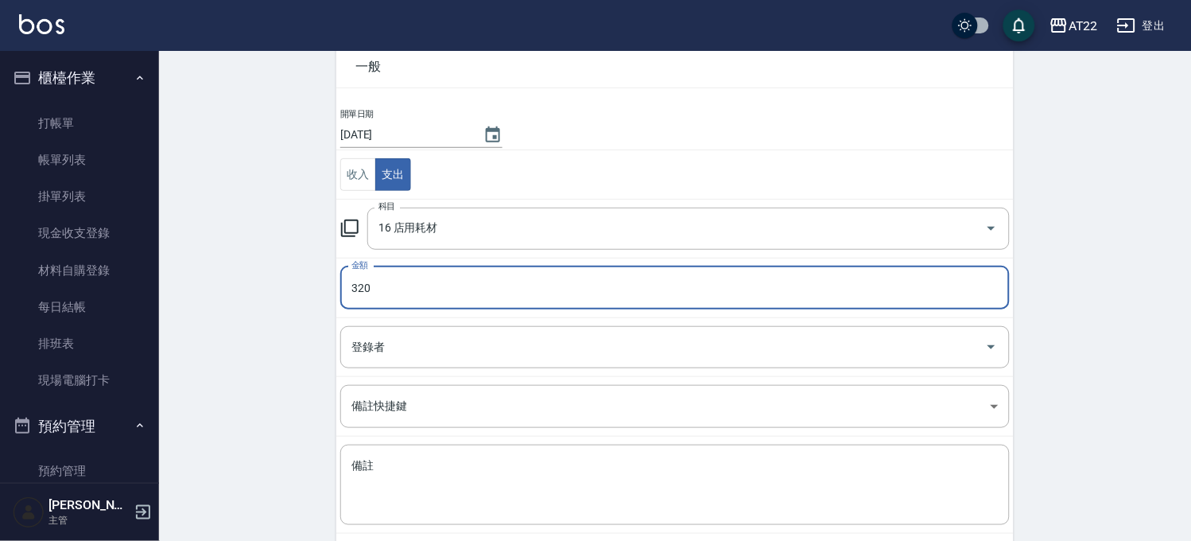
scroll to position [161, 0]
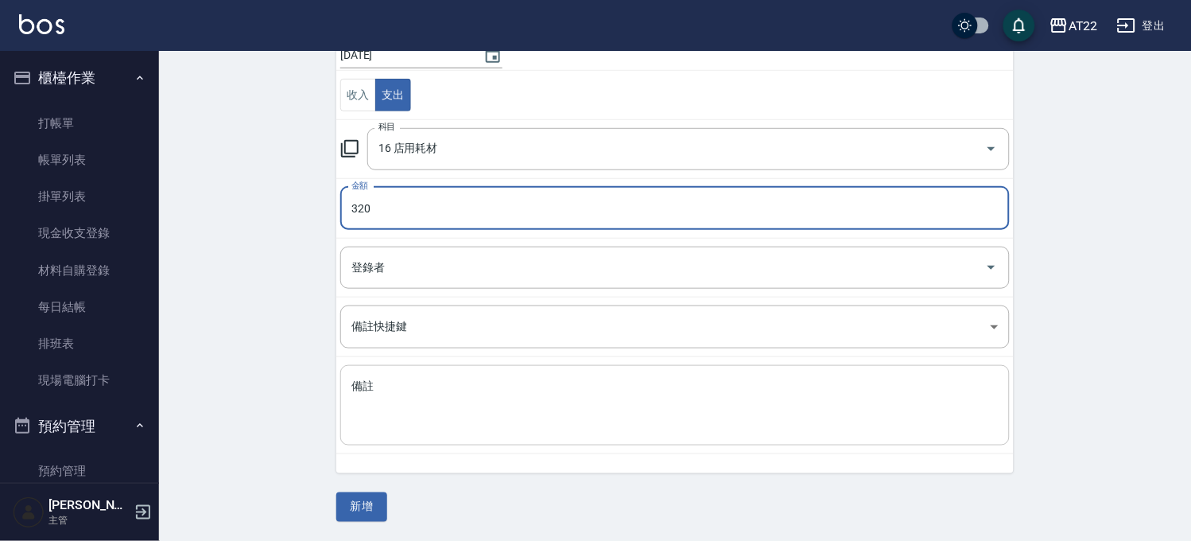
type input "320"
click at [479, 402] on textarea "備註" at bounding box center [675, 406] width 647 height 54
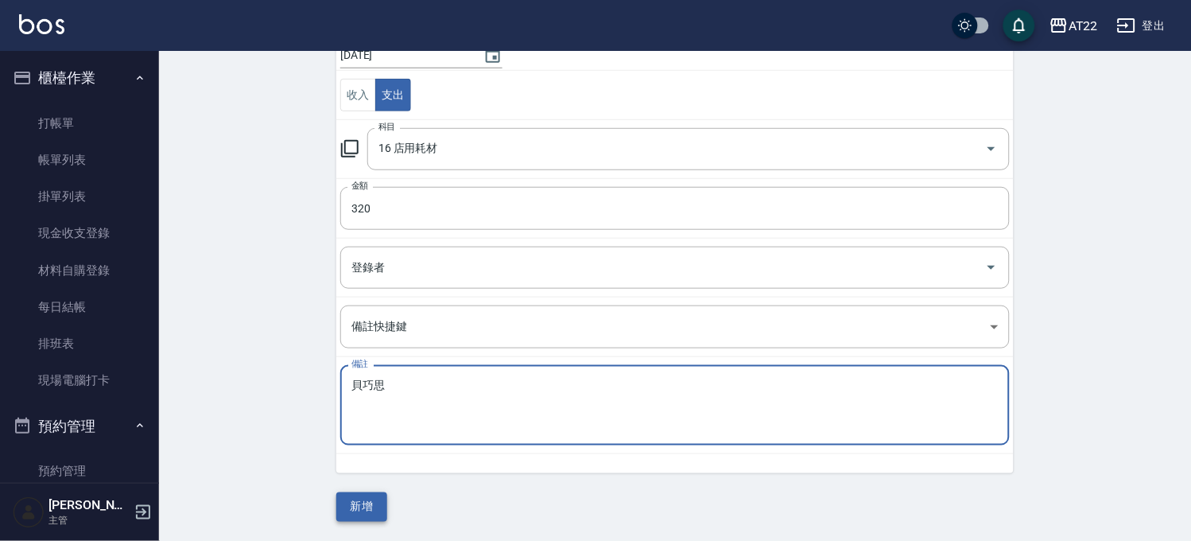
type textarea "貝巧思"
click at [368, 506] on button "新增" at bounding box center [361, 506] width 51 height 29
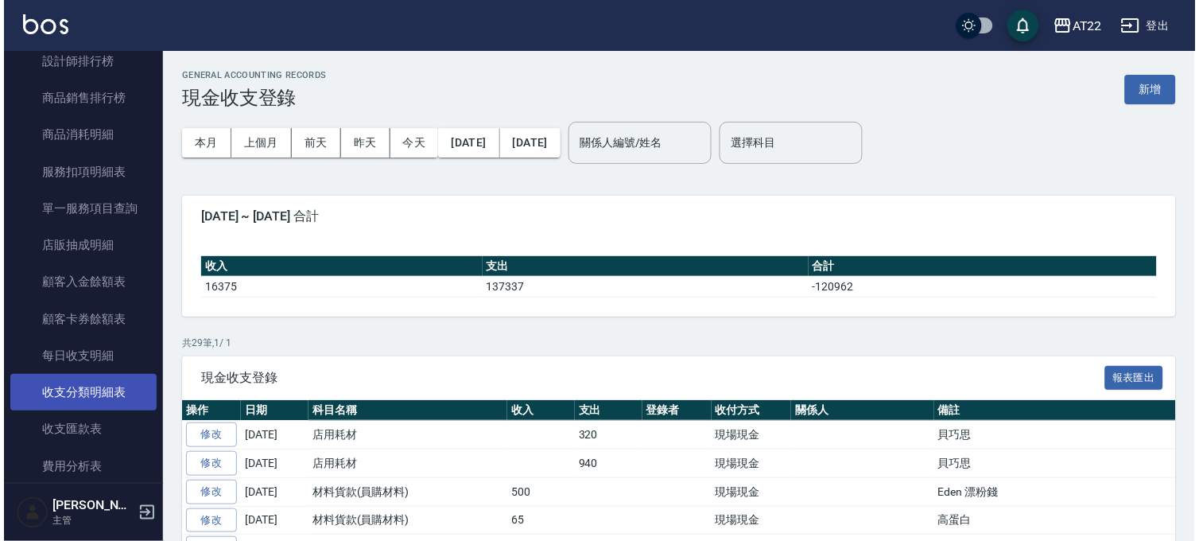
scroll to position [1060, 0]
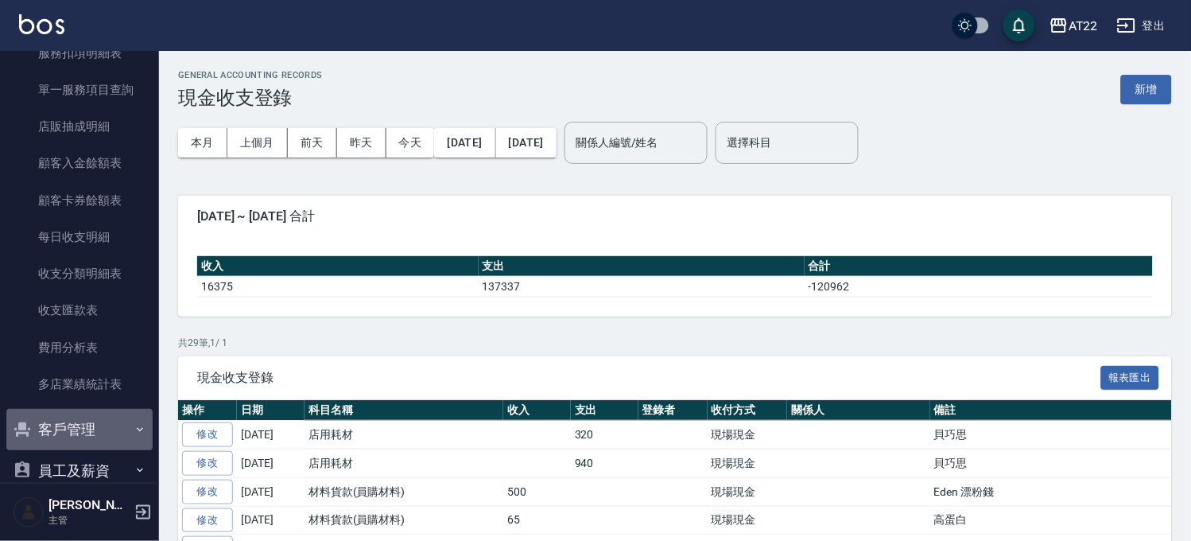
click at [90, 430] on button "客戶管理" at bounding box center [79, 429] width 146 height 41
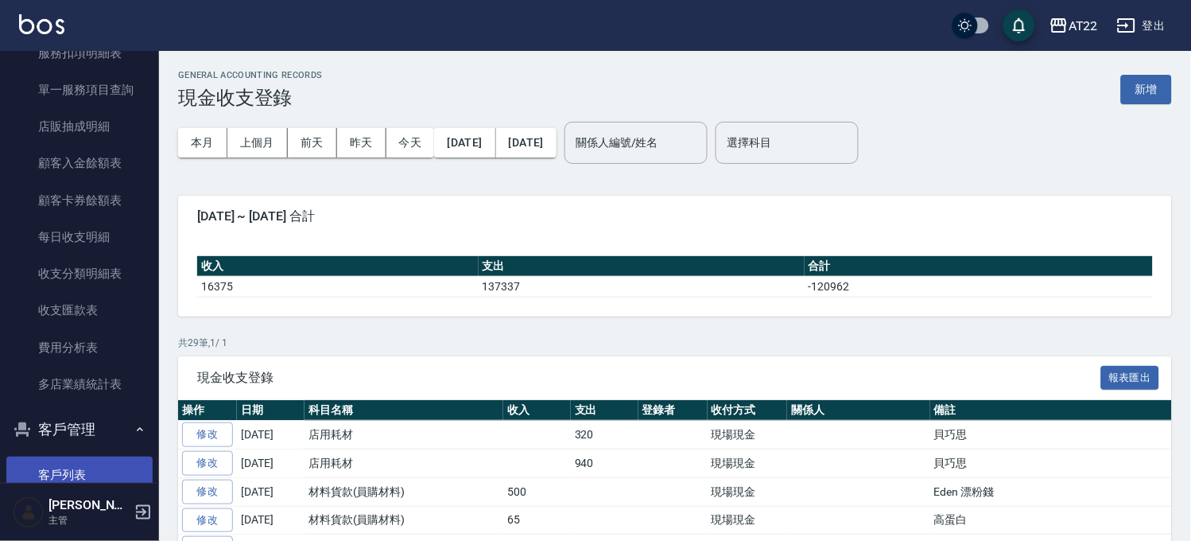
click at [87, 467] on link "客戶列表" at bounding box center [79, 475] width 146 height 37
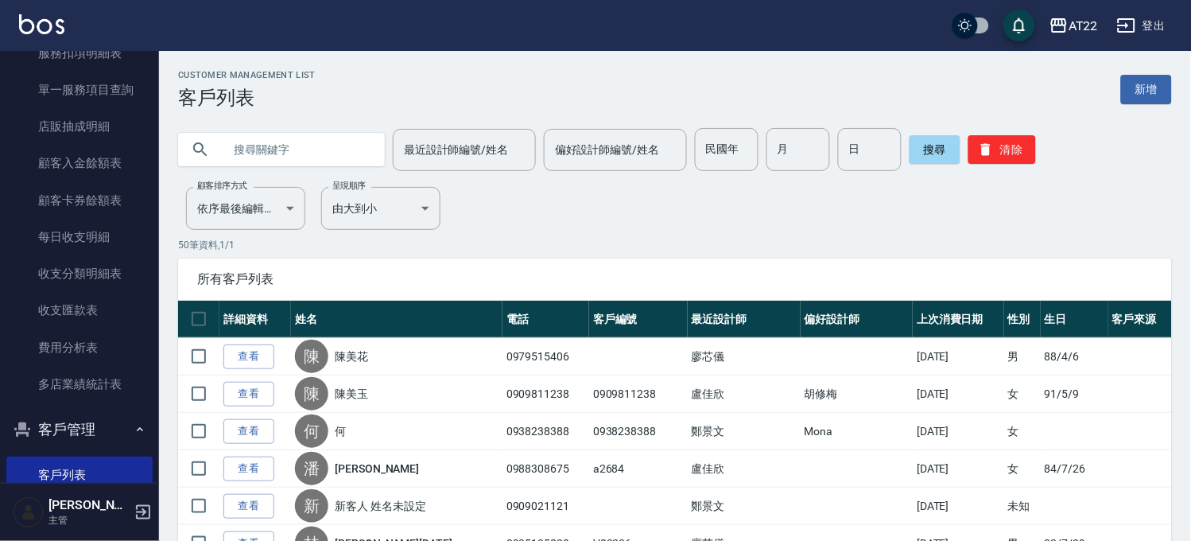
click at [287, 141] on input "text" at bounding box center [298, 149] width 150 height 43
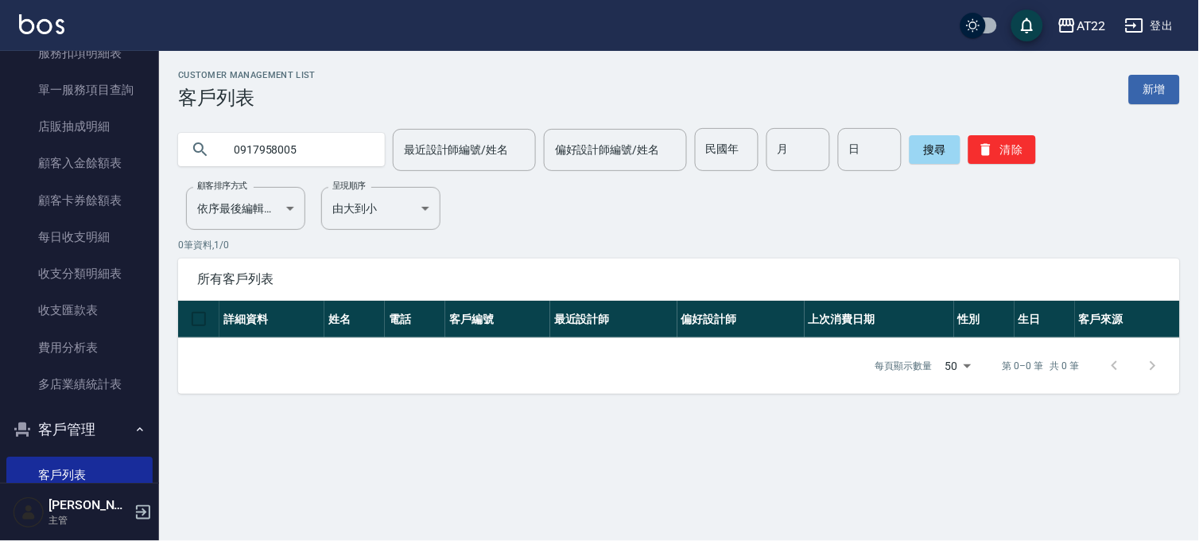
type input "0917958005"
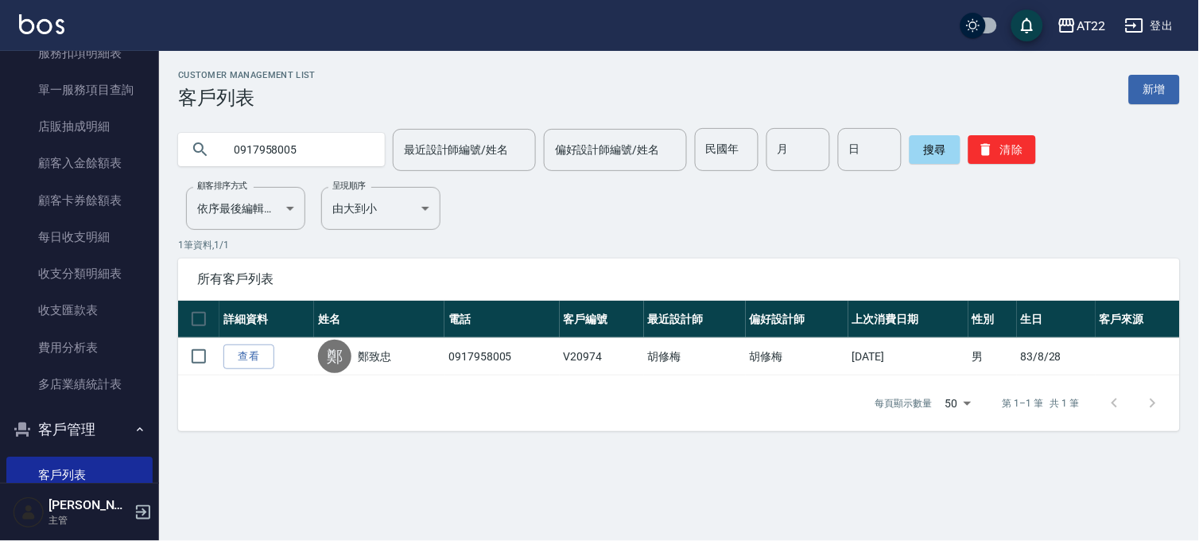
drag, startPoint x: 245, startPoint y: 351, endPoint x: 247, endPoint y: 316, distance: 35.1
click at [245, 351] on link "查看" at bounding box center [248, 356] width 51 height 25
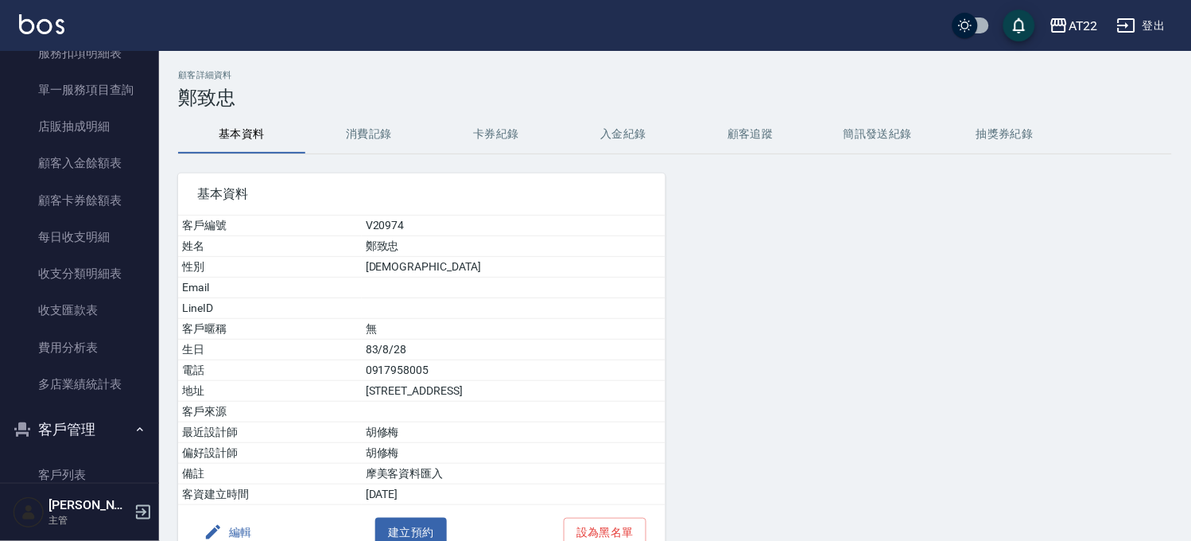
click at [370, 133] on button "消費記錄" at bounding box center [368, 134] width 127 height 38
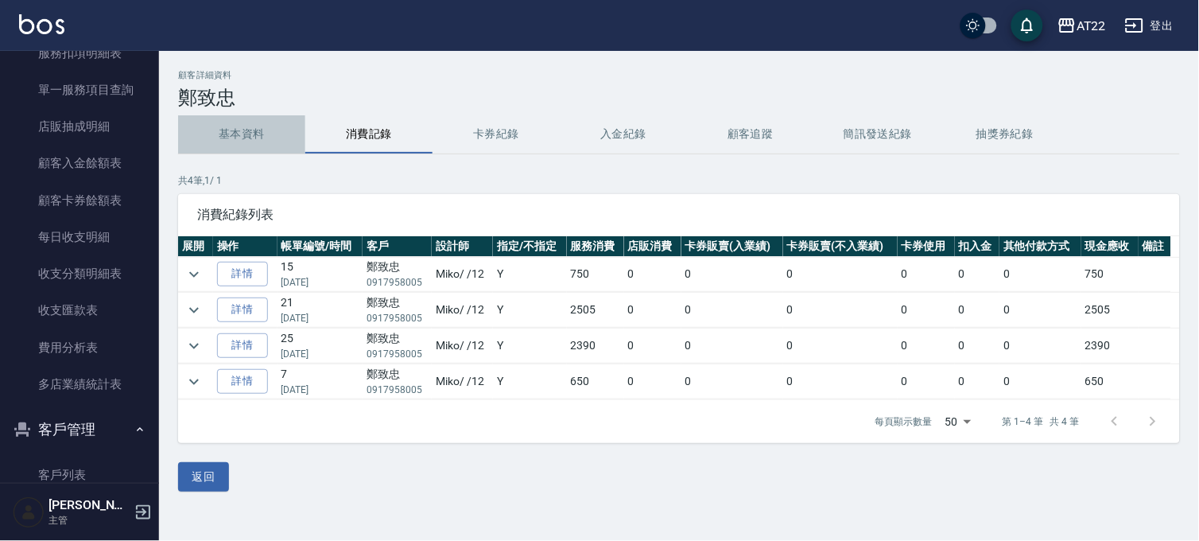
click at [279, 135] on button "基本資料" at bounding box center [241, 134] width 127 height 38
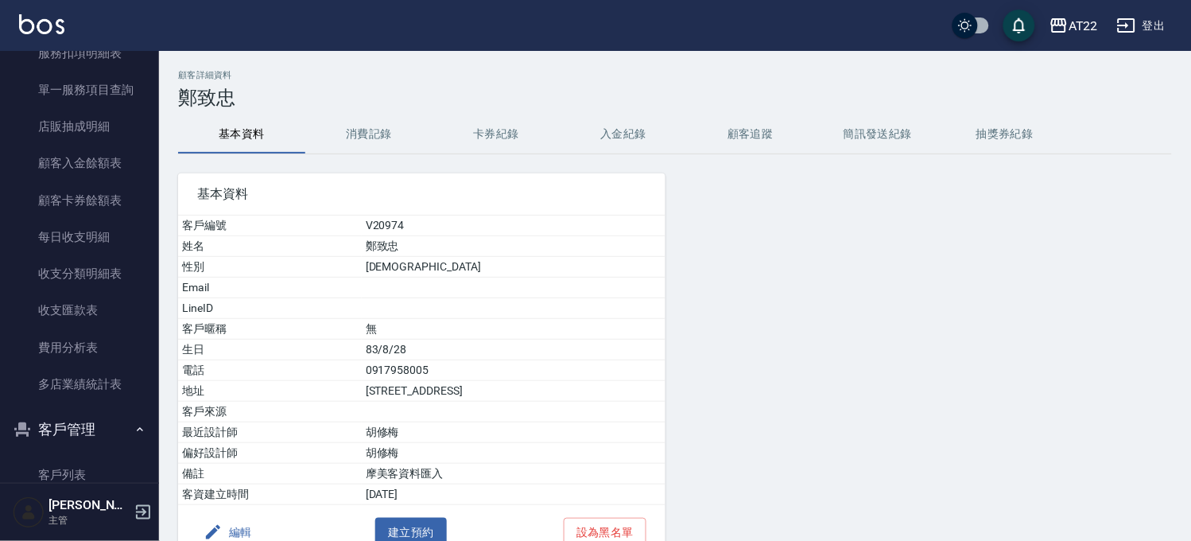
click at [379, 141] on button "消費記錄" at bounding box center [368, 134] width 127 height 38
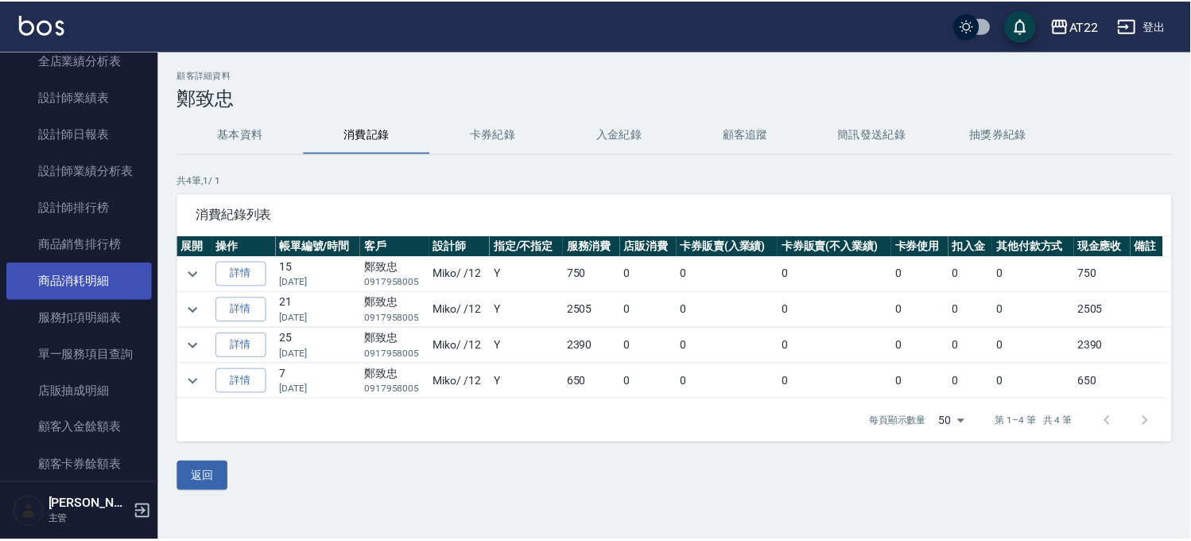
scroll to position [530, 0]
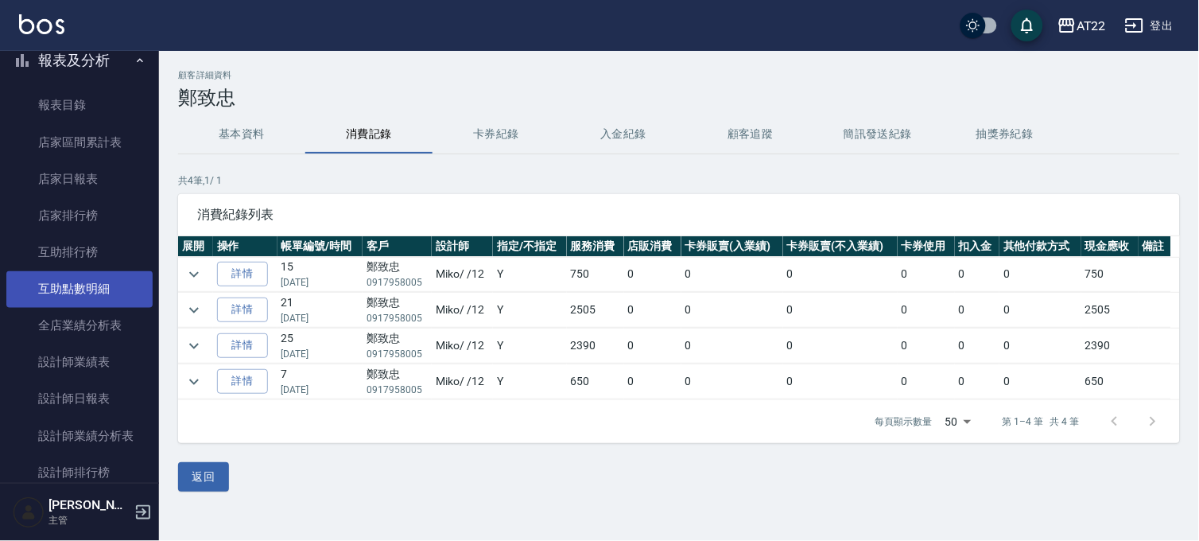
click at [91, 288] on link "互助點數明細" at bounding box center [79, 289] width 146 height 37
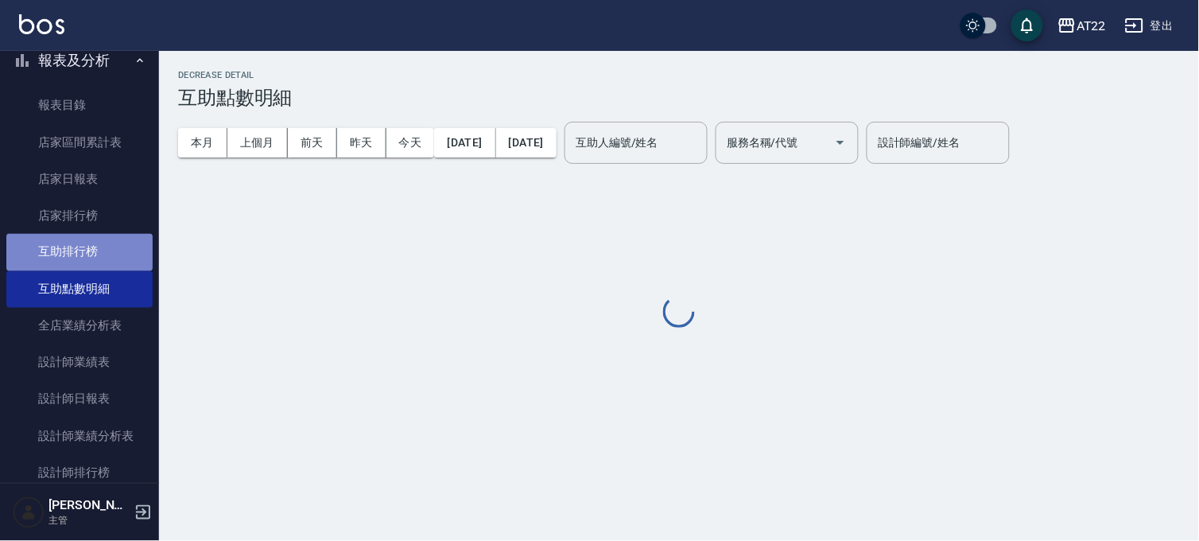
click at [105, 259] on link "互助排行榜" at bounding box center [79, 252] width 146 height 37
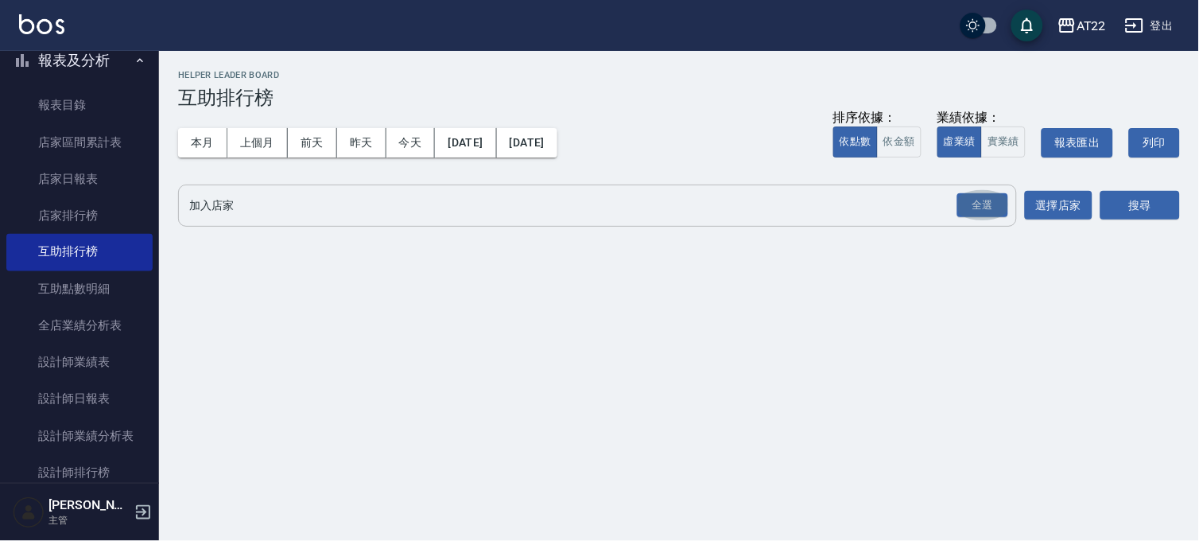
click at [1010, 200] on button "全選" at bounding box center [982, 205] width 57 height 31
click at [1138, 202] on button "搜尋" at bounding box center [1141, 205] width 80 height 29
click at [960, 197] on div "全選" at bounding box center [983, 205] width 51 height 25
click at [1152, 197] on button "搜尋" at bounding box center [1141, 206] width 80 height 29
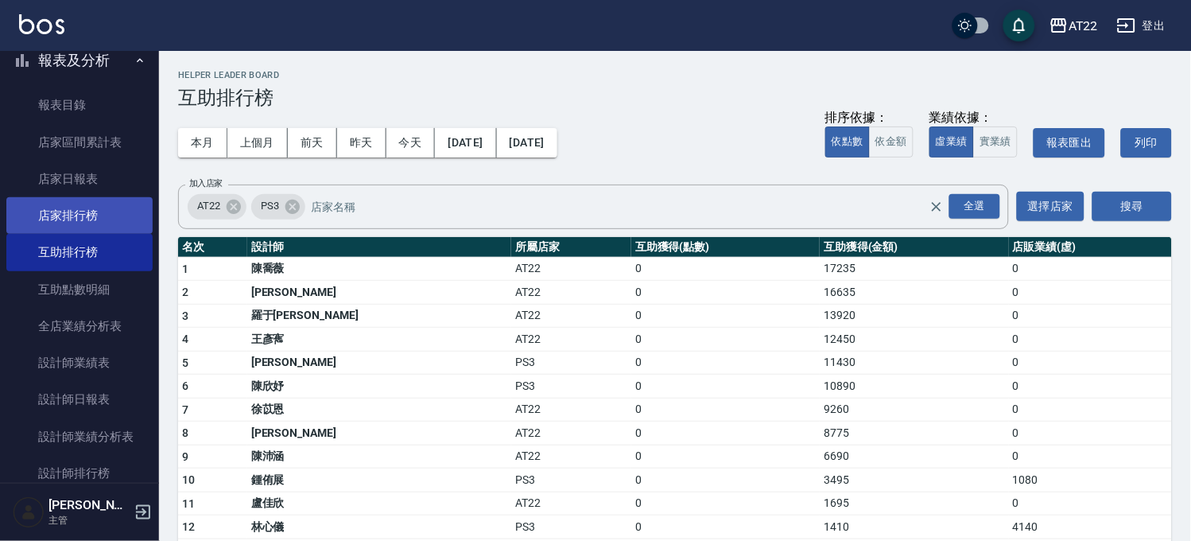
click at [84, 220] on link "店家排行榜" at bounding box center [79, 215] width 146 height 37
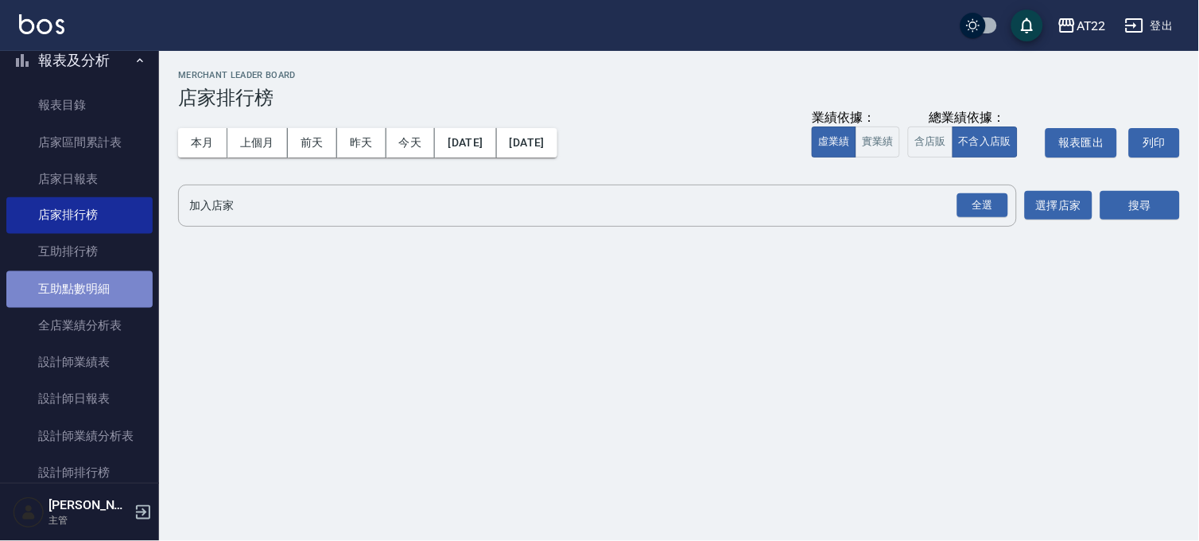
click at [85, 295] on link "互助點數明細" at bounding box center [79, 289] width 146 height 37
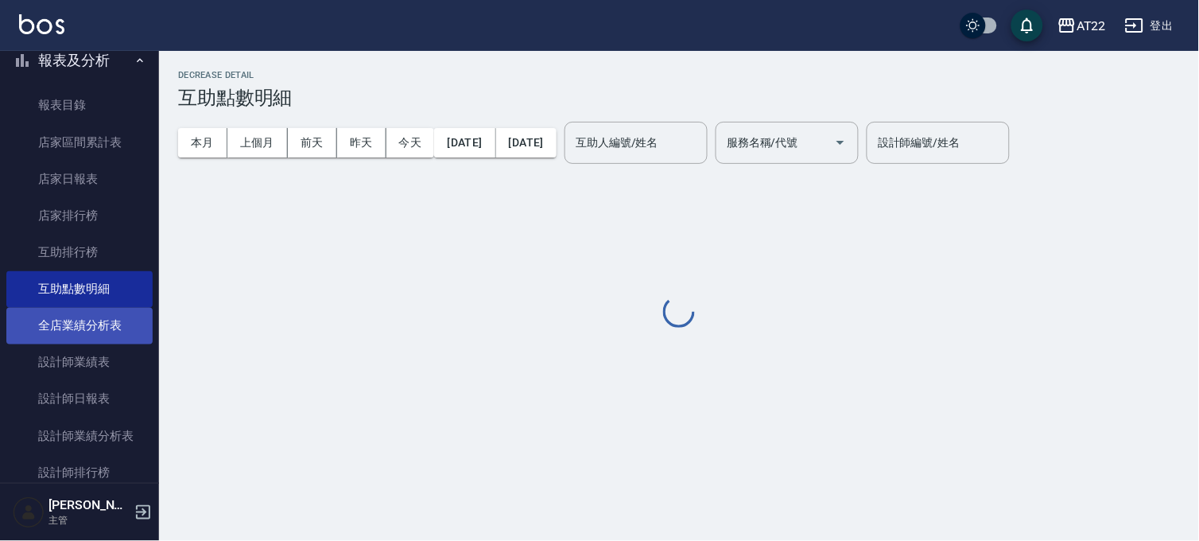
click at [92, 343] on link "全店業績分析表" at bounding box center [79, 326] width 146 height 37
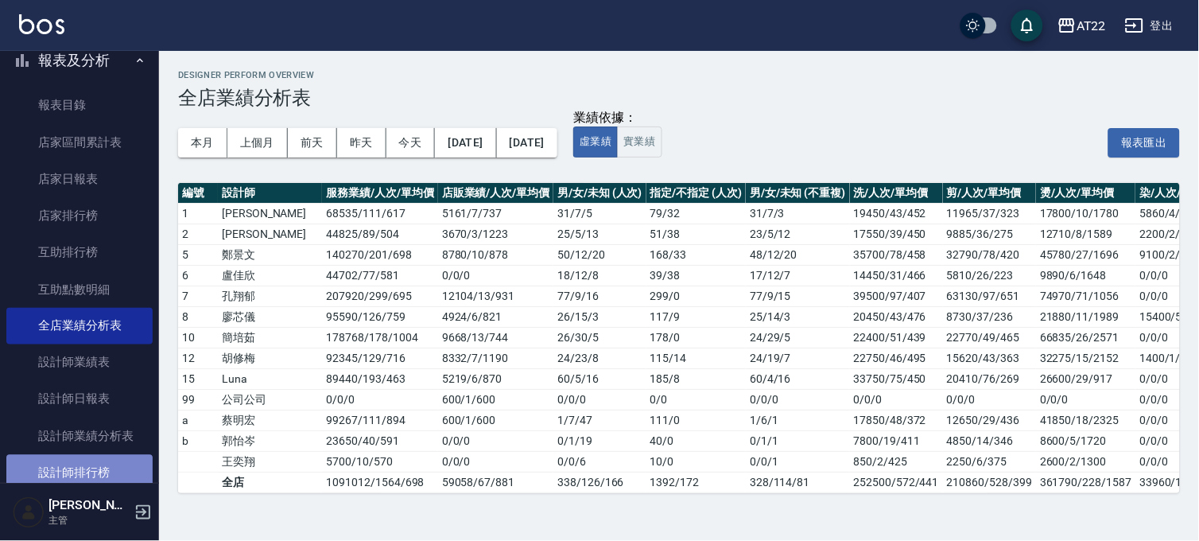
click at [102, 463] on link "設計師排行榜" at bounding box center [79, 473] width 146 height 37
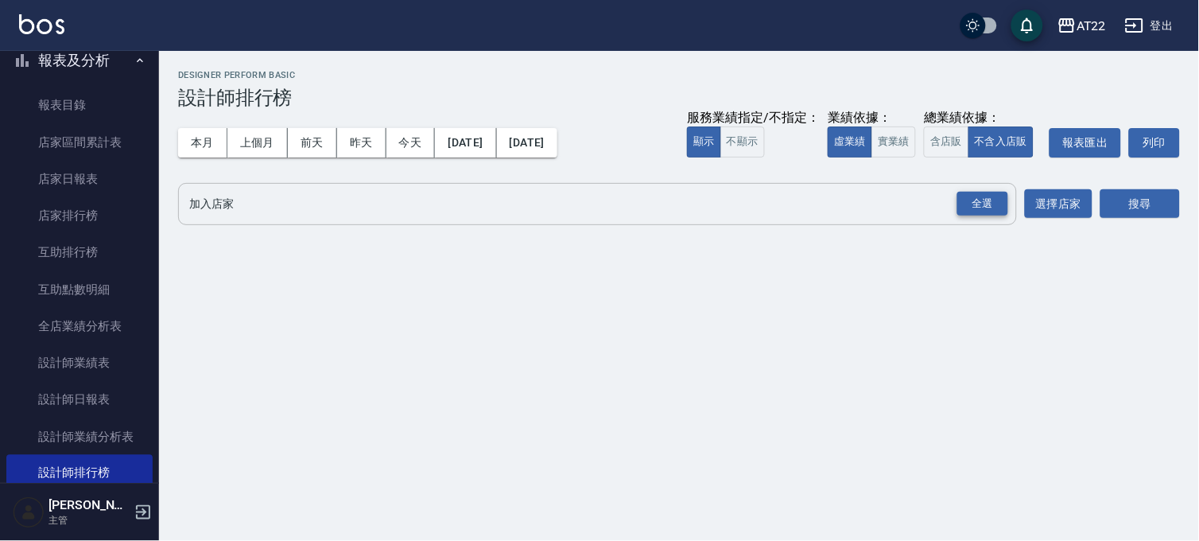
click at [964, 203] on div "全選" at bounding box center [983, 204] width 51 height 25
click at [1130, 195] on button "搜尋" at bounding box center [1141, 204] width 80 height 29
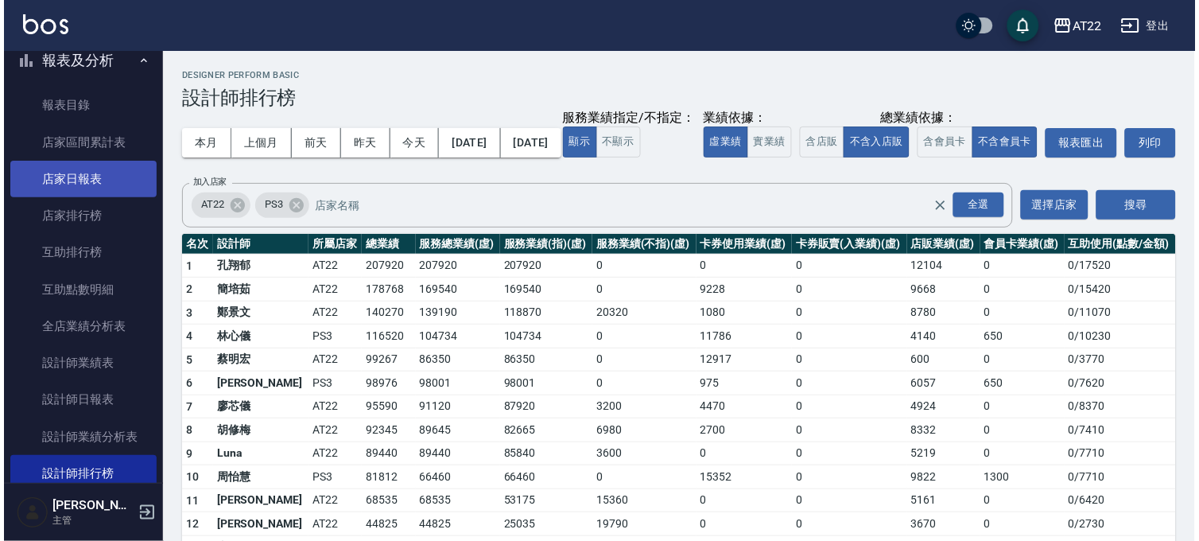
scroll to position [353, 0]
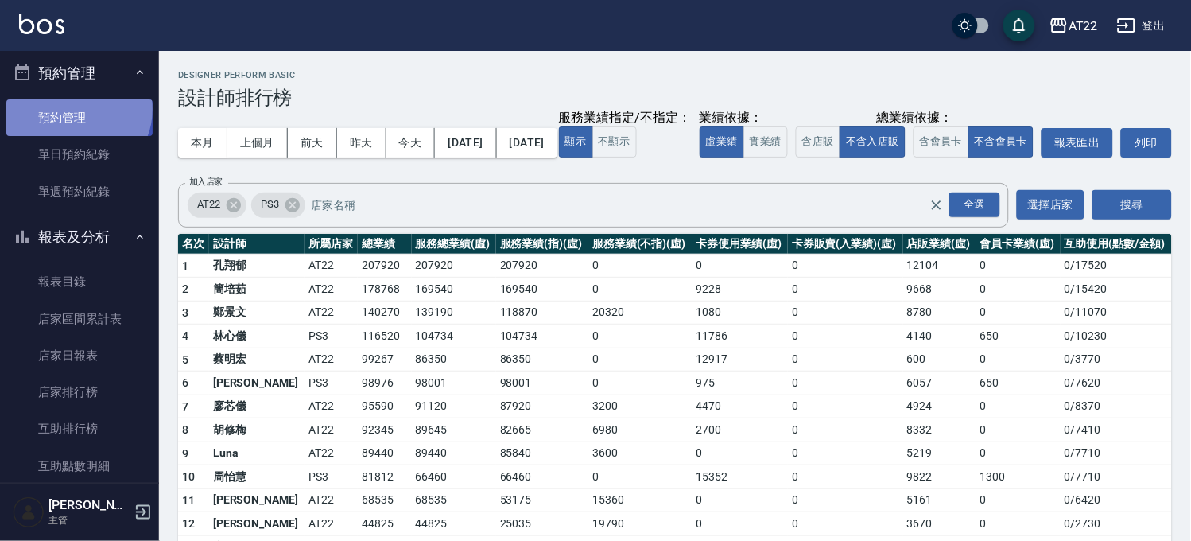
click at [76, 108] on link "預約管理" at bounding box center [79, 117] width 146 height 37
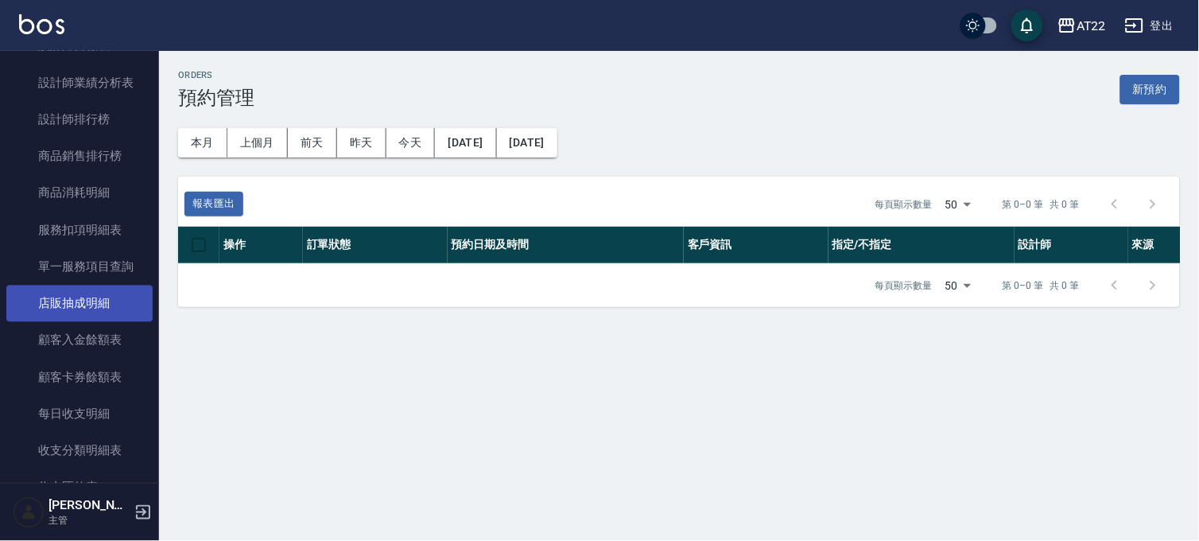
scroll to position [1292, 0]
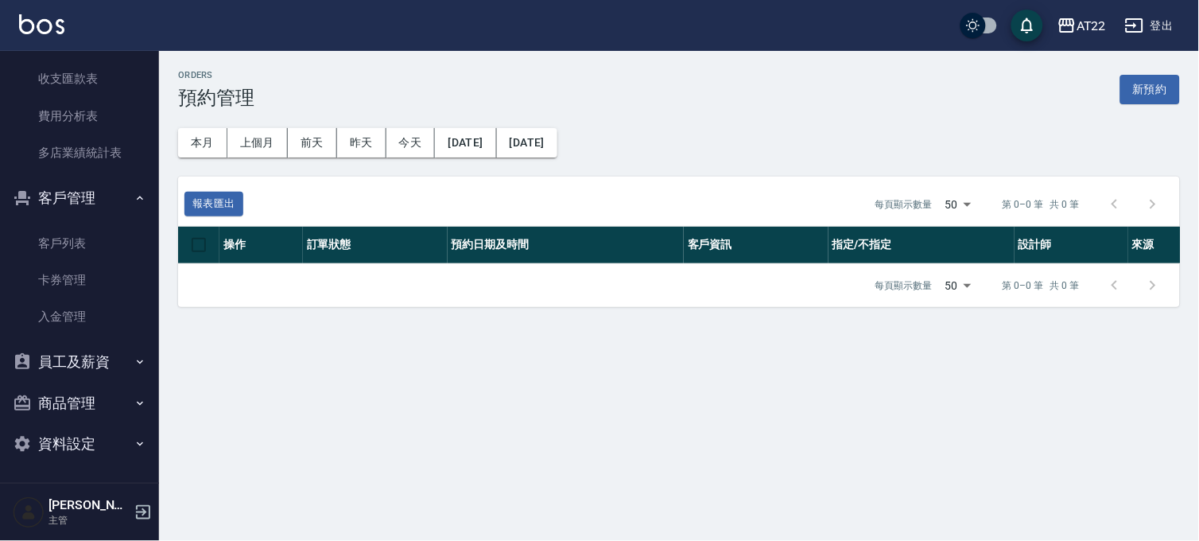
drag, startPoint x: 64, startPoint y: 237, endPoint x: 117, endPoint y: 196, distance: 66.8
click at [64, 237] on link "客戶列表" at bounding box center [79, 243] width 146 height 37
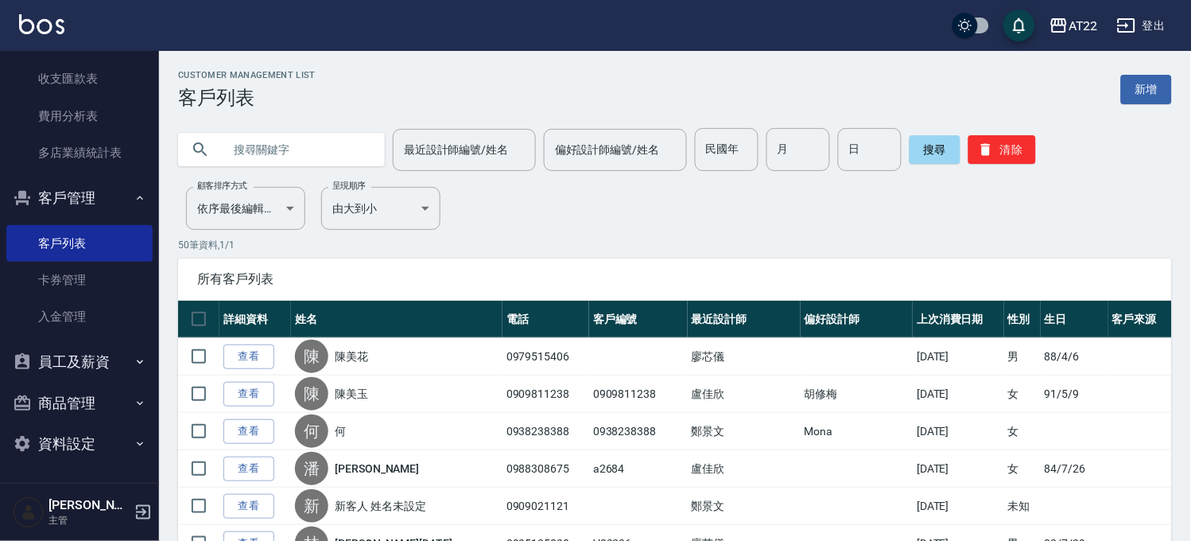
paste input "0909750109"
drag, startPoint x: 232, startPoint y: 153, endPoint x: 177, endPoint y: 168, distance: 56.9
click at [178, 168] on div "0909750109" at bounding box center [281, 149] width 207 height 43
type input "0909750109"
click at [920, 138] on button "搜尋" at bounding box center [935, 149] width 51 height 29
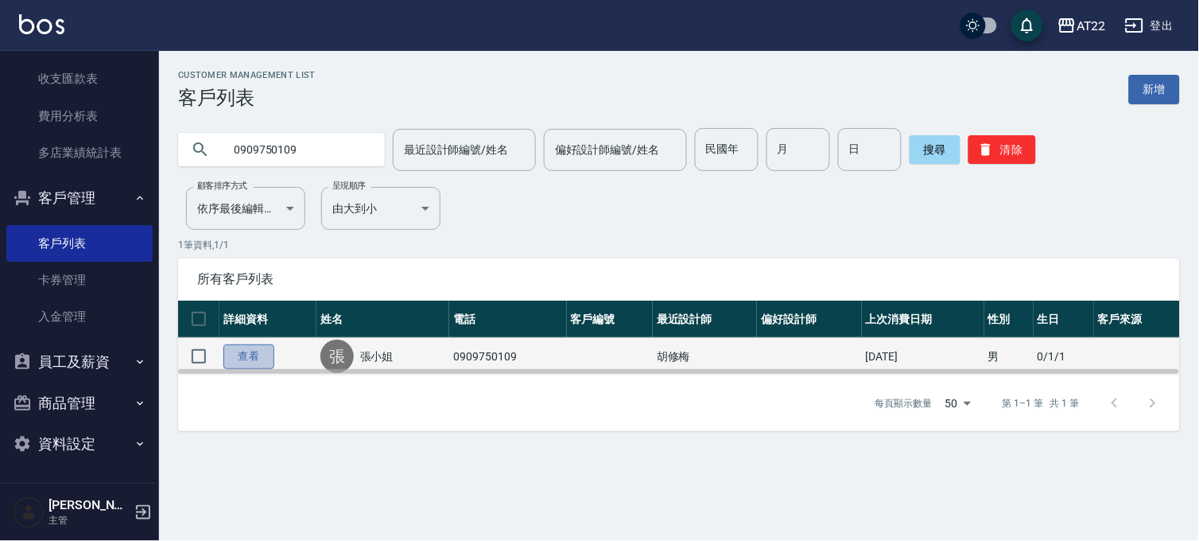
click at [251, 355] on link "查看" at bounding box center [248, 356] width 51 height 25
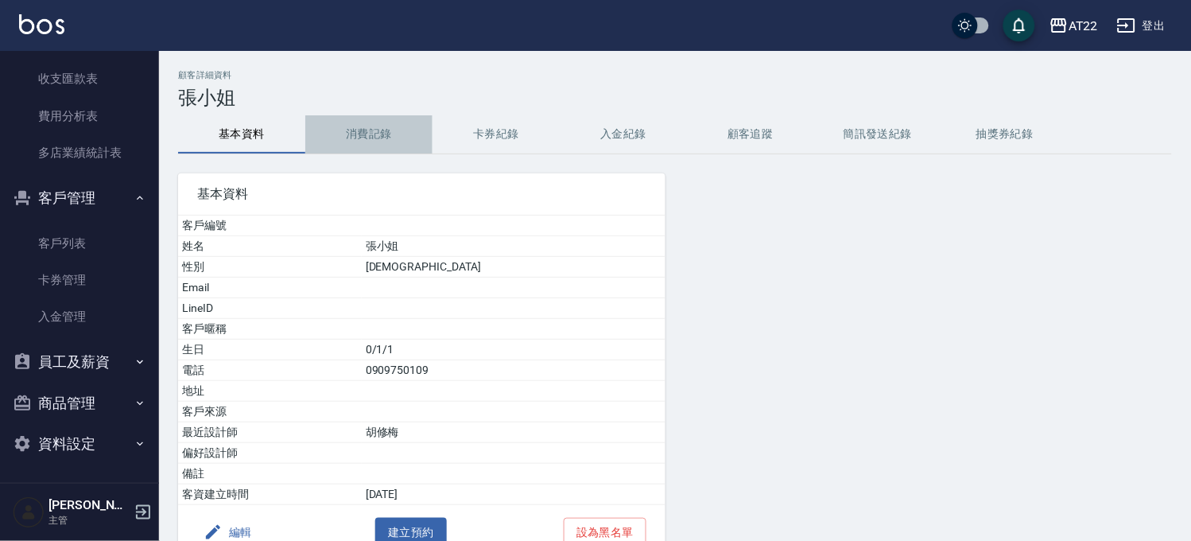
click at [363, 140] on button "消費記錄" at bounding box center [368, 134] width 127 height 38
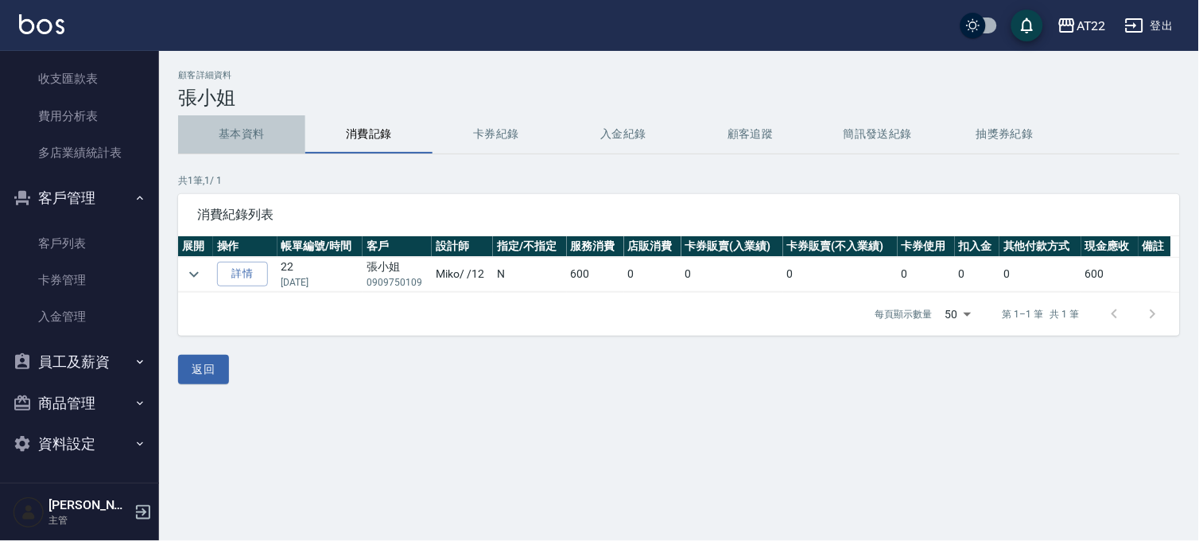
click at [248, 117] on button "基本資料" at bounding box center [241, 134] width 127 height 38
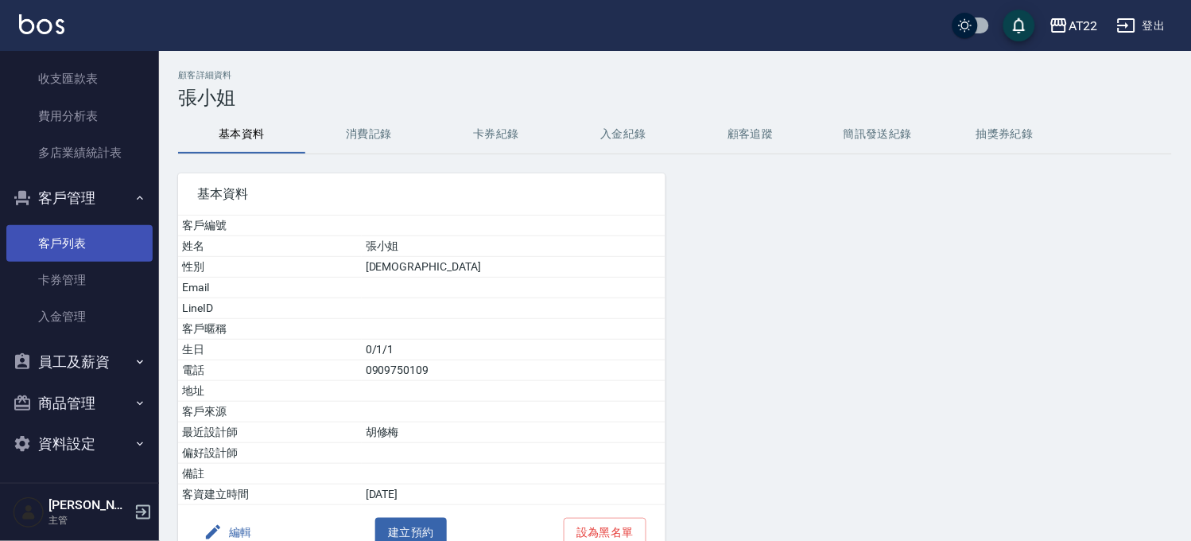
click at [69, 251] on link "客戶列表" at bounding box center [79, 243] width 146 height 37
